Goal: Contribute content: Add original content to the website for others to see

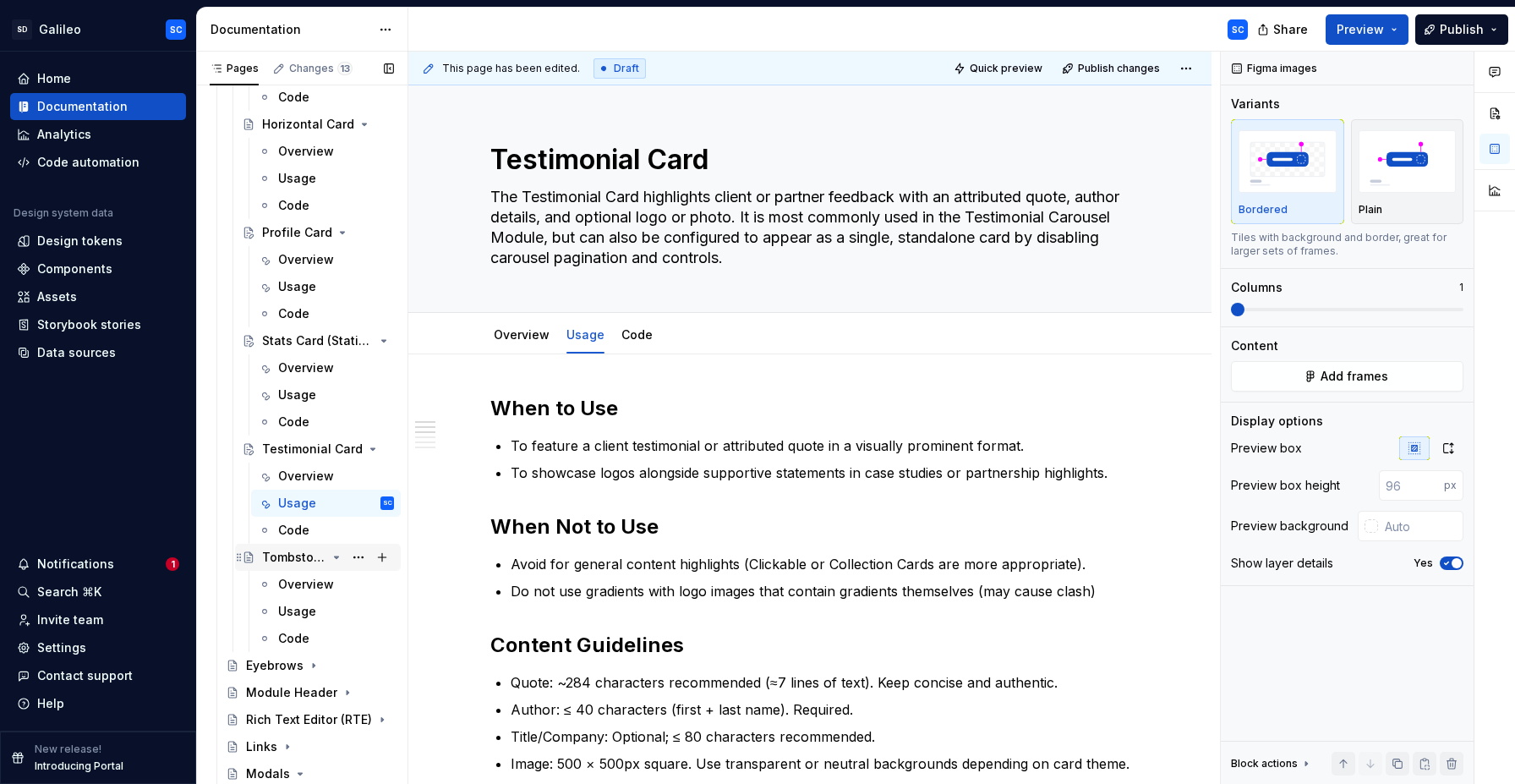
scroll to position [510, 0]
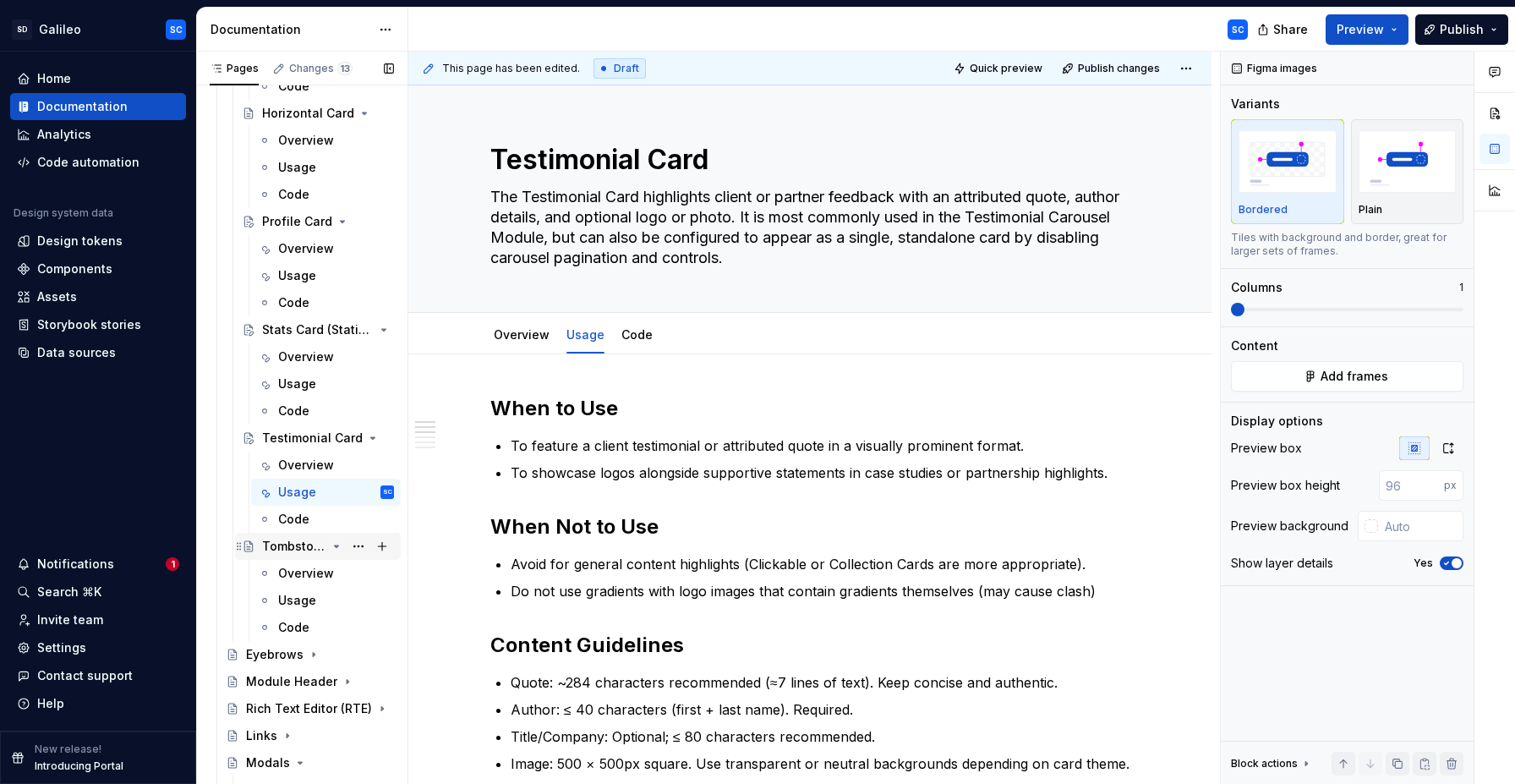
click at [302, 549] on div "Tombstone Card" at bounding box center [293, 546] width 64 height 17
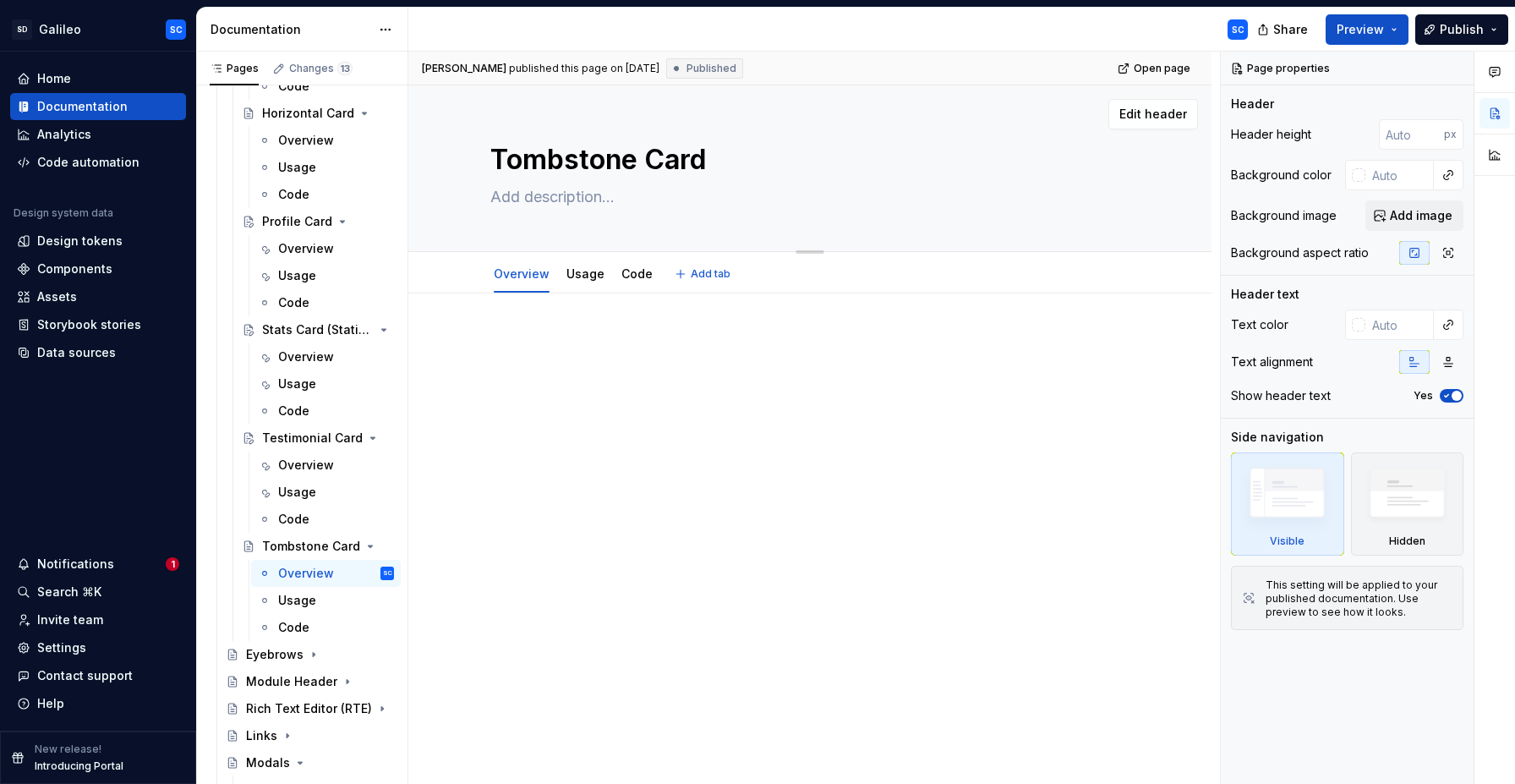
click at [590, 191] on textarea at bounding box center [806, 197] width 639 height 27
paste textarea "The Tombstone Card is a specialized component used to showcase recent transacti…"
type textarea "*"
type textarea "The Tombstone Card is a specialized component used to showcase recent transacti…"
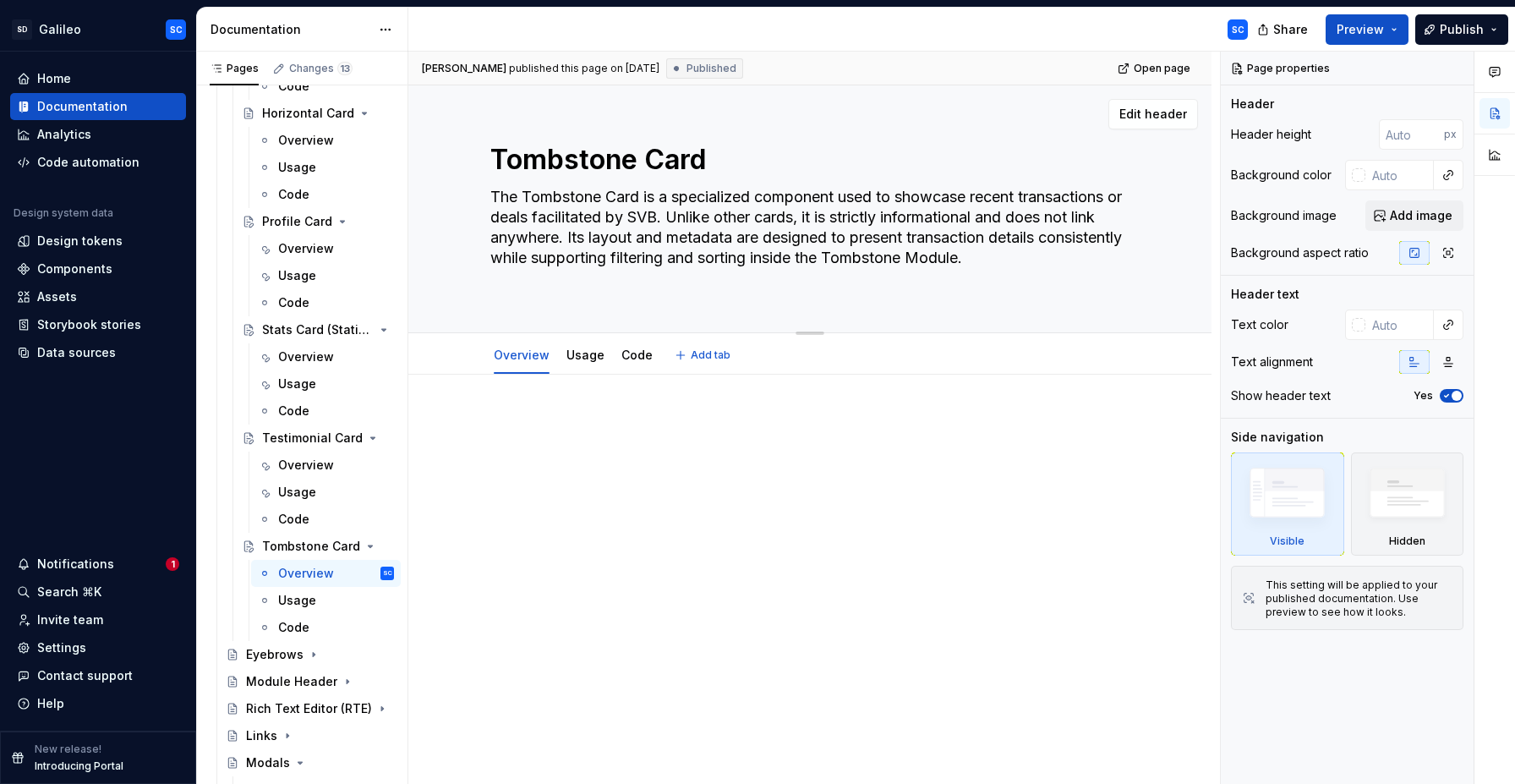
type textarea "*"
type textarea "The Tombstone Card is a specialized component used to showcase recent transacti…"
type textarea "*"
type textarea "The Tombstone Card is a specialized component used to showcase recent transacti…"
click at [694, 417] on div at bounding box center [810, 426] width 639 height 64
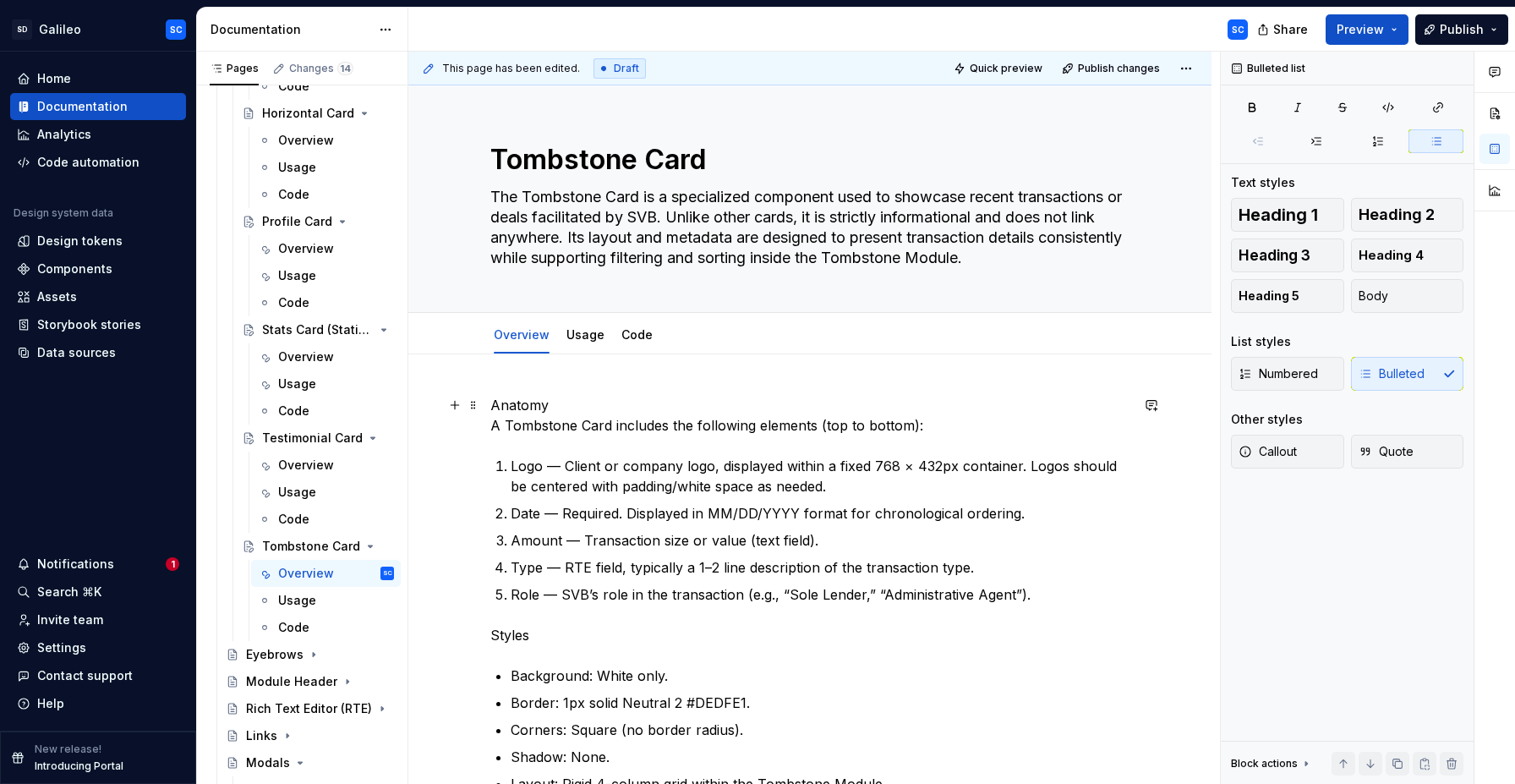
type textarea "*"
click at [495, 426] on p "Anatomy A Tombstone Card includes the following elements (top to bottom):" at bounding box center [810, 414] width 639 height 41
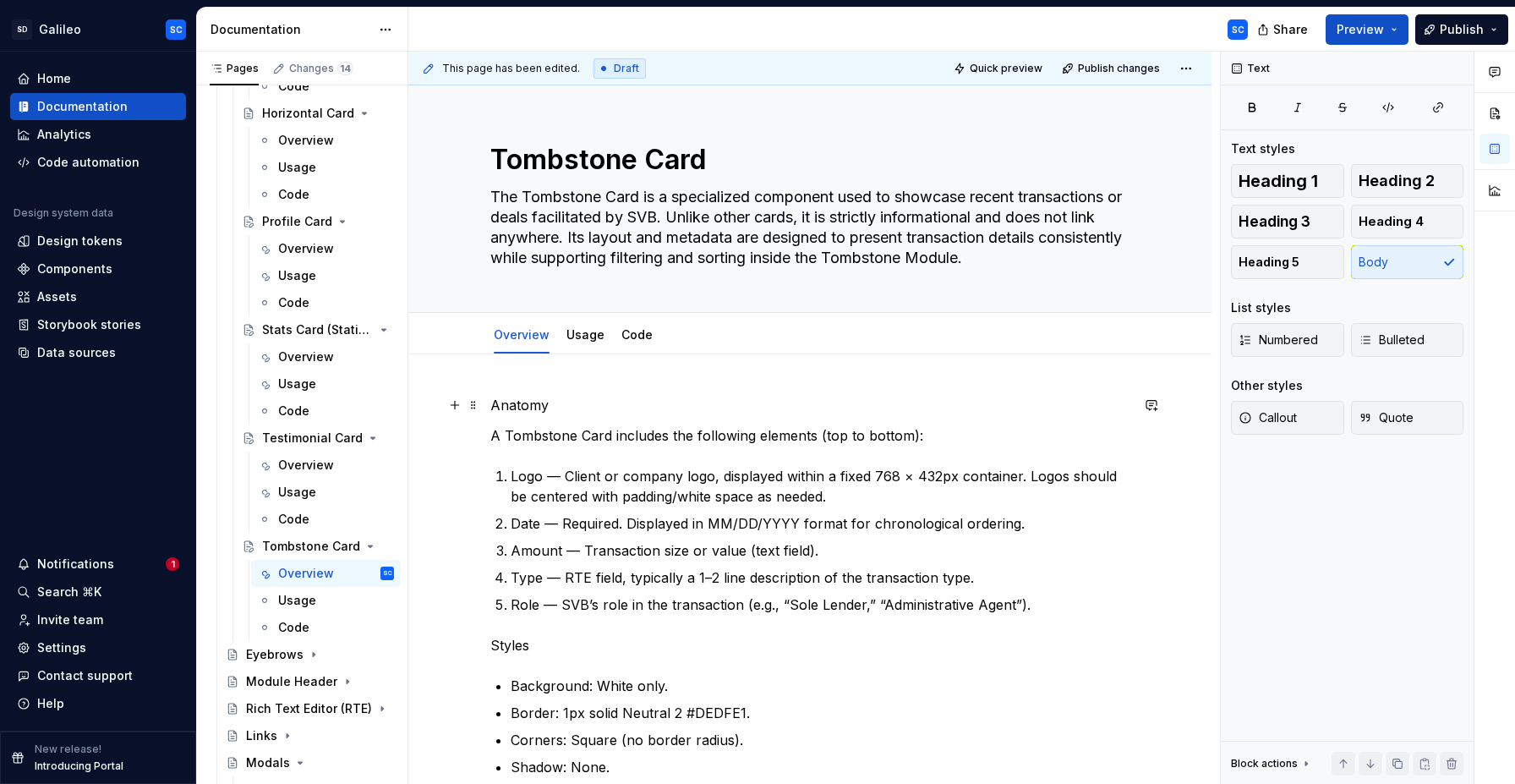
click at [522, 411] on p "Anatomy" at bounding box center [810, 404] width 639 height 20
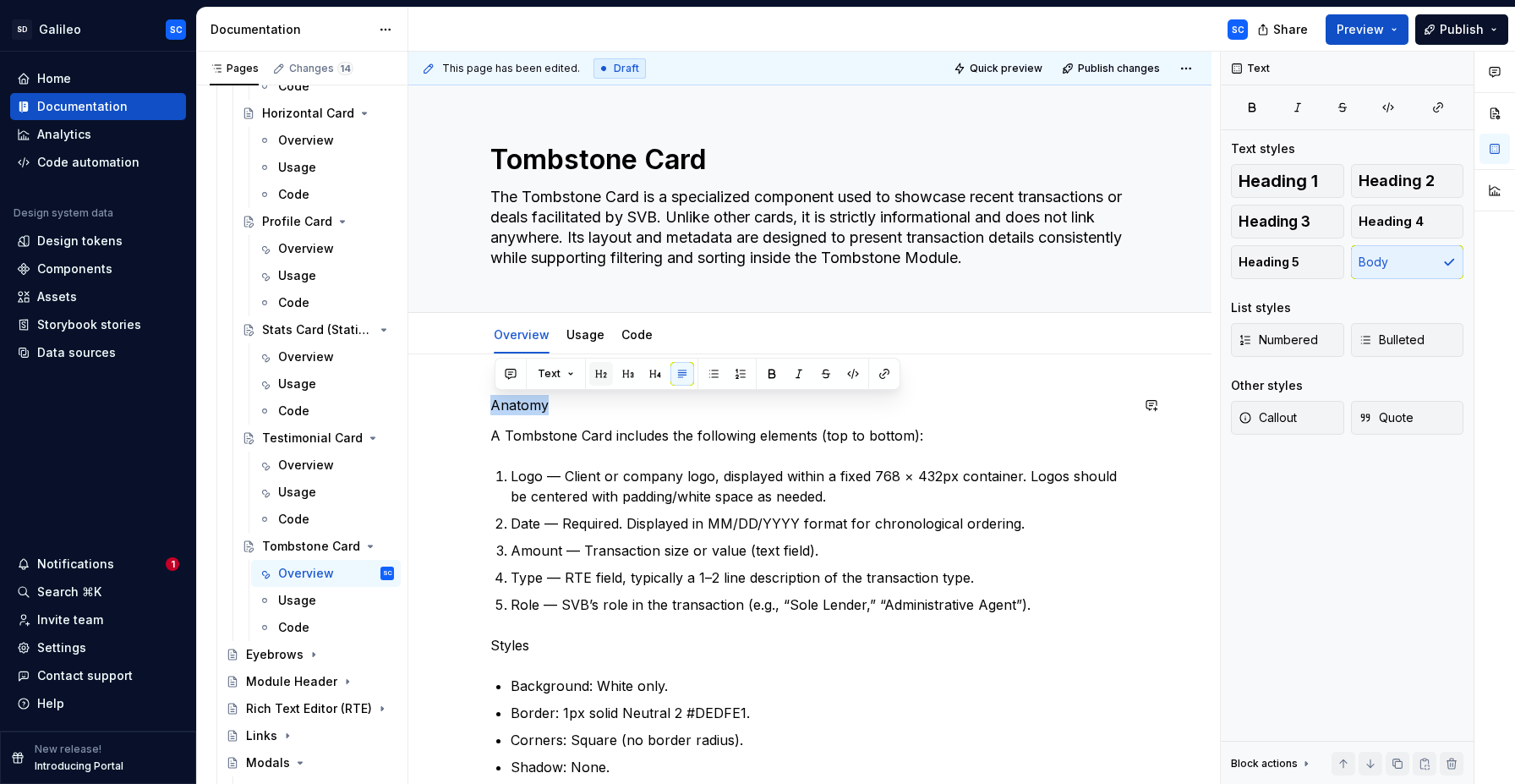
click at [592, 374] on button "button" at bounding box center [601, 373] width 24 height 24
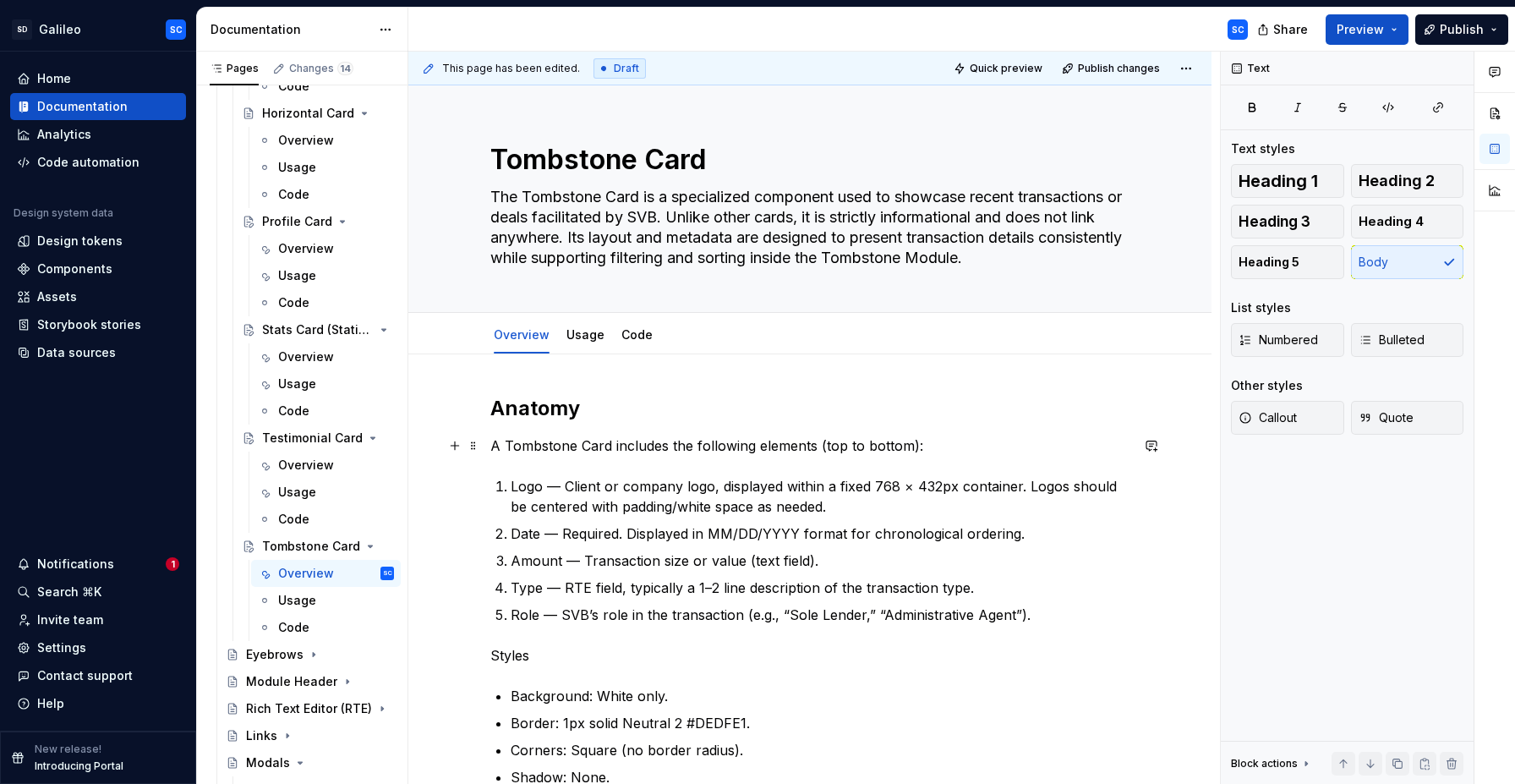
click at [645, 445] on p "A Tombstone Card includes the following elements (top to bottom):" at bounding box center [810, 445] width 639 height 20
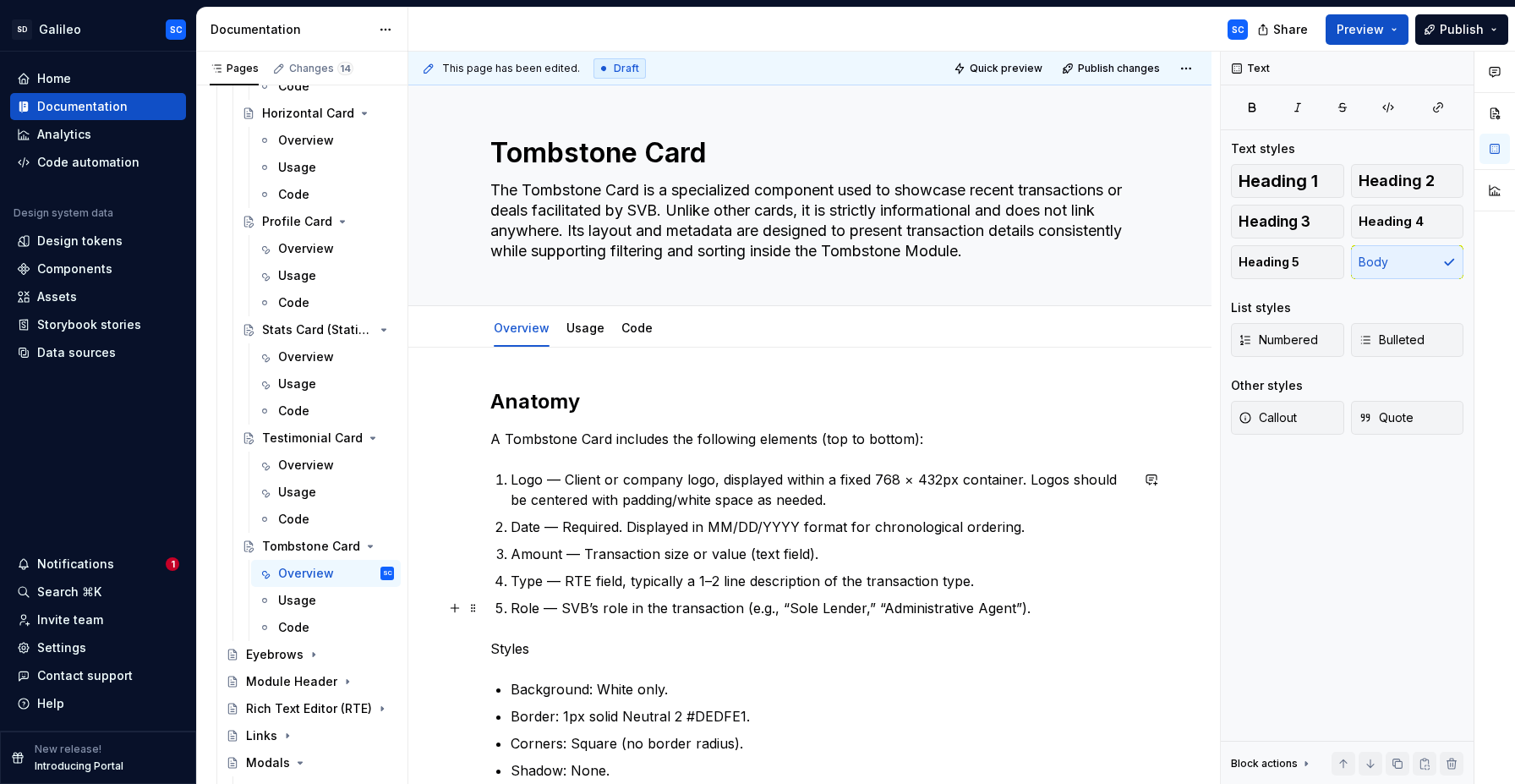
scroll to position [11, 0]
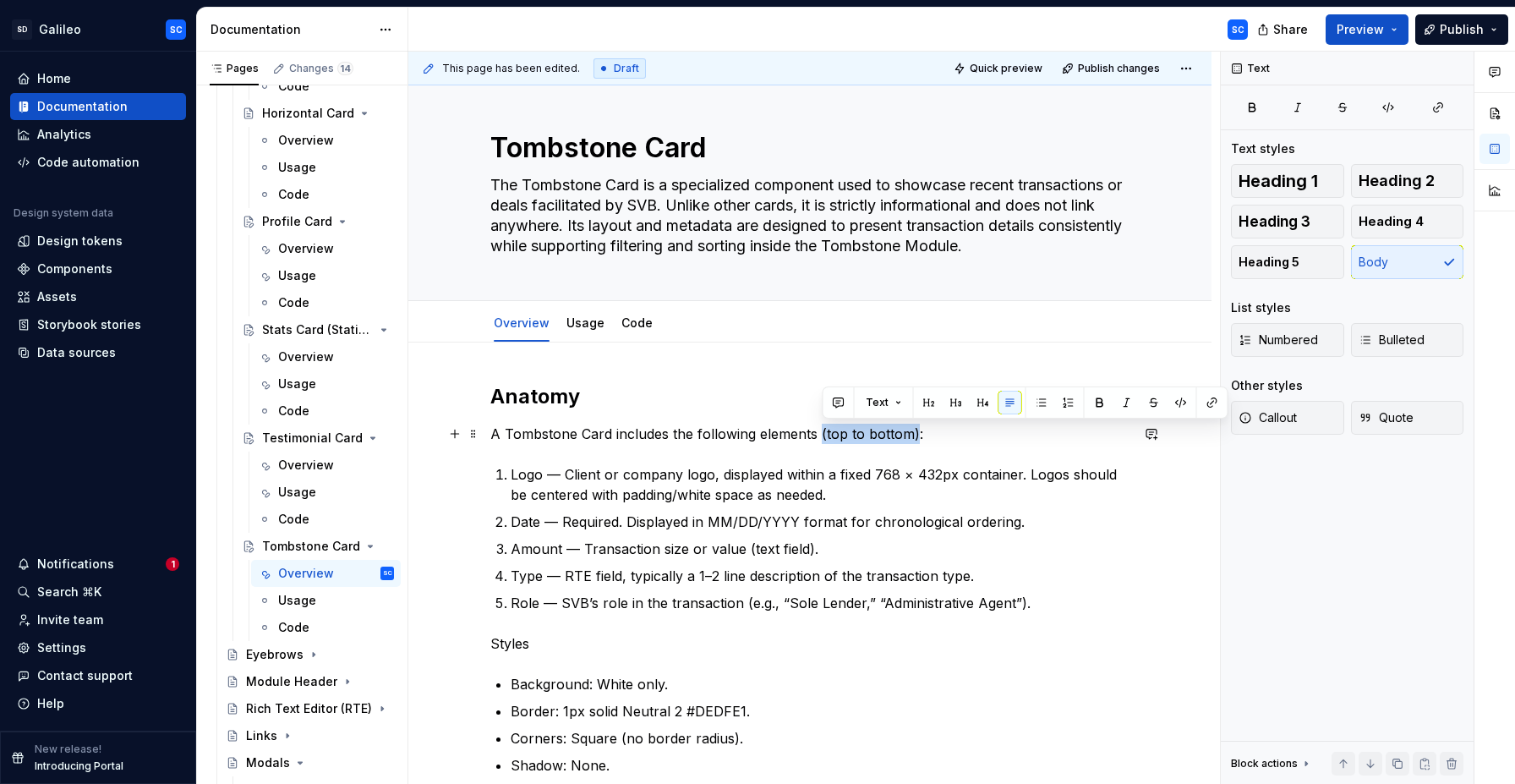
drag, startPoint x: 919, startPoint y: 433, endPoint x: 831, endPoint y: 433, distance: 88.0
click at [824, 434] on p "A Tombstone Card includes the following elements (top to bottom):" at bounding box center [810, 433] width 639 height 20
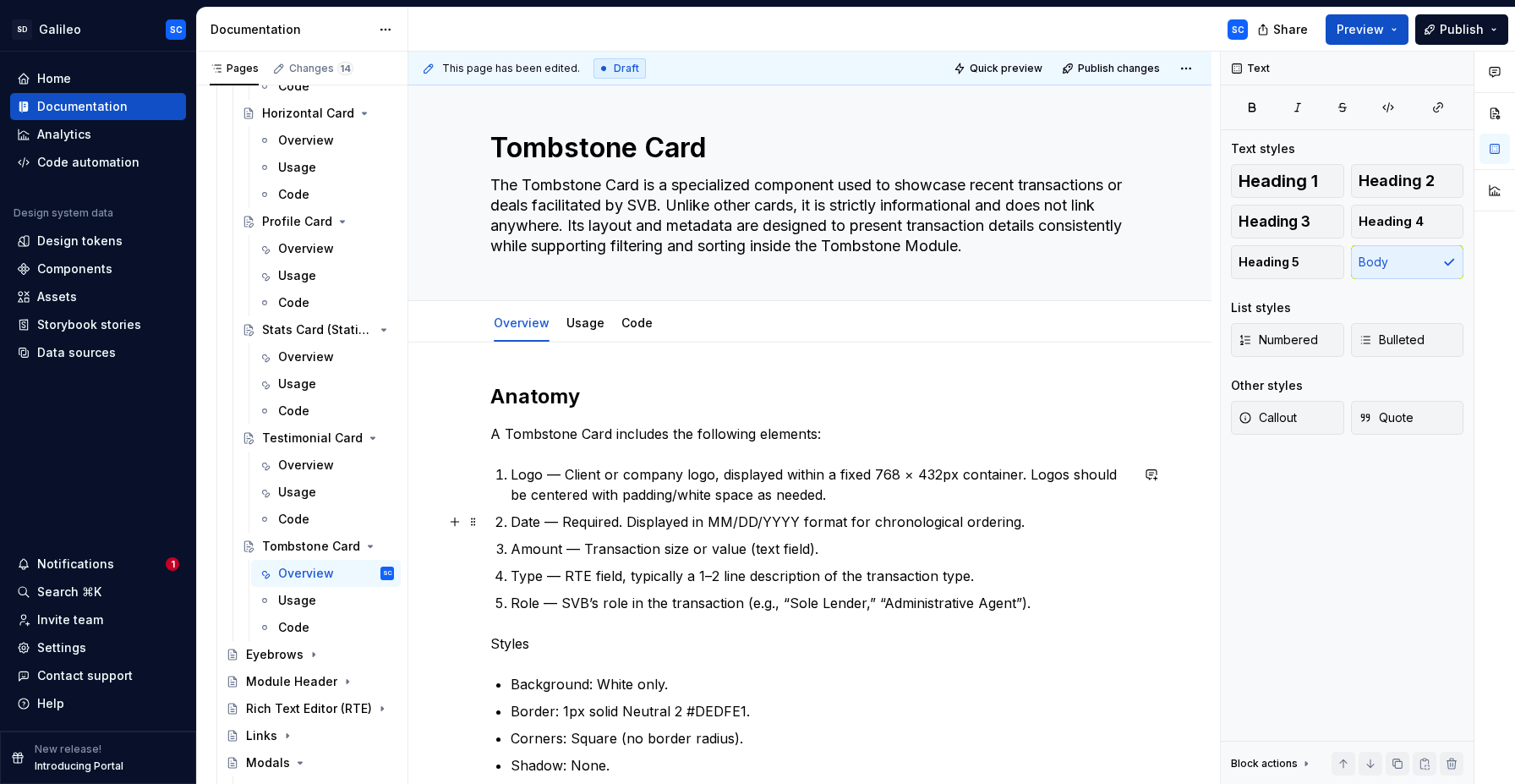
scroll to position [61, 0]
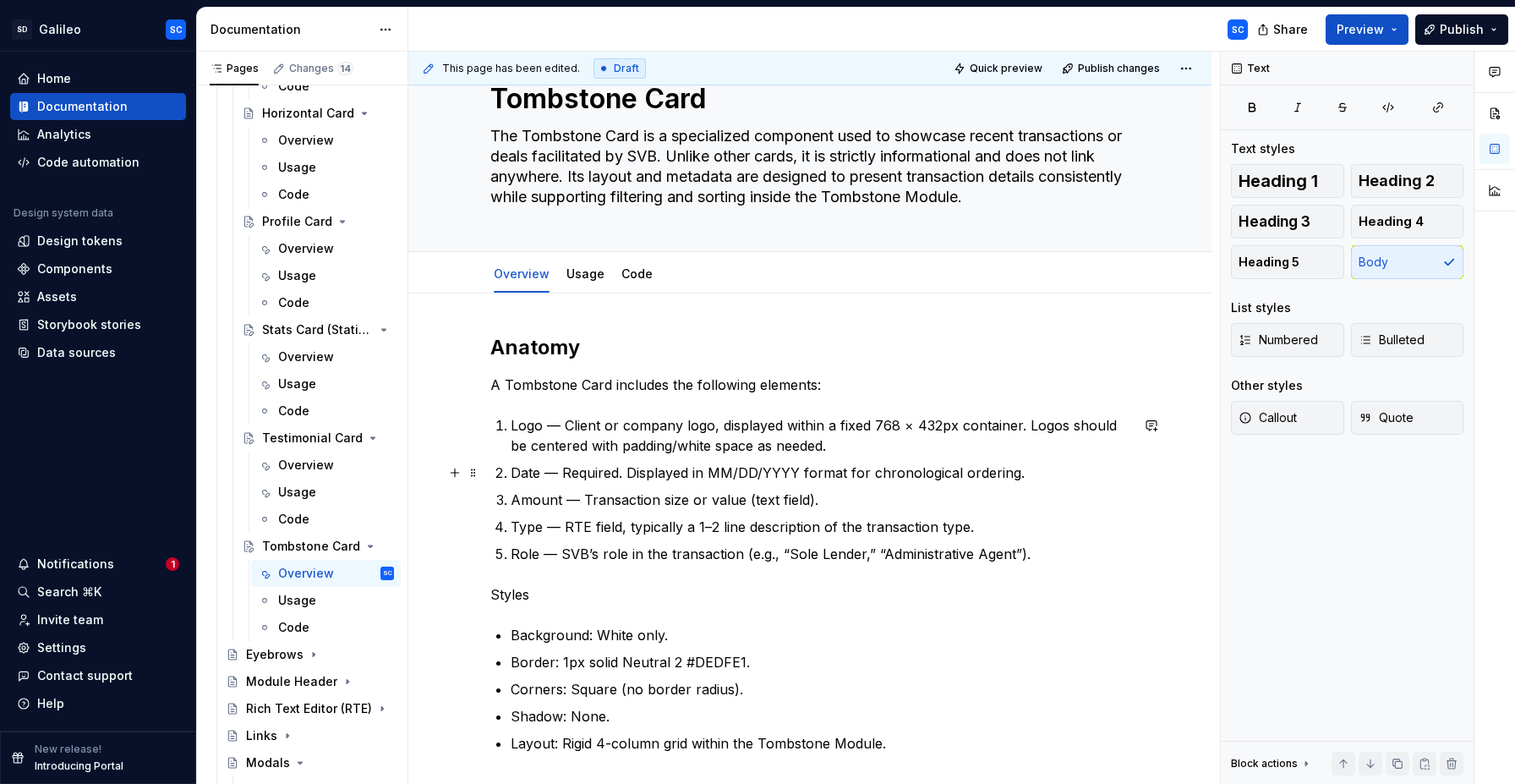
click at [582, 470] on p "Date — Required. Displayed in MM/DD/YYYY format for chronological ordering." at bounding box center [820, 472] width 619 height 20
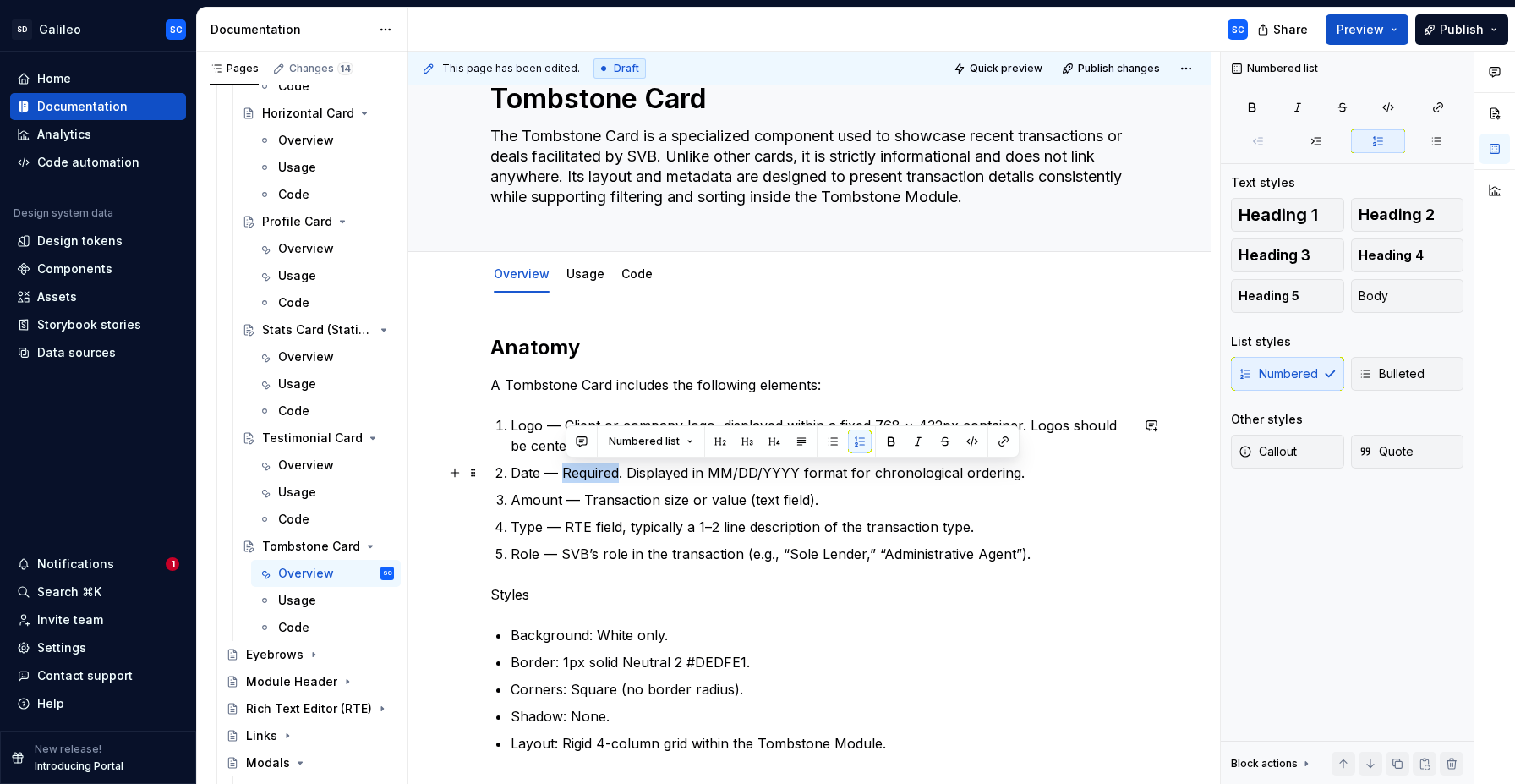
click at [582, 471] on p "Date — Required. Displayed in MM/DD/YYYY format for chronological ordering." at bounding box center [820, 472] width 619 height 20
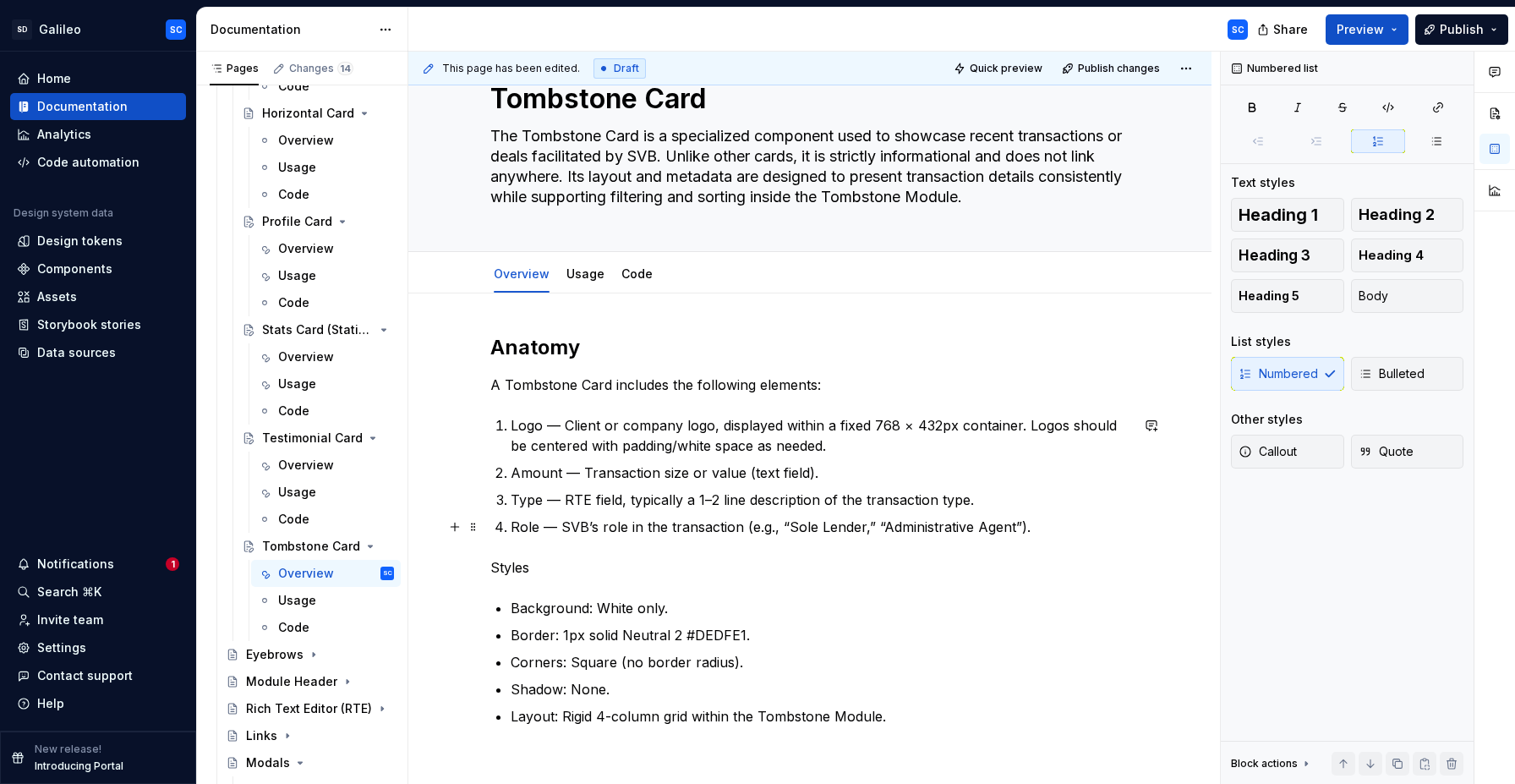
click at [1048, 529] on p "Role — SVB’s role in the transaction (e.g., “Sole Lender,” “Administrative Agen…" at bounding box center [820, 526] width 619 height 20
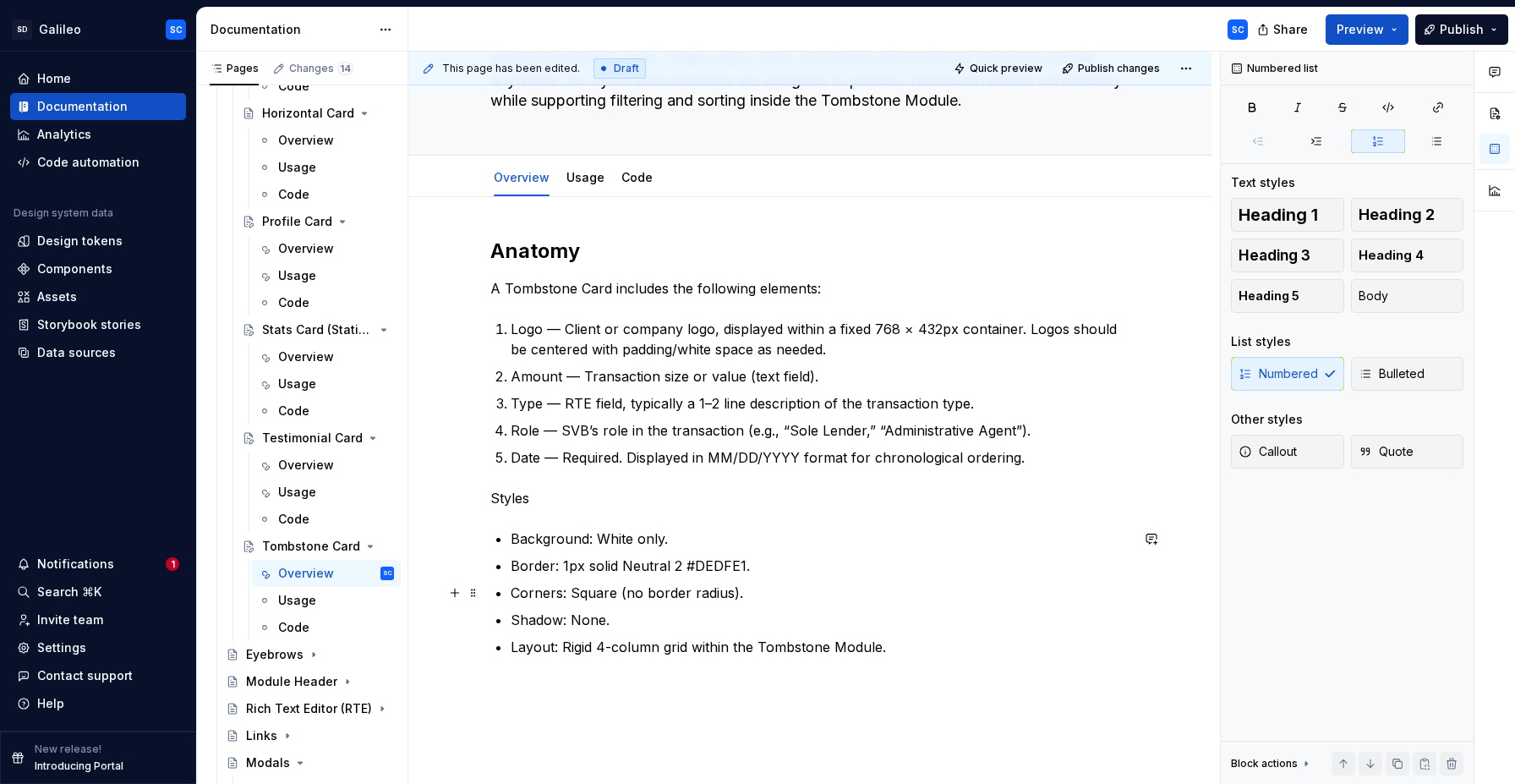
scroll to position [182, 0]
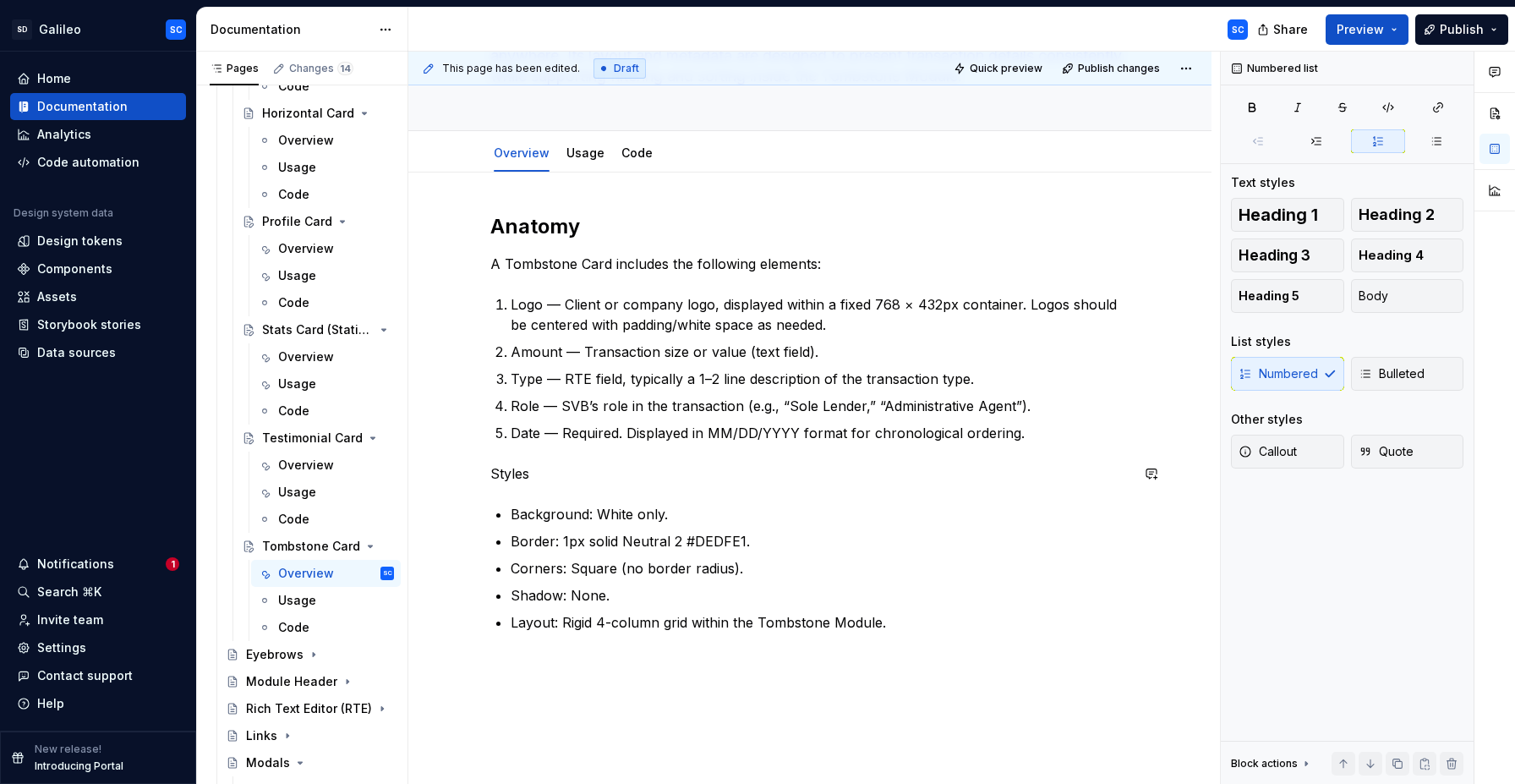
click at [533, 500] on div "Anatomy A Tombstone Card includes the following elements: Logo — Client or comp…" at bounding box center [810, 423] width 639 height 419
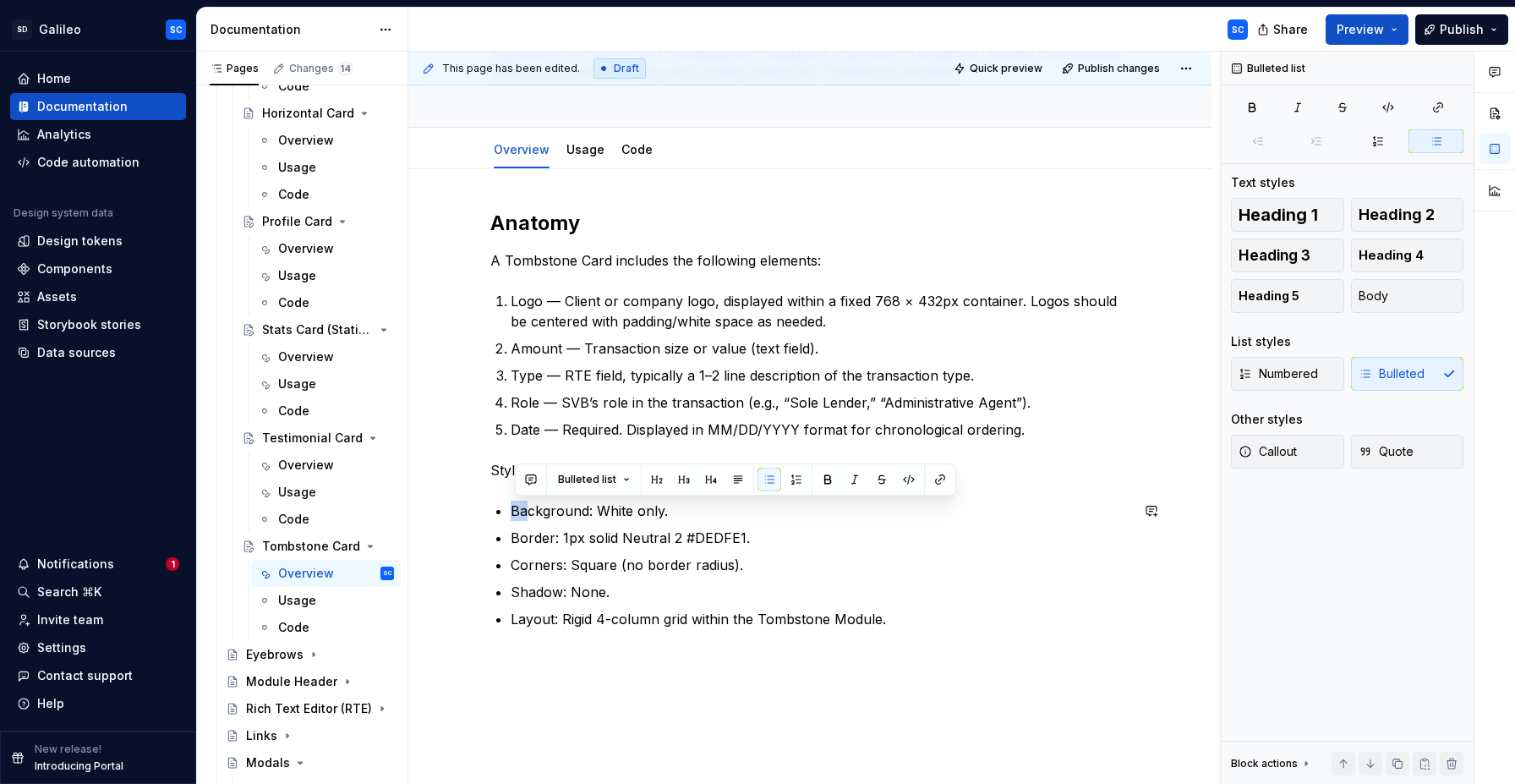
click at [456, 466] on div "Anatomy A Tombstone Card includes the following elements: Logo — Client or comp…" at bounding box center [810, 526] width 803 height 715
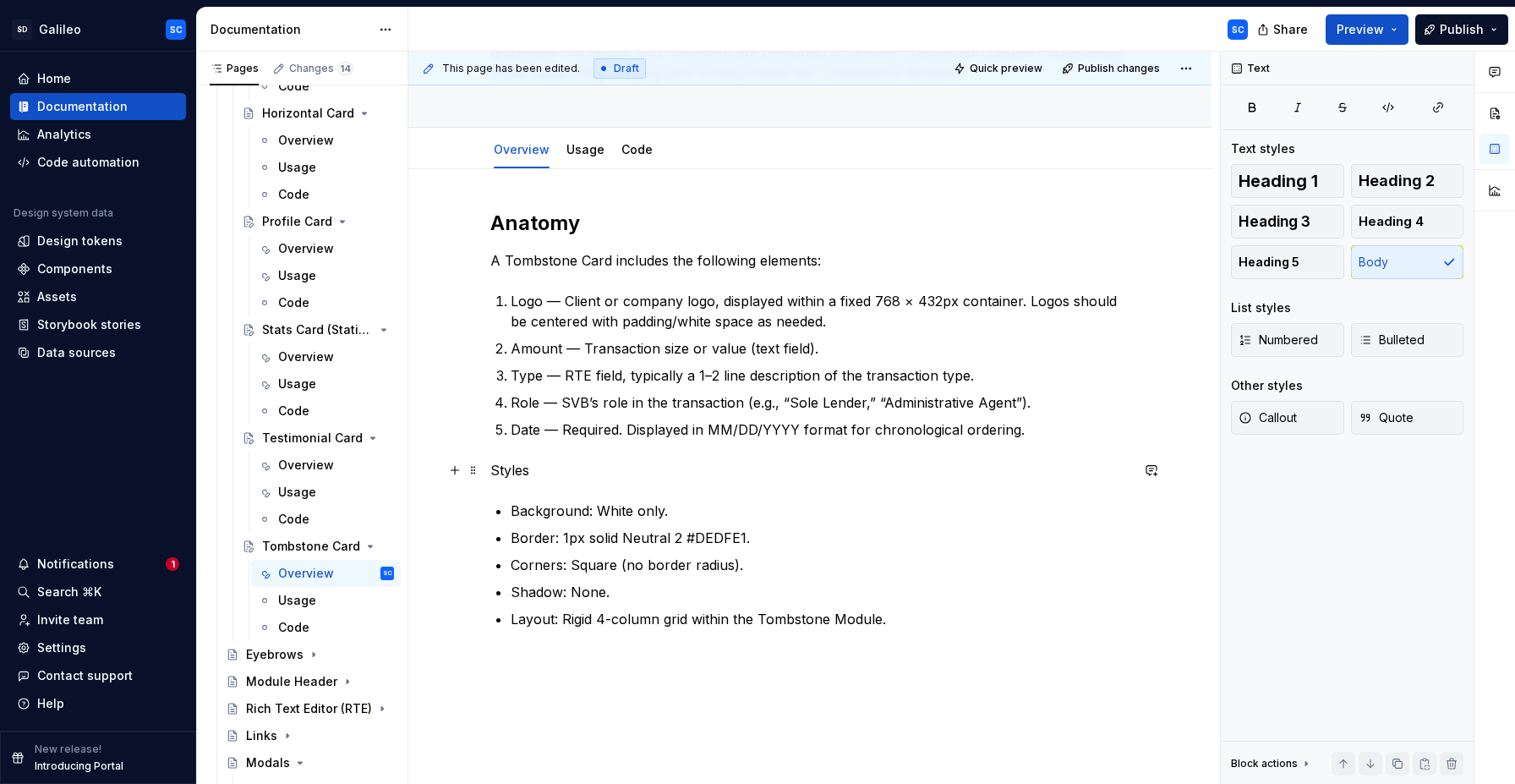
click at [505, 465] on p "Styles" at bounding box center [810, 470] width 639 height 20
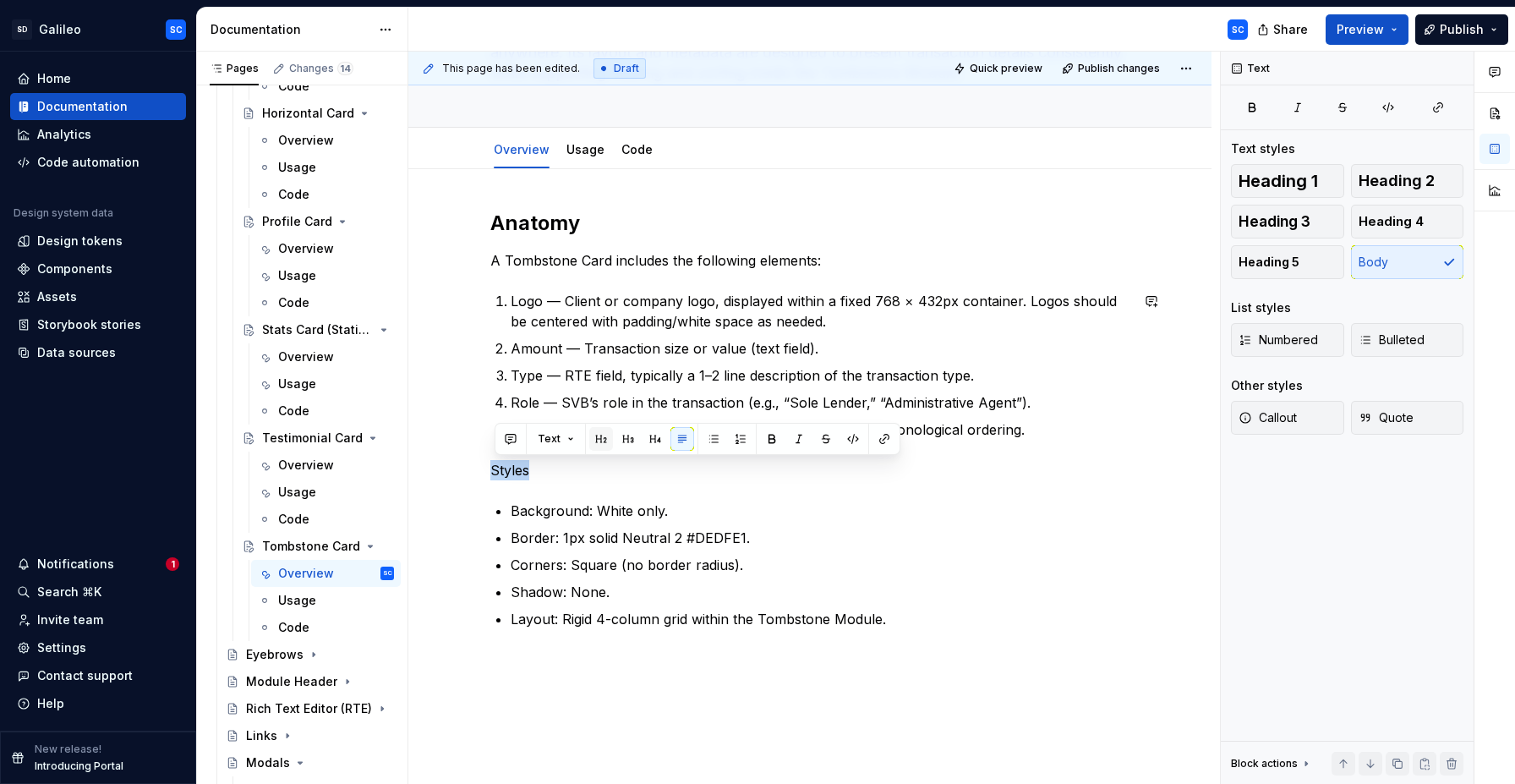
click at [600, 439] on button "button" at bounding box center [601, 438] width 24 height 24
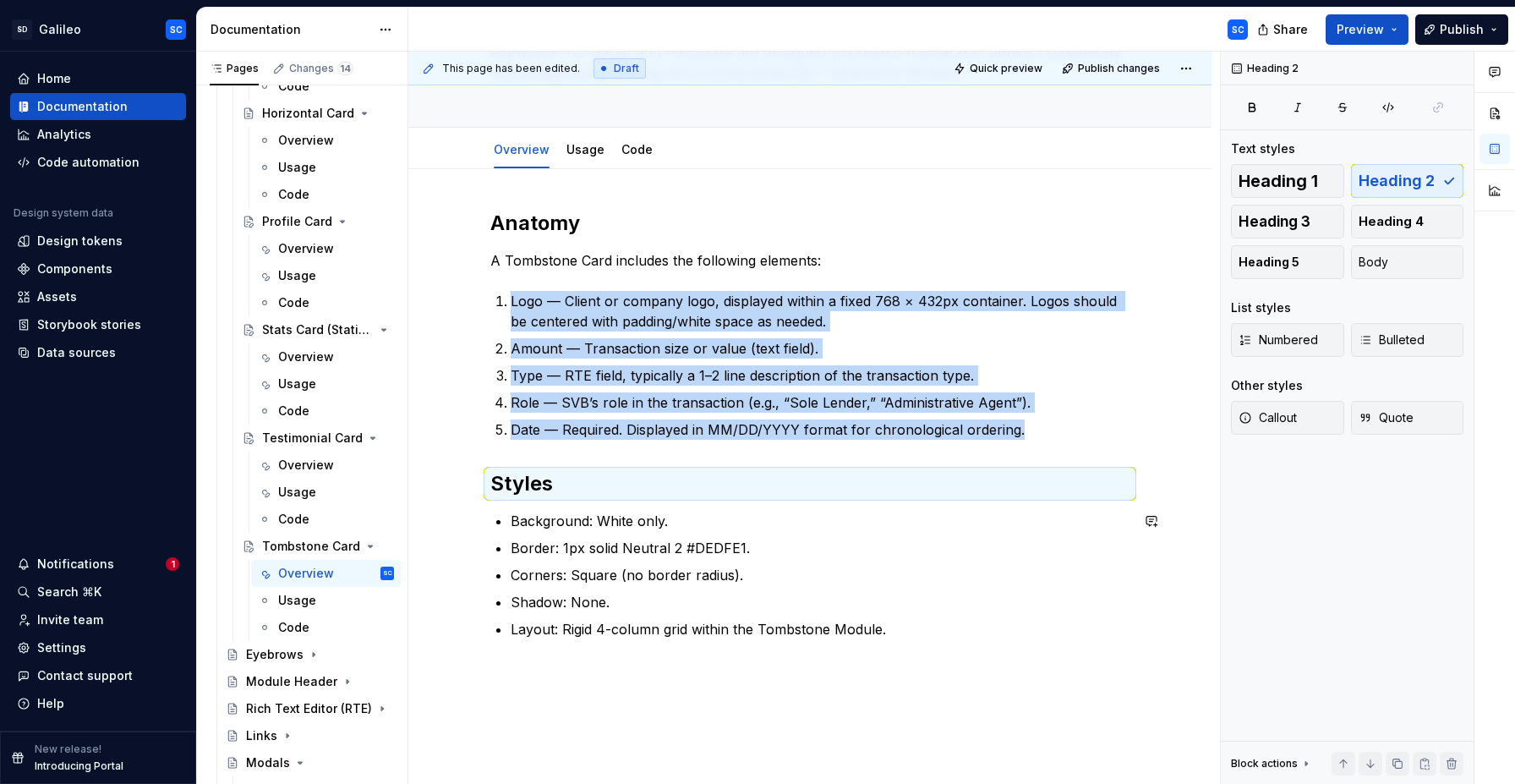
click at [624, 675] on div "Anatomy A Tombstone Card includes the following elements: Logo — Client or comp…" at bounding box center [810, 531] width 803 height 725
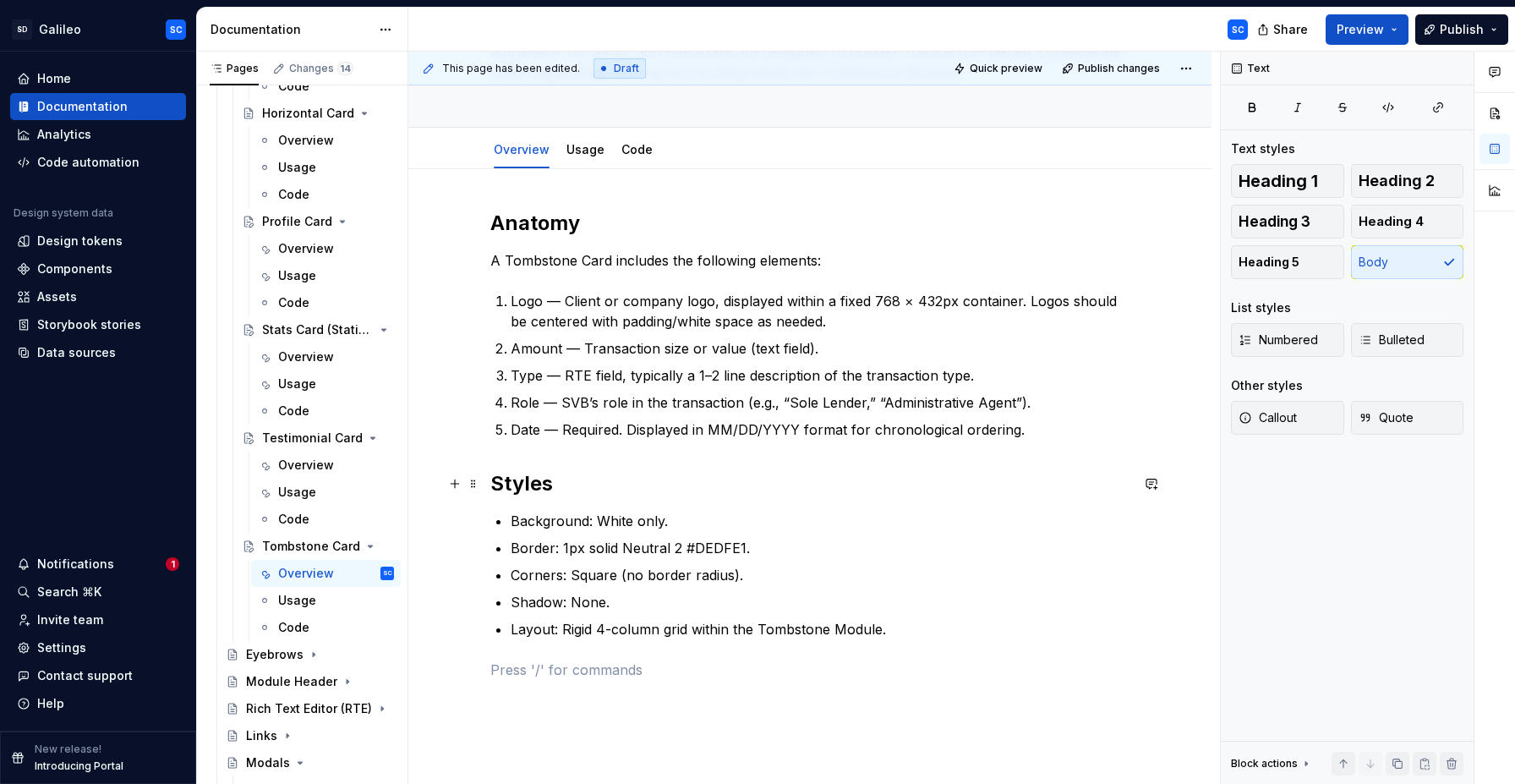
click at [493, 480] on div "Anatomy A Tombstone Card includes the following elements: Logo — Client or comp…" at bounding box center [810, 552] width 803 height 766
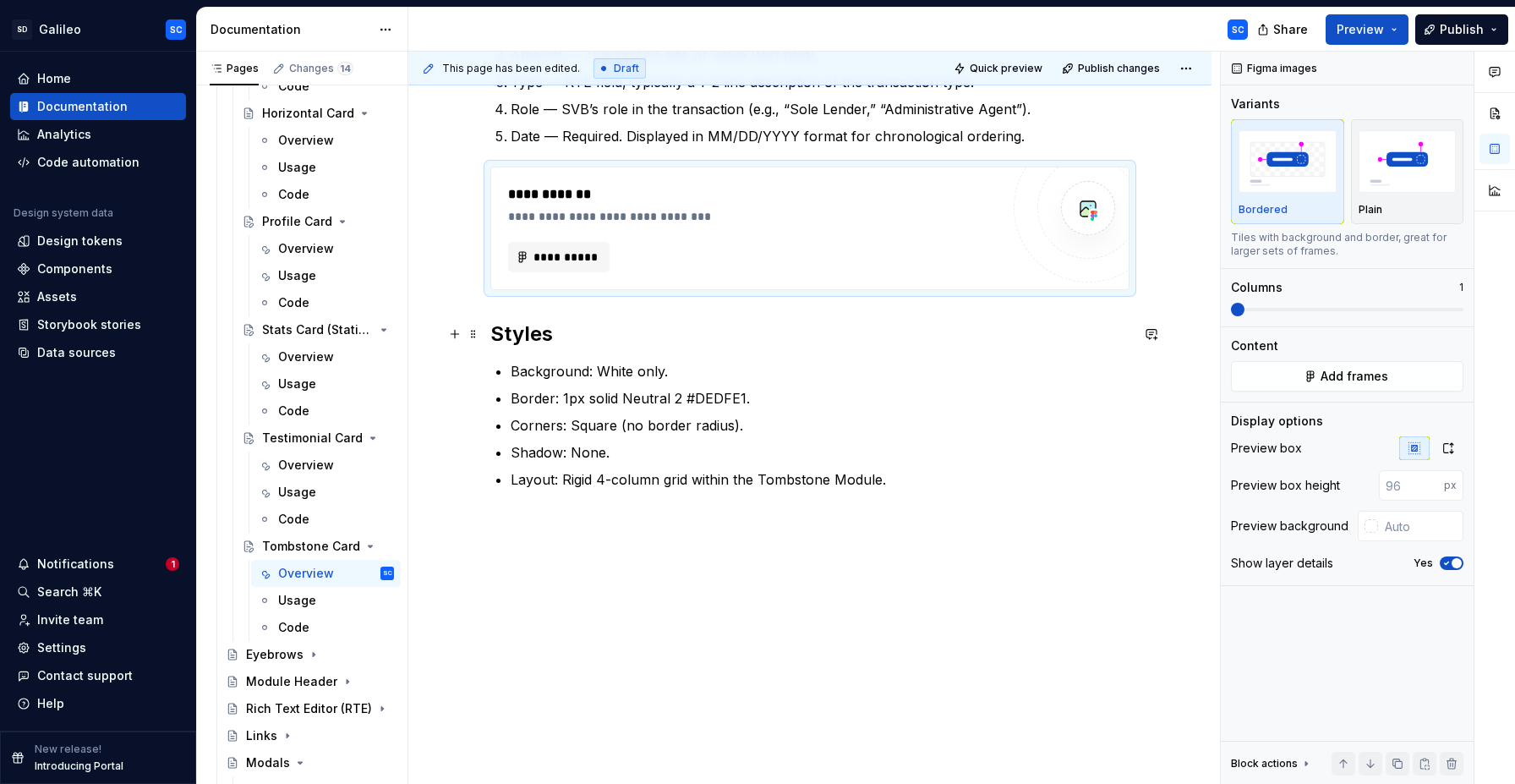
scroll to position [479, 0]
click at [636, 530] on div "**********" at bounding box center [810, 232] width 639 height 634
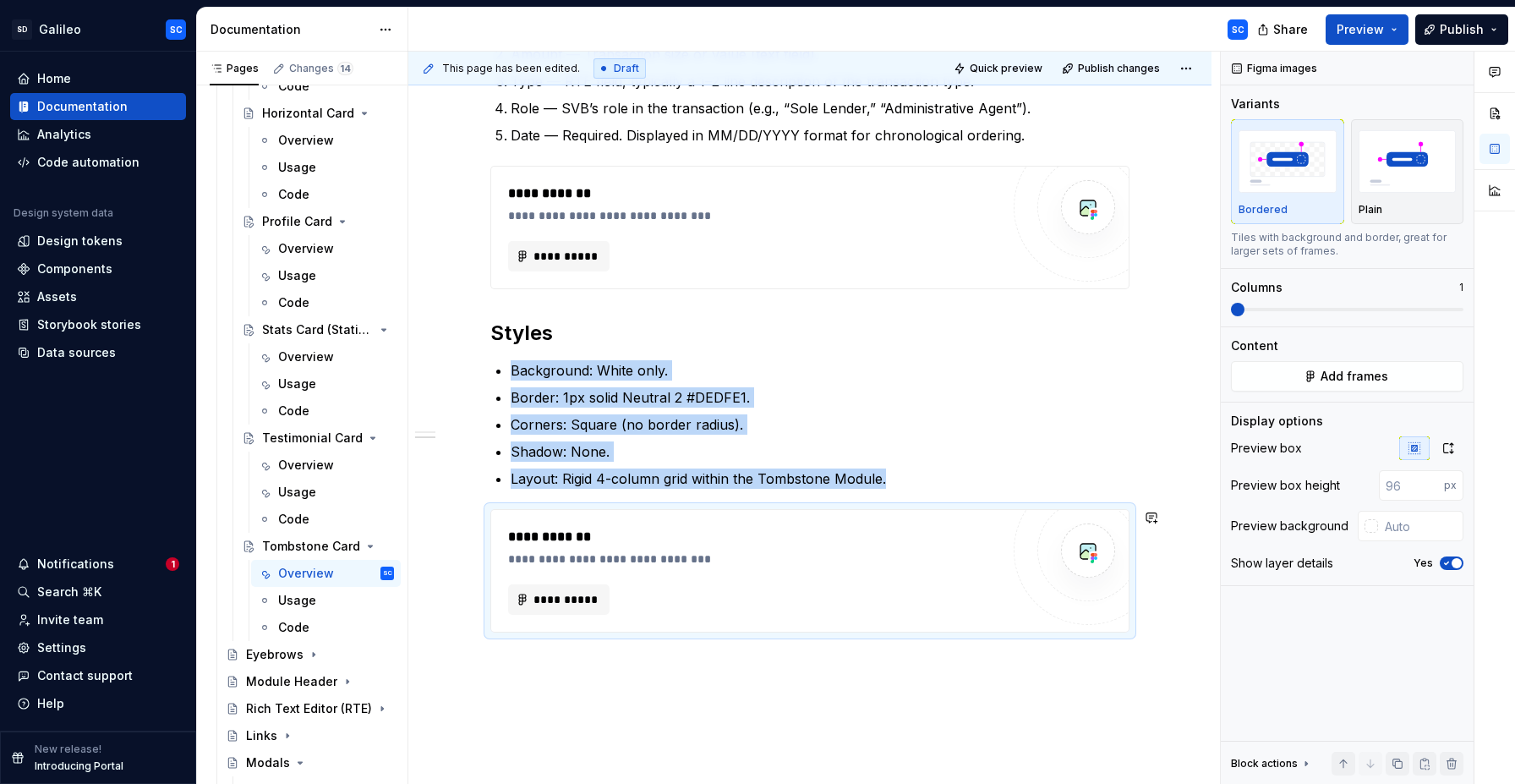
click at [657, 716] on div "**********" at bounding box center [810, 381] width 803 height 1013
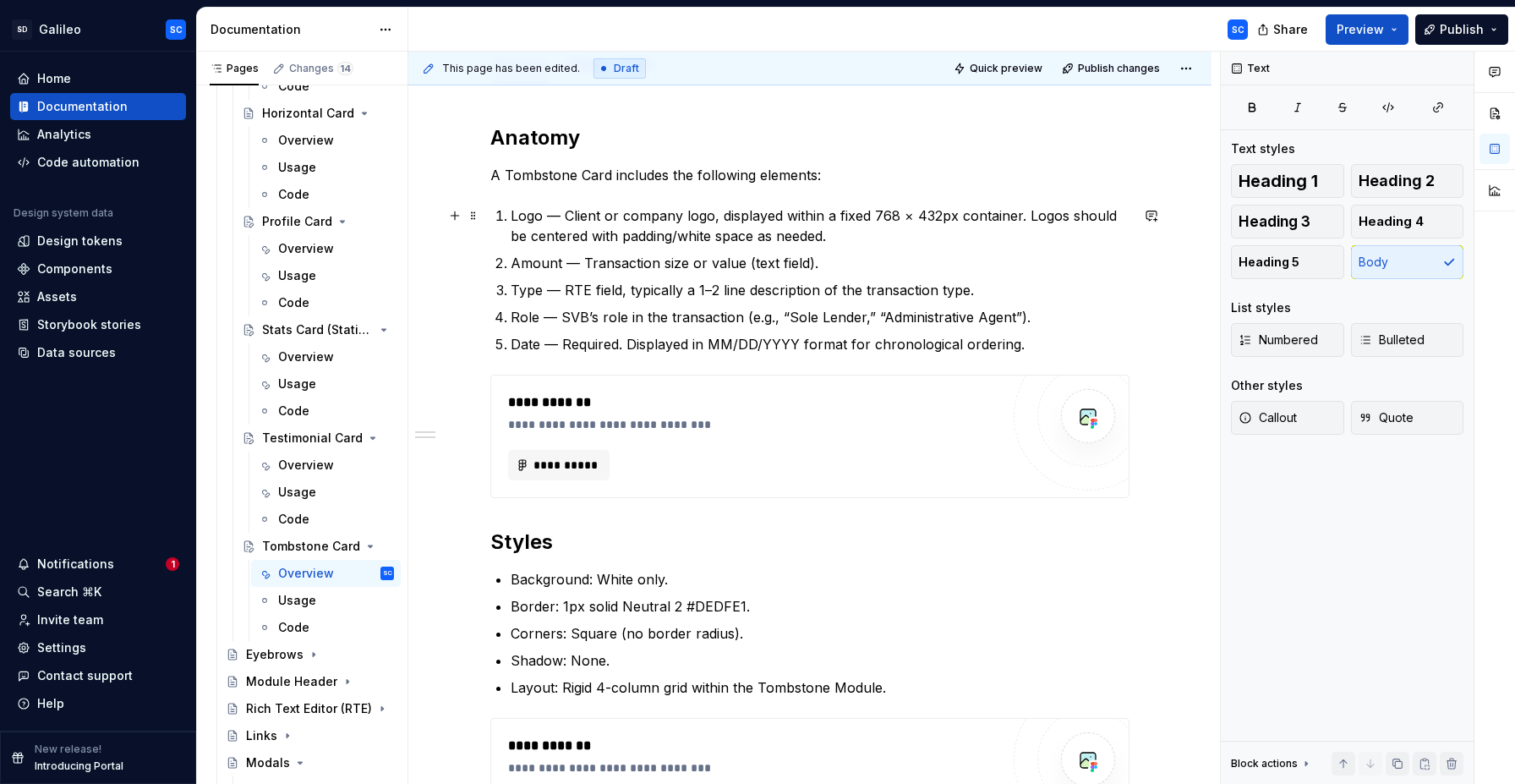
scroll to position [58, 0]
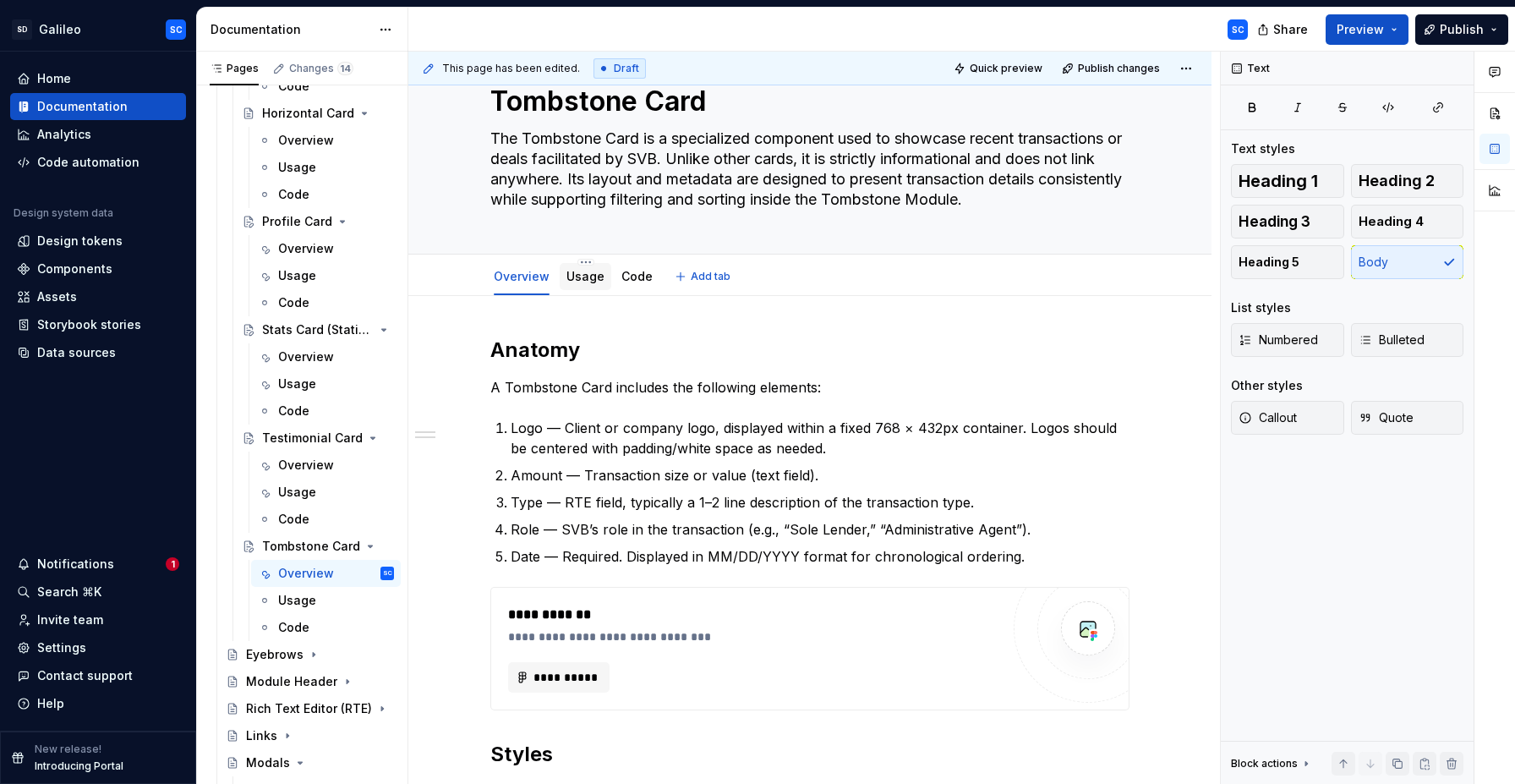
click at [595, 274] on link "Usage" at bounding box center [586, 275] width 38 height 14
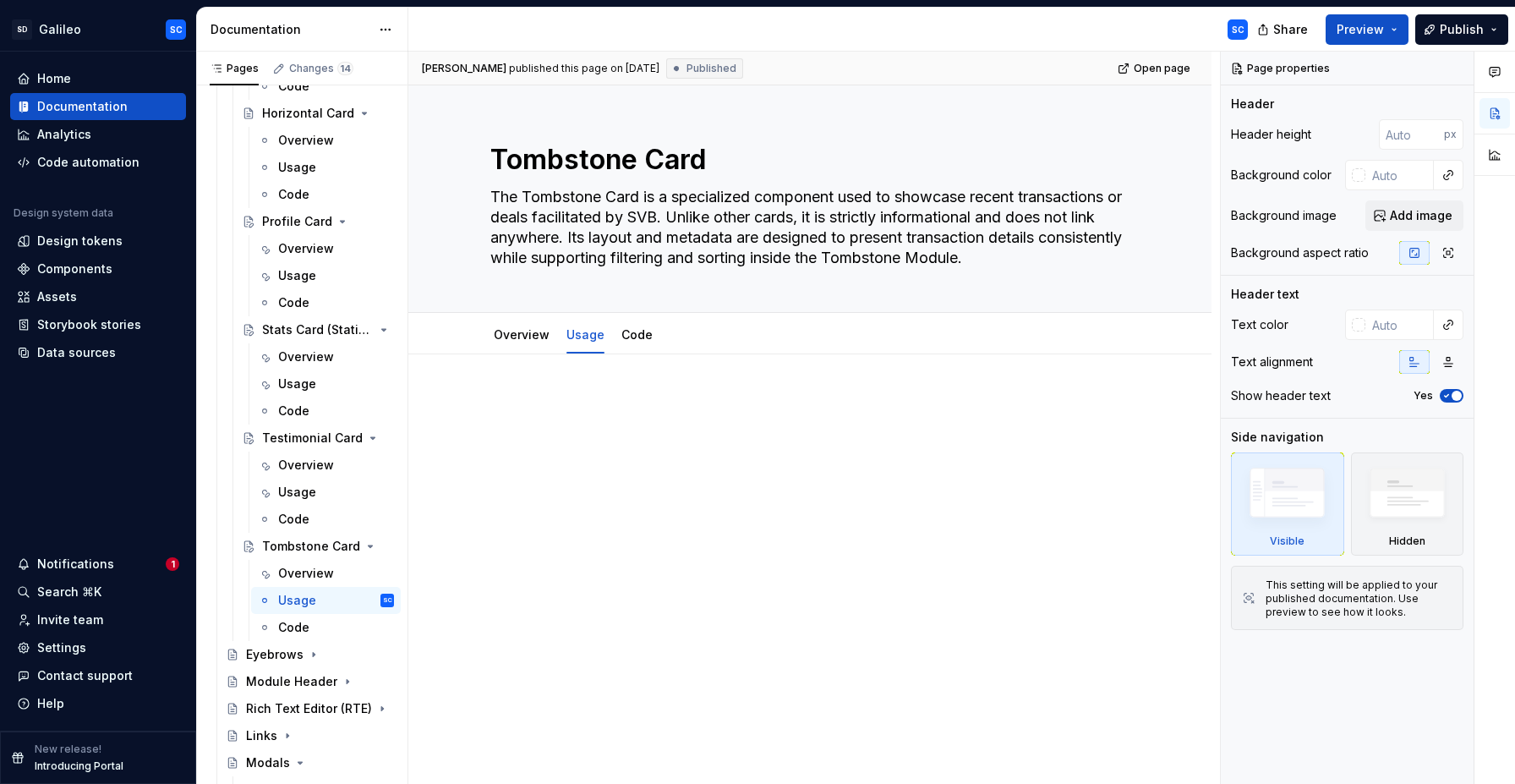
click at [585, 389] on div at bounding box center [810, 534] width 803 height 360
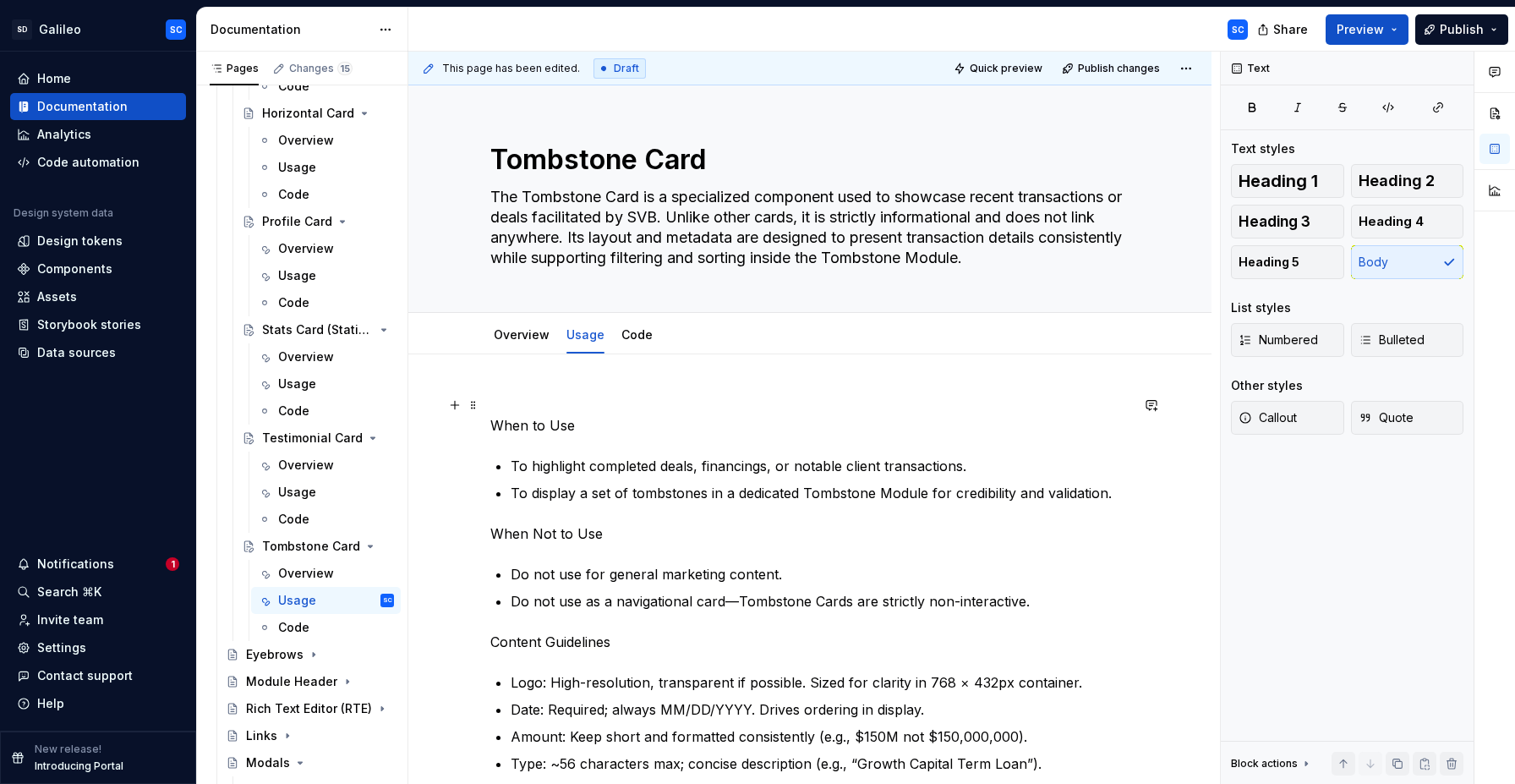
click at [556, 425] on p "When to Use" at bounding box center [810, 414] width 639 height 41
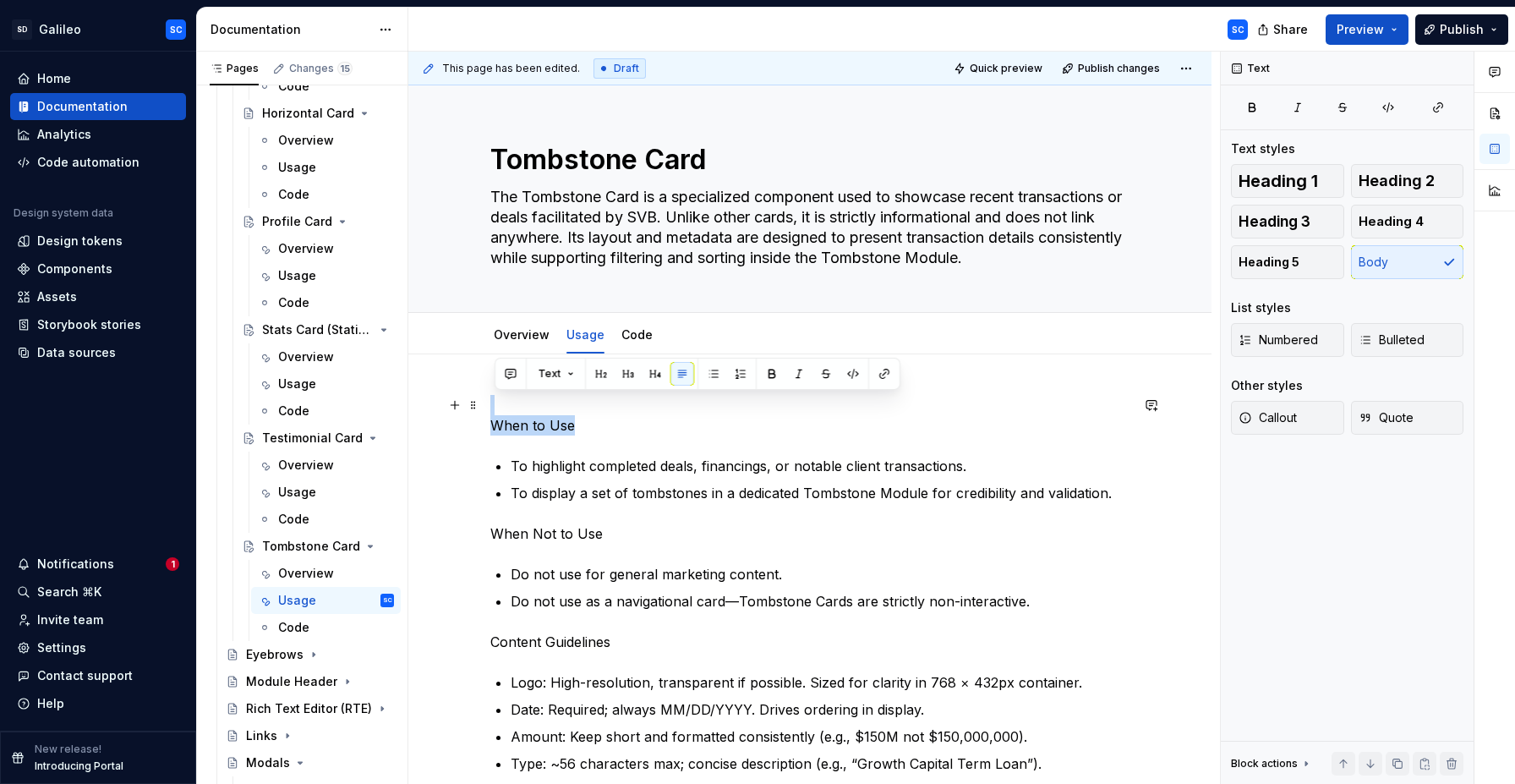
click at [537, 407] on p "When to Use" at bounding box center [810, 414] width 639 height 41
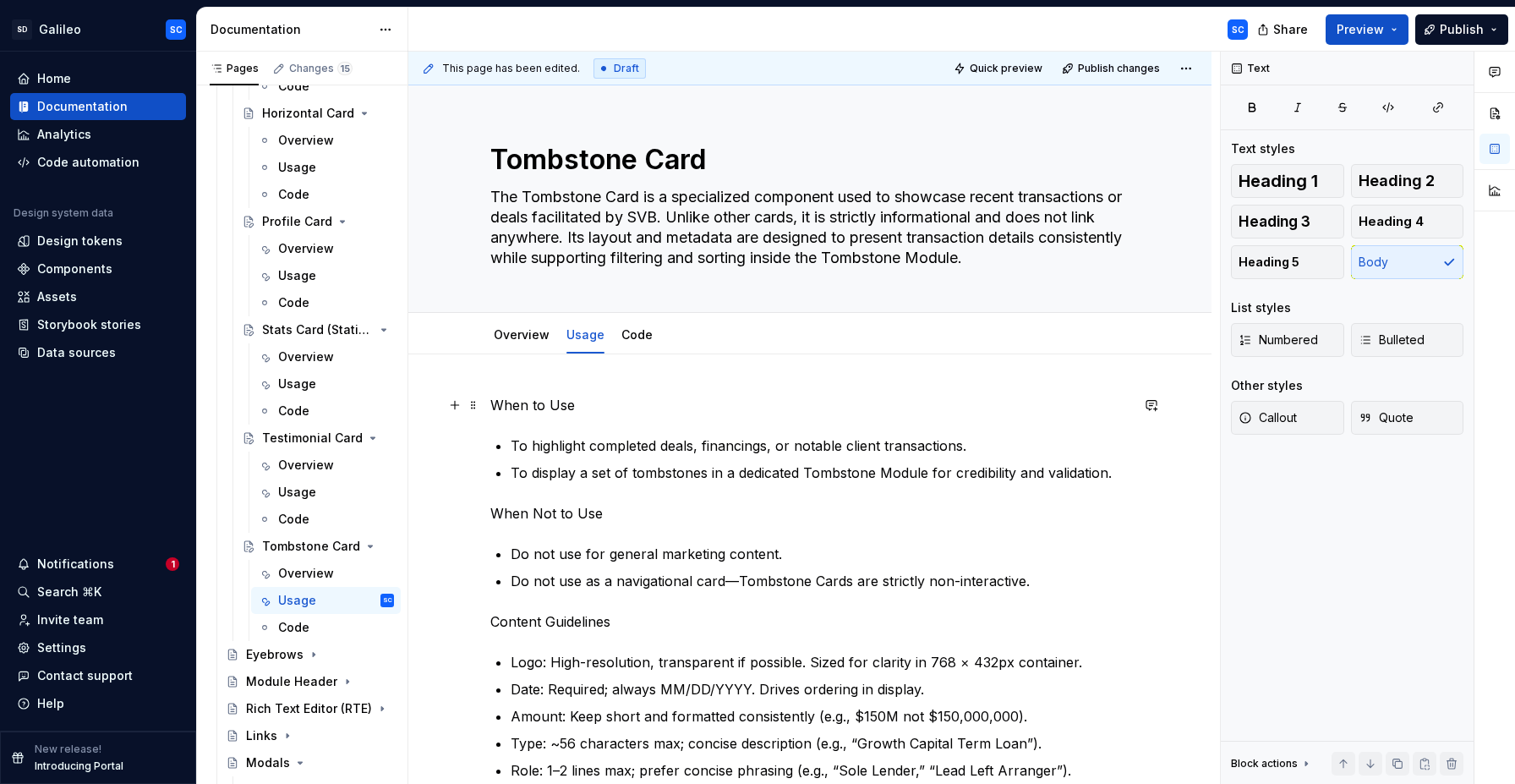
click at [536, 400] on p "When to Use" at bounding box center [810, 404] width 639 height 20
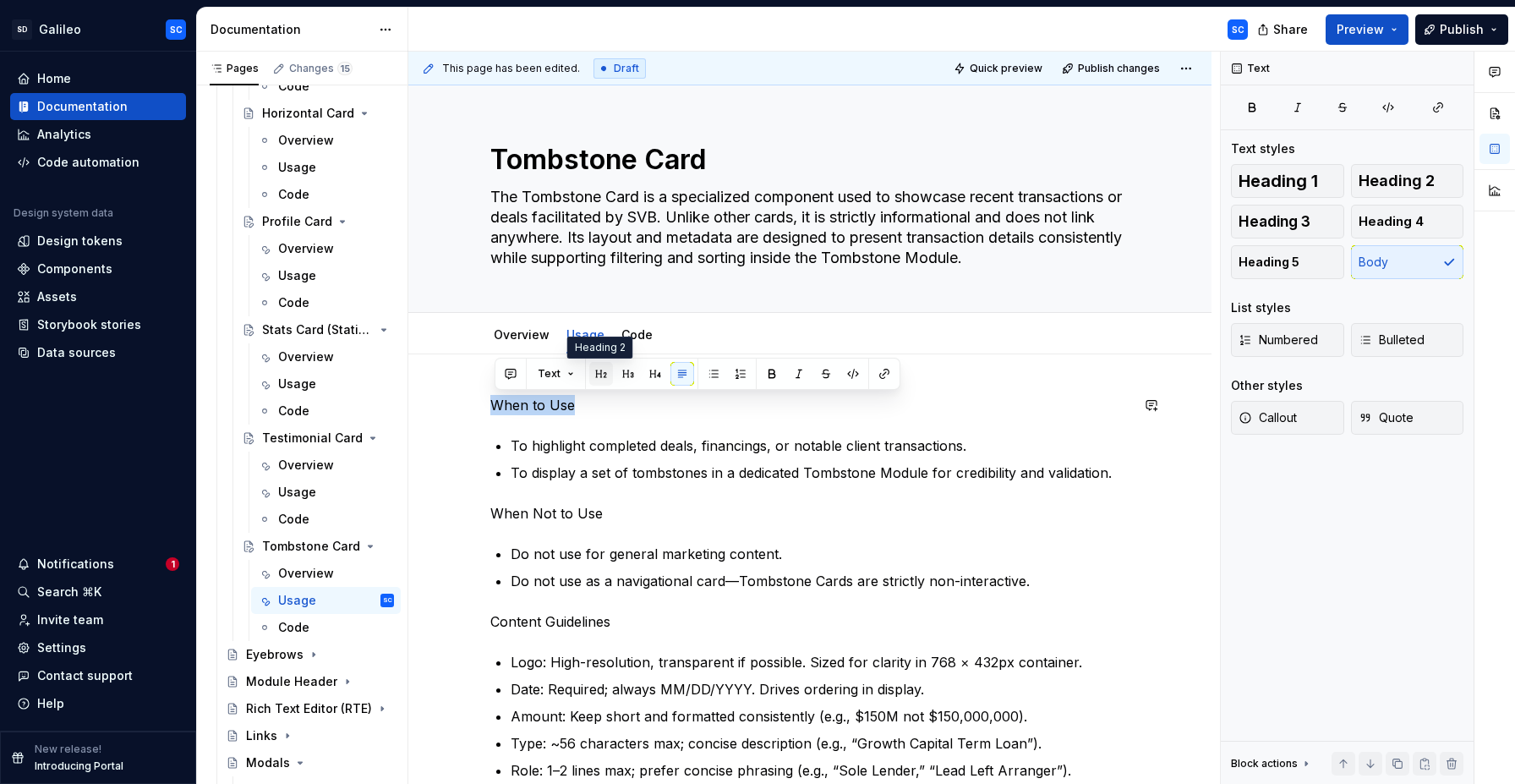
click at [597, 376] on button "button" at bounding box center [601, 373] width 24 height 24
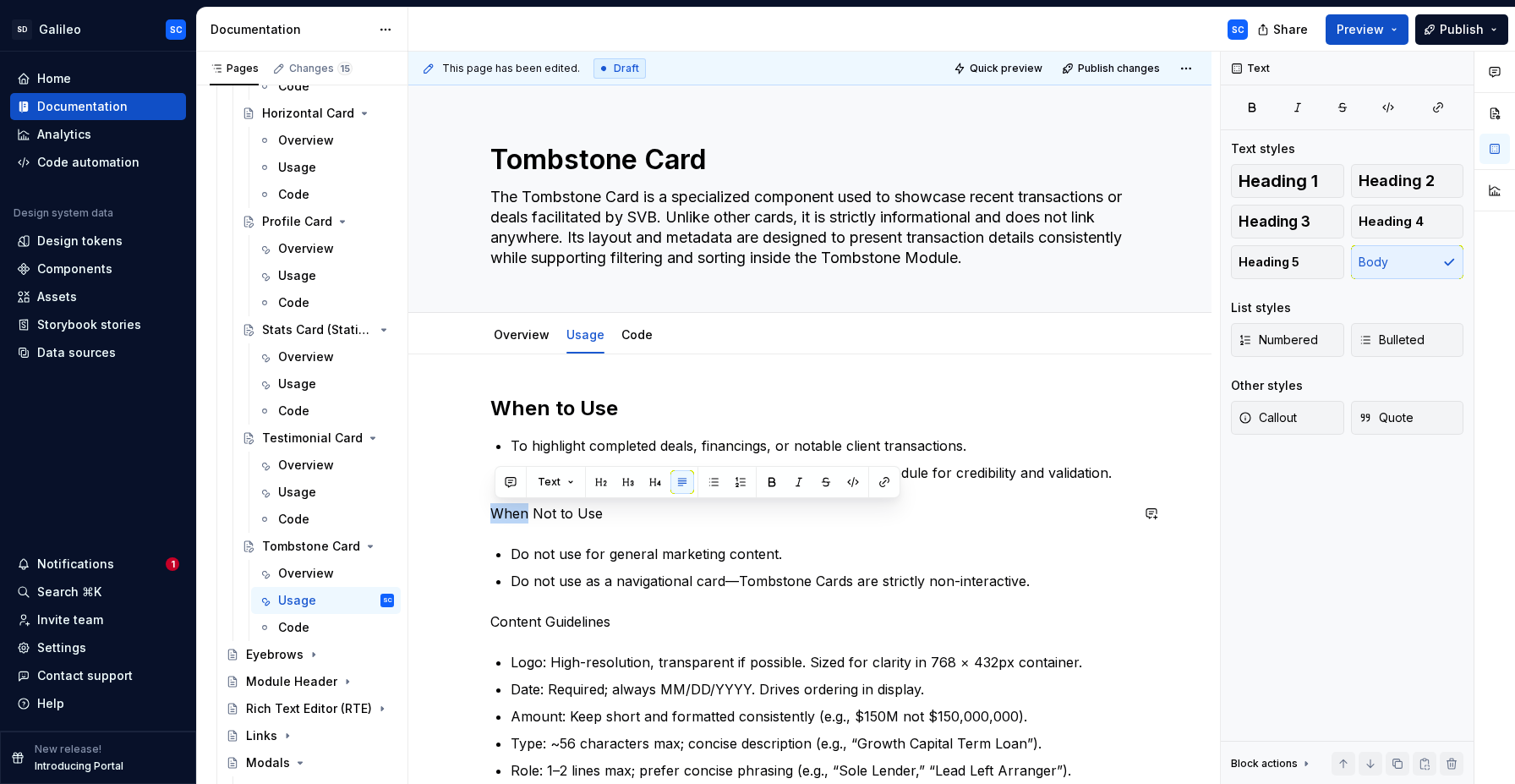
click at [649, 478] on button "button" at bounding box center [654, 481] width 24 height 24
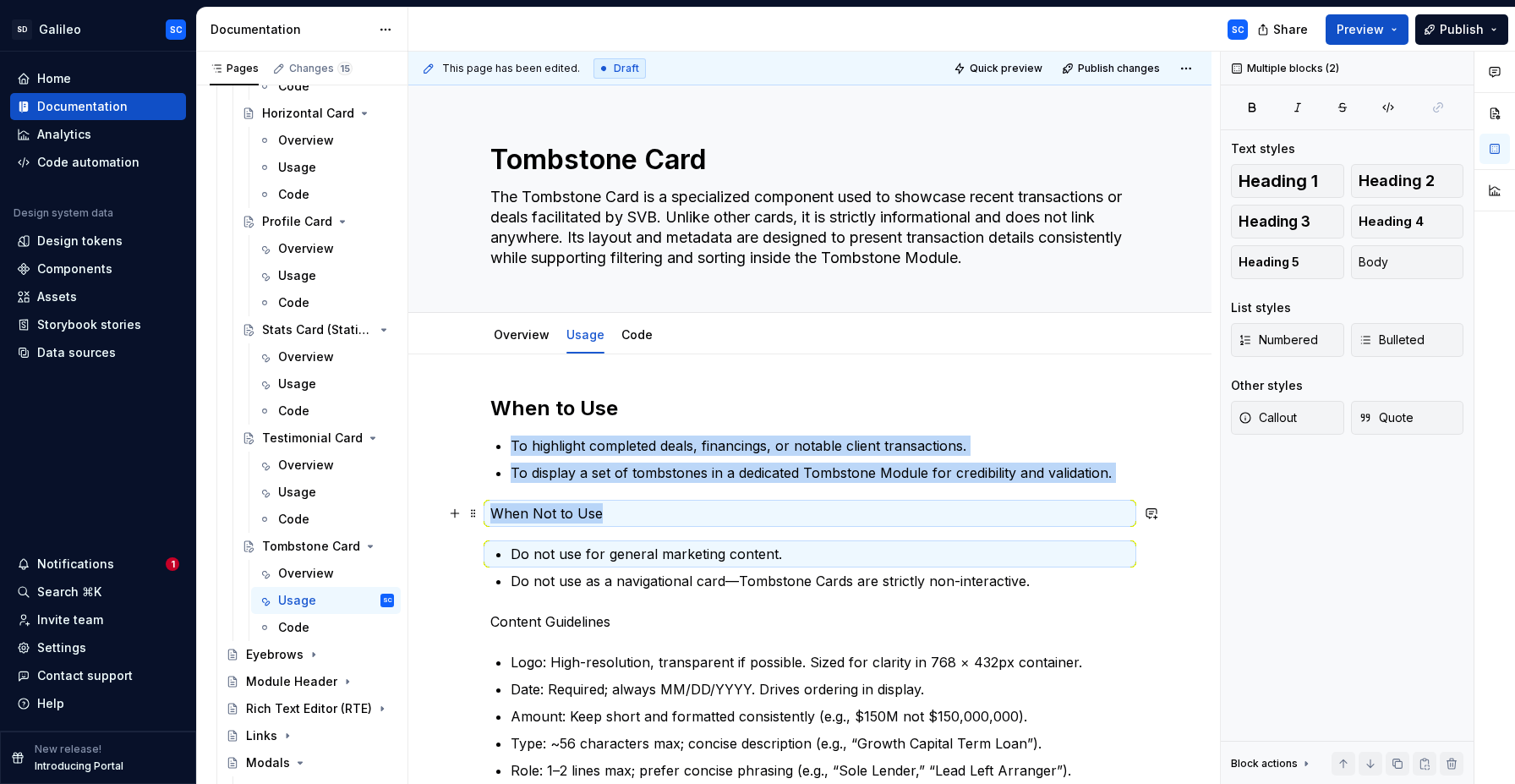
click at [623, 515] on p "When Not to Use" at bounding box center [810, 513] width 639 height 20
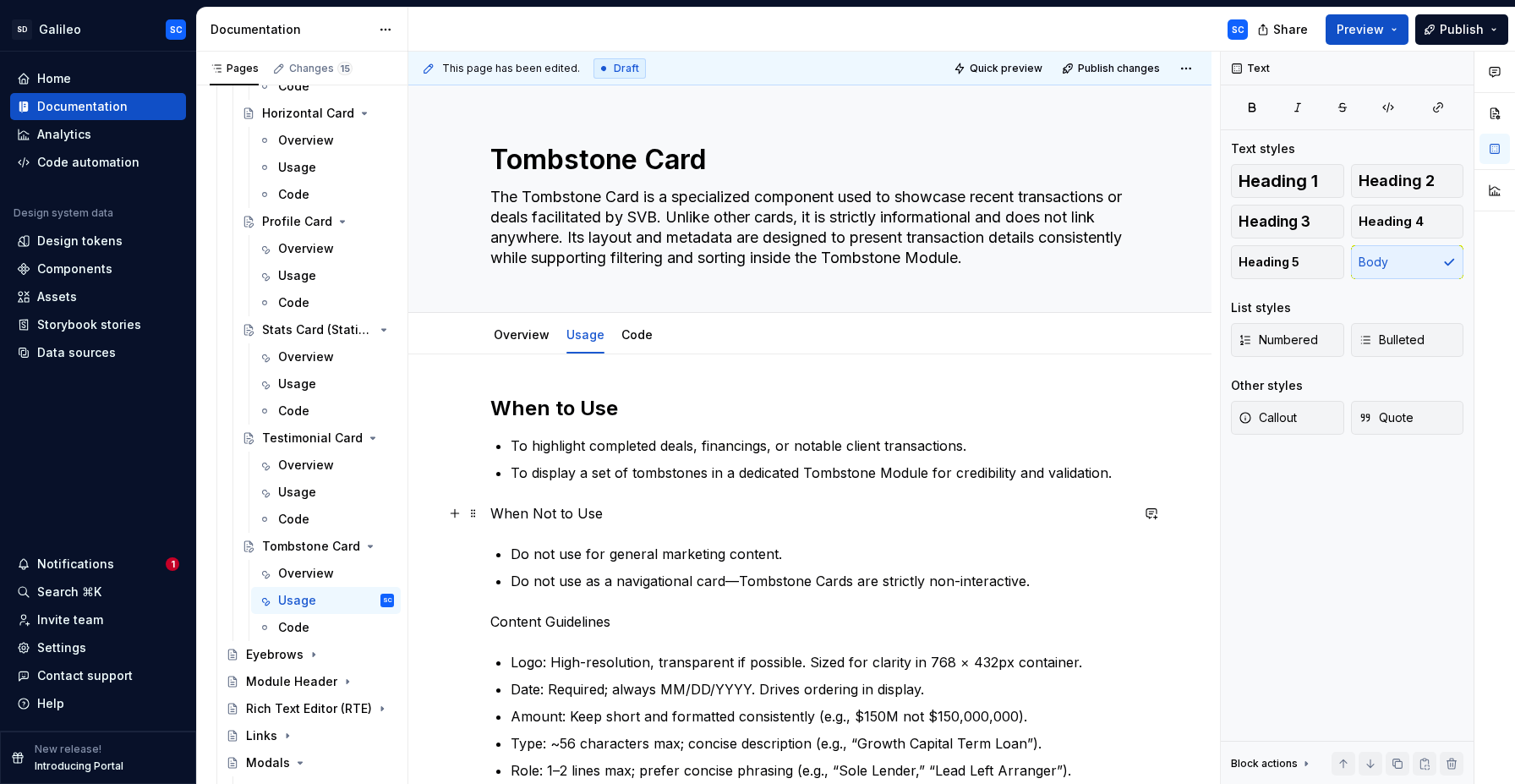
click at [531, 515] on p "When Not to Use" at bounding box center [810, 513] width 639 height 20
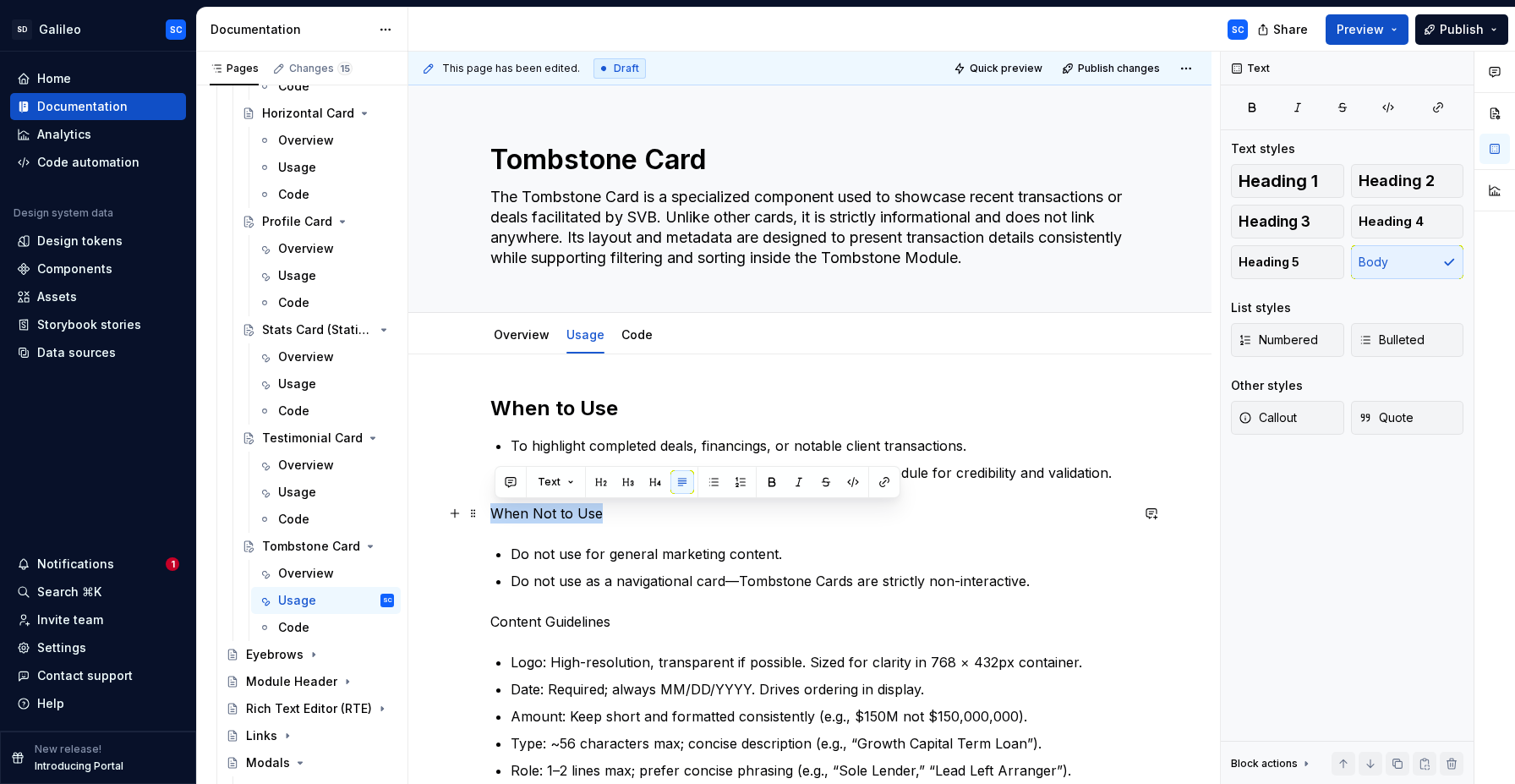
click at [531, 515] on p "When Not to Use" at bounding box center [810, 513] width 639 height 20
click at [601, 485] on button "button" at bounding box center [601, 481] width 24 height 24
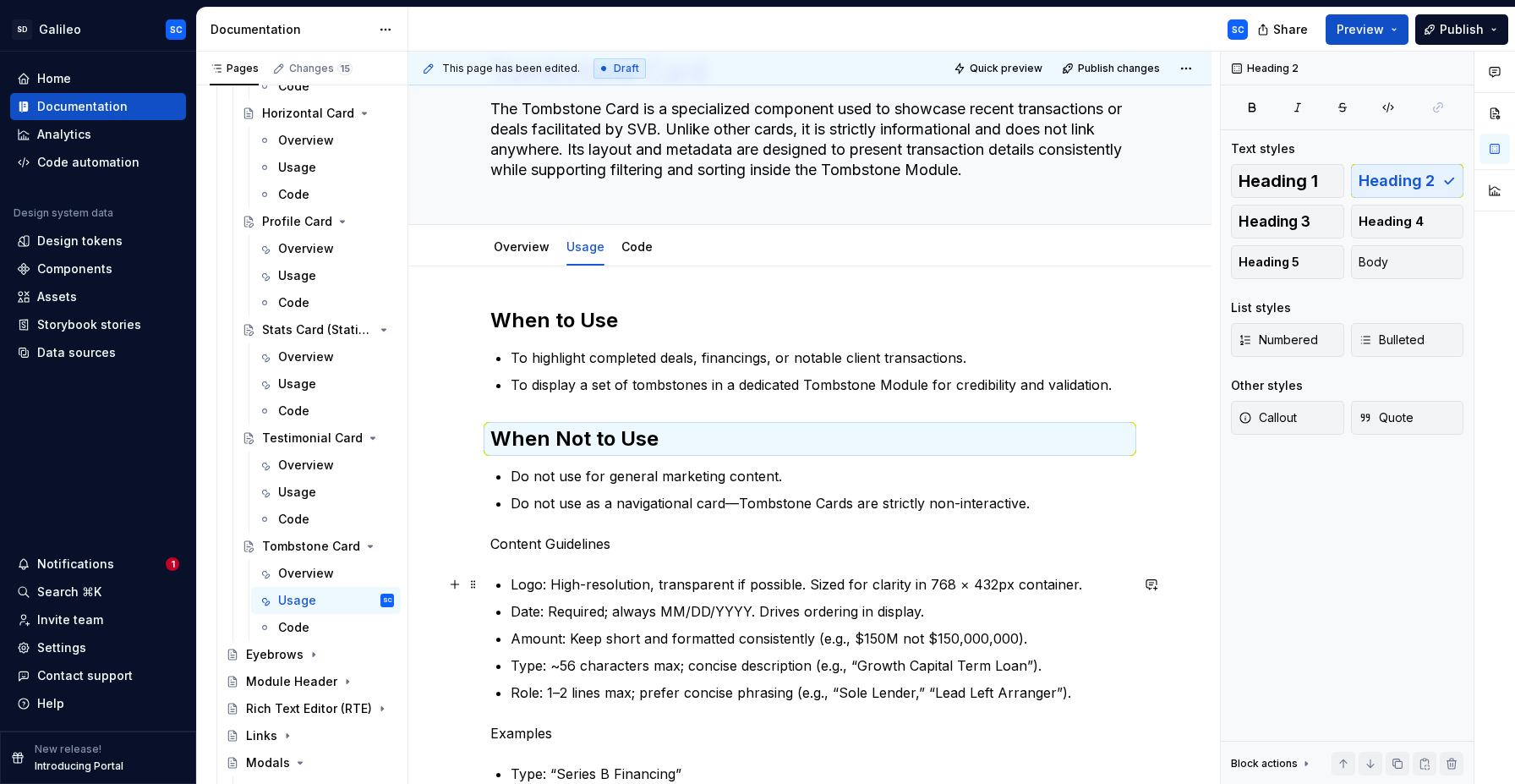
scroll to position [90, 0]
click at [568, 544] on p "Content Guidelines" at bounding box center [810, 540] width 639 height 20
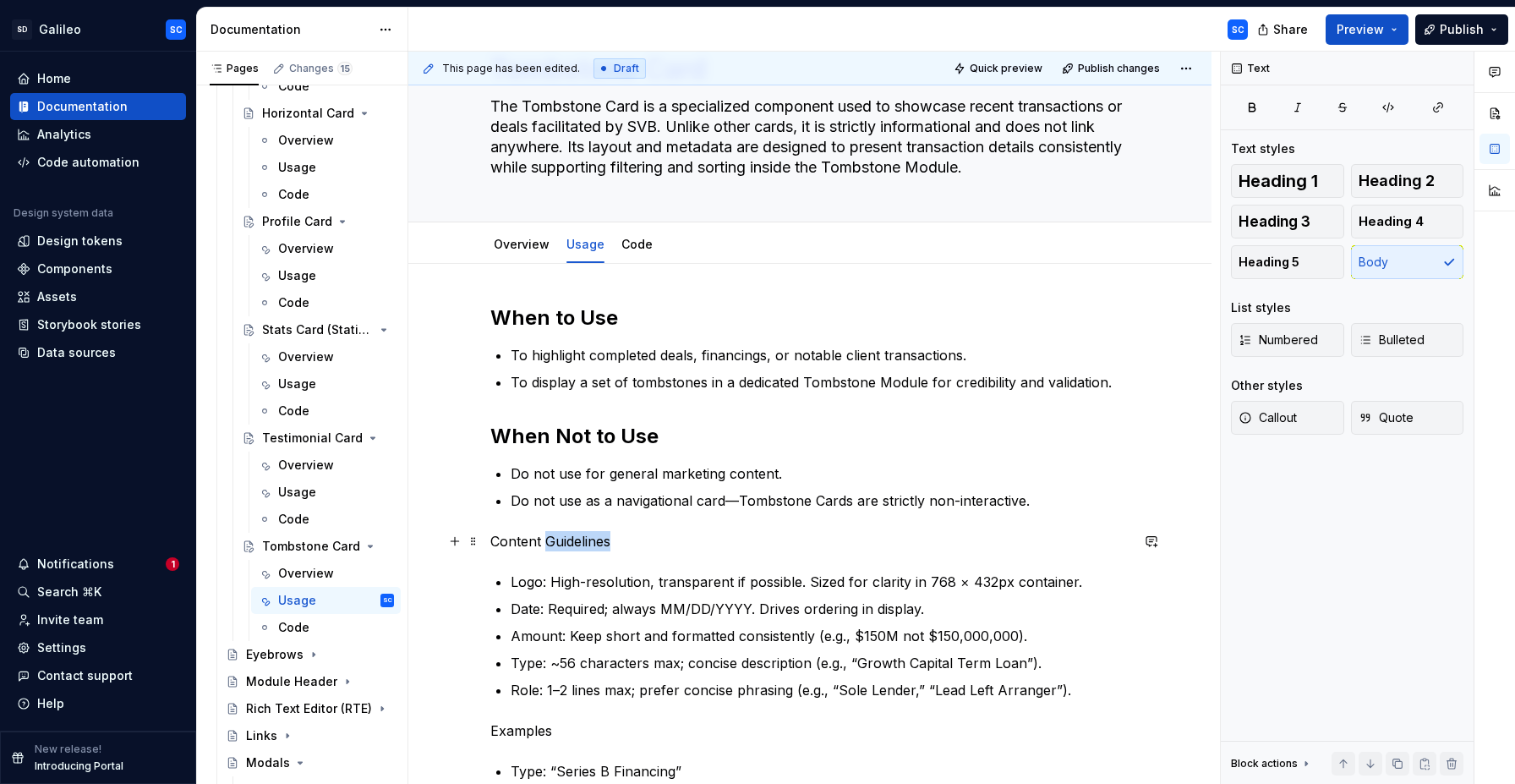
click at [568, 544] on p "Content Guidelines" at bounding box center [810, 540] width 639 height 20
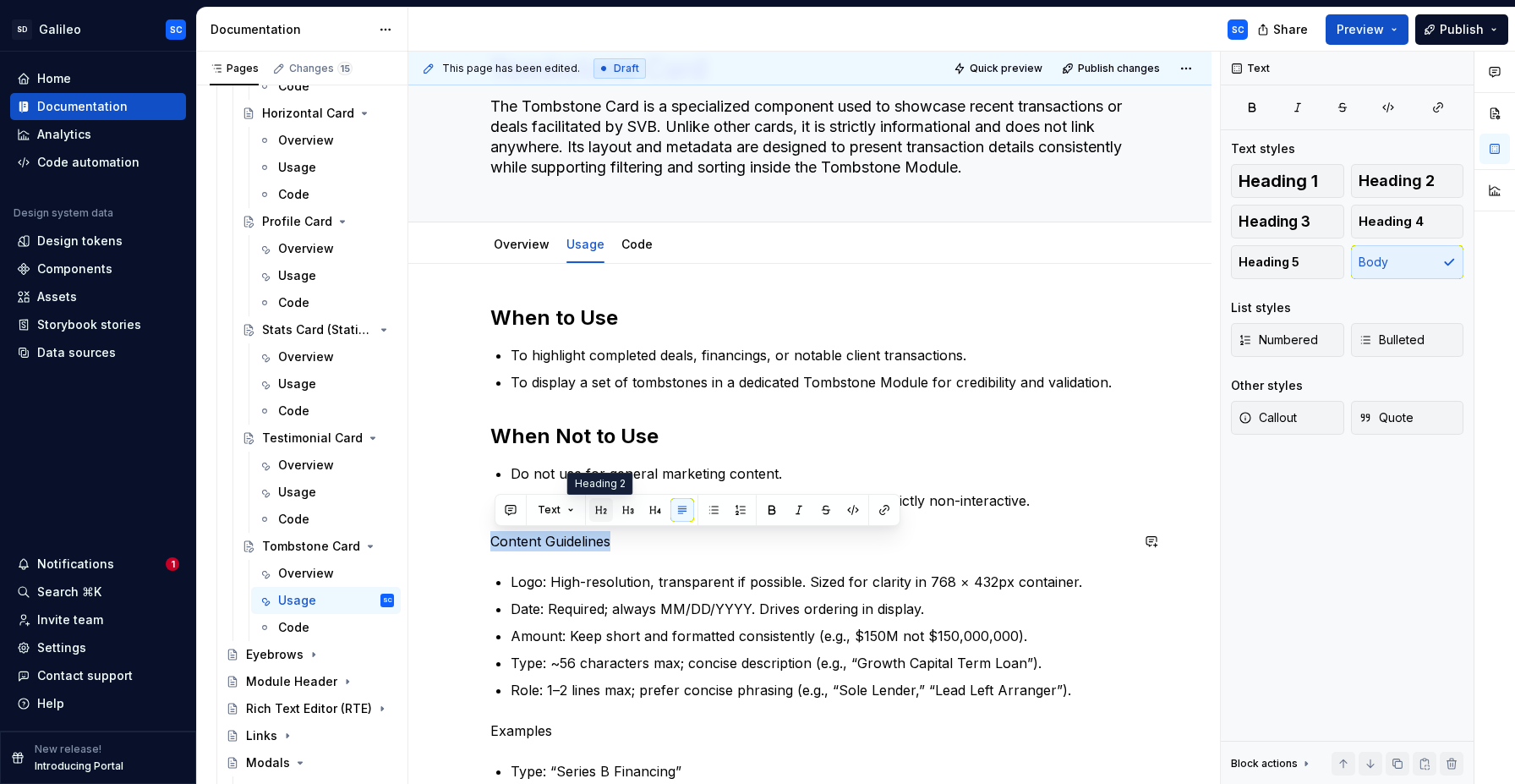
click at [597, 513] on button "button" at bounding box center [601, 510] width 24 height 24
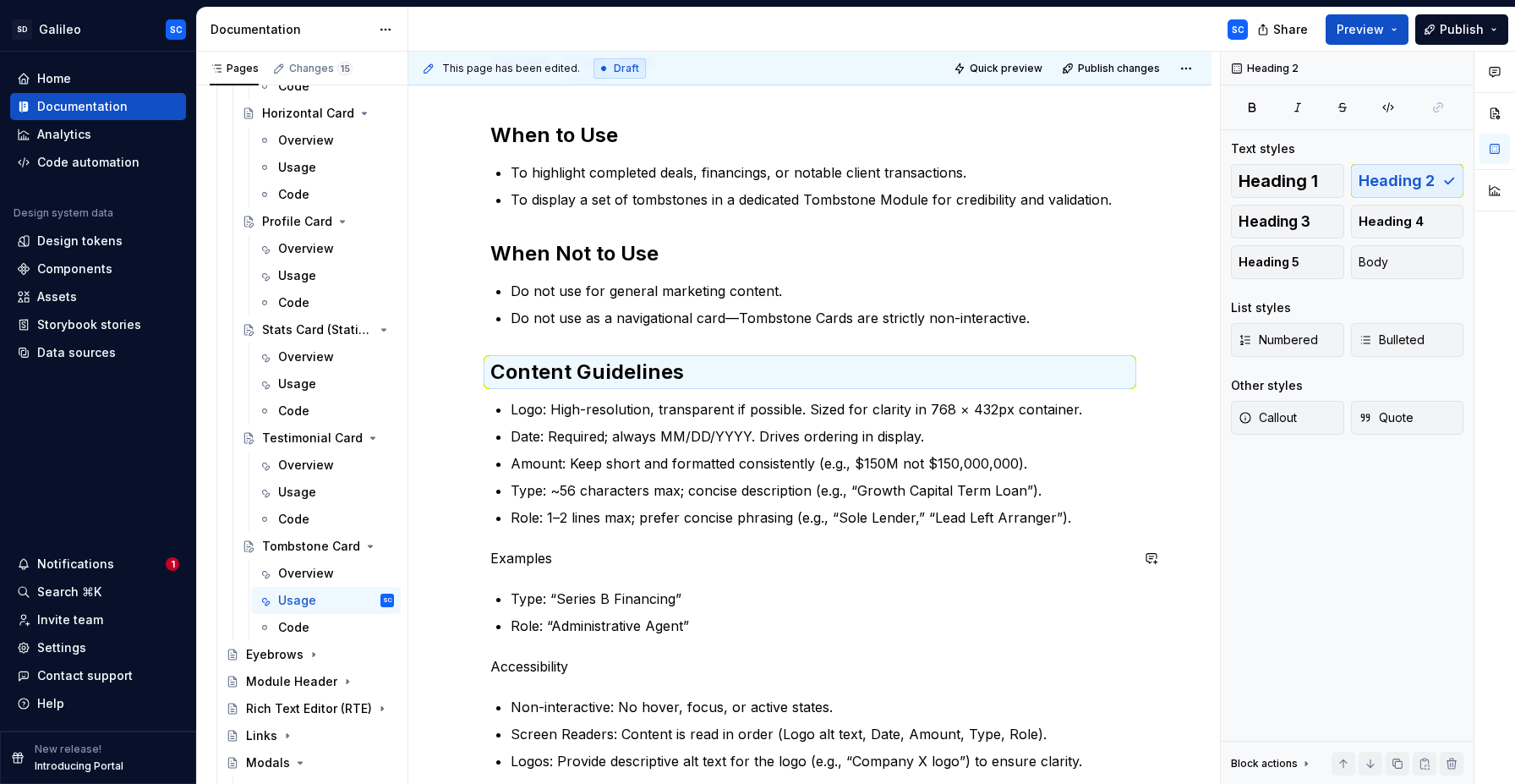
scroll to position [271, 0]
click at [521, 559] on p "Examples" at bounding box center [810, 559] width 639 height 20
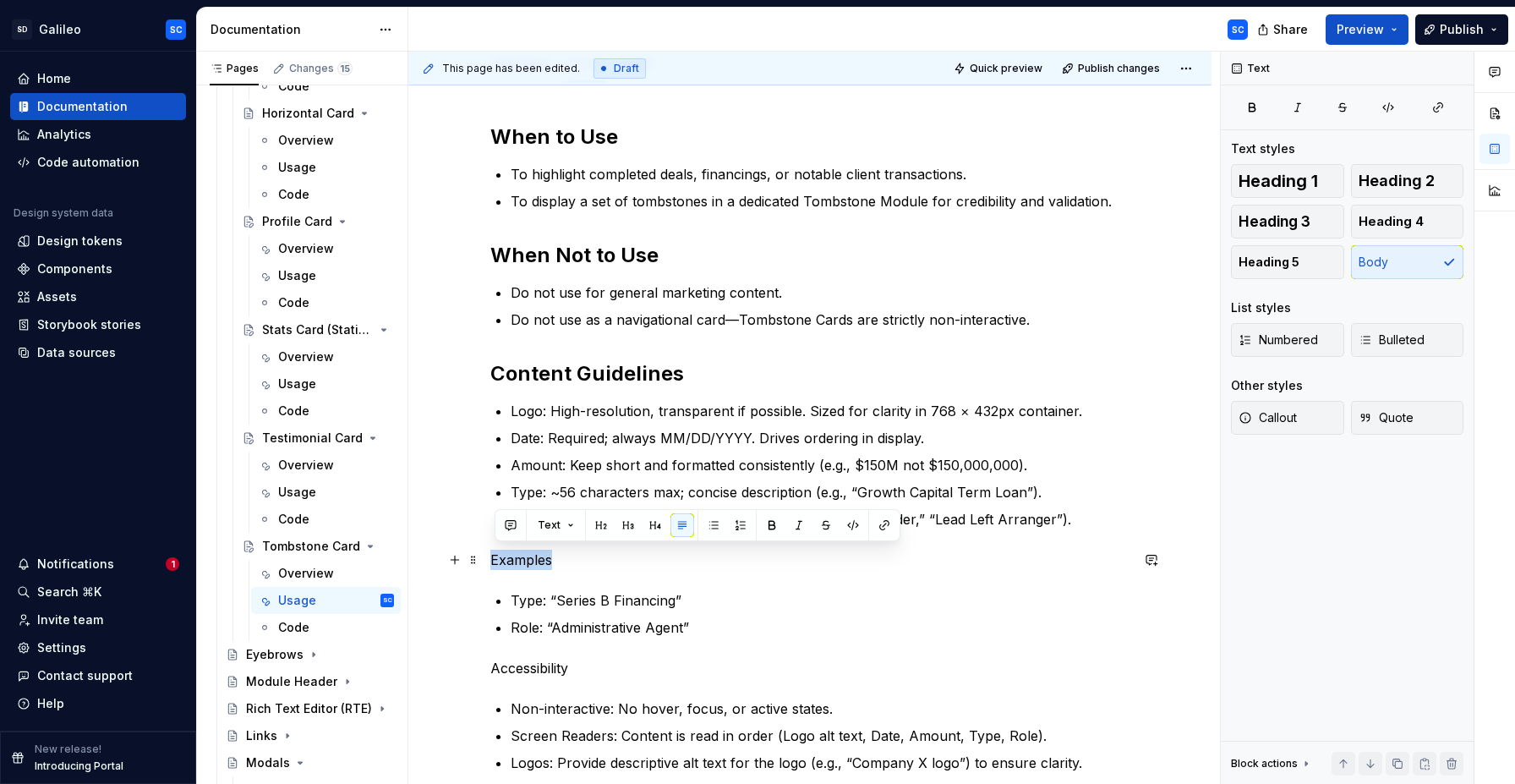
scroll to position [274, 0]
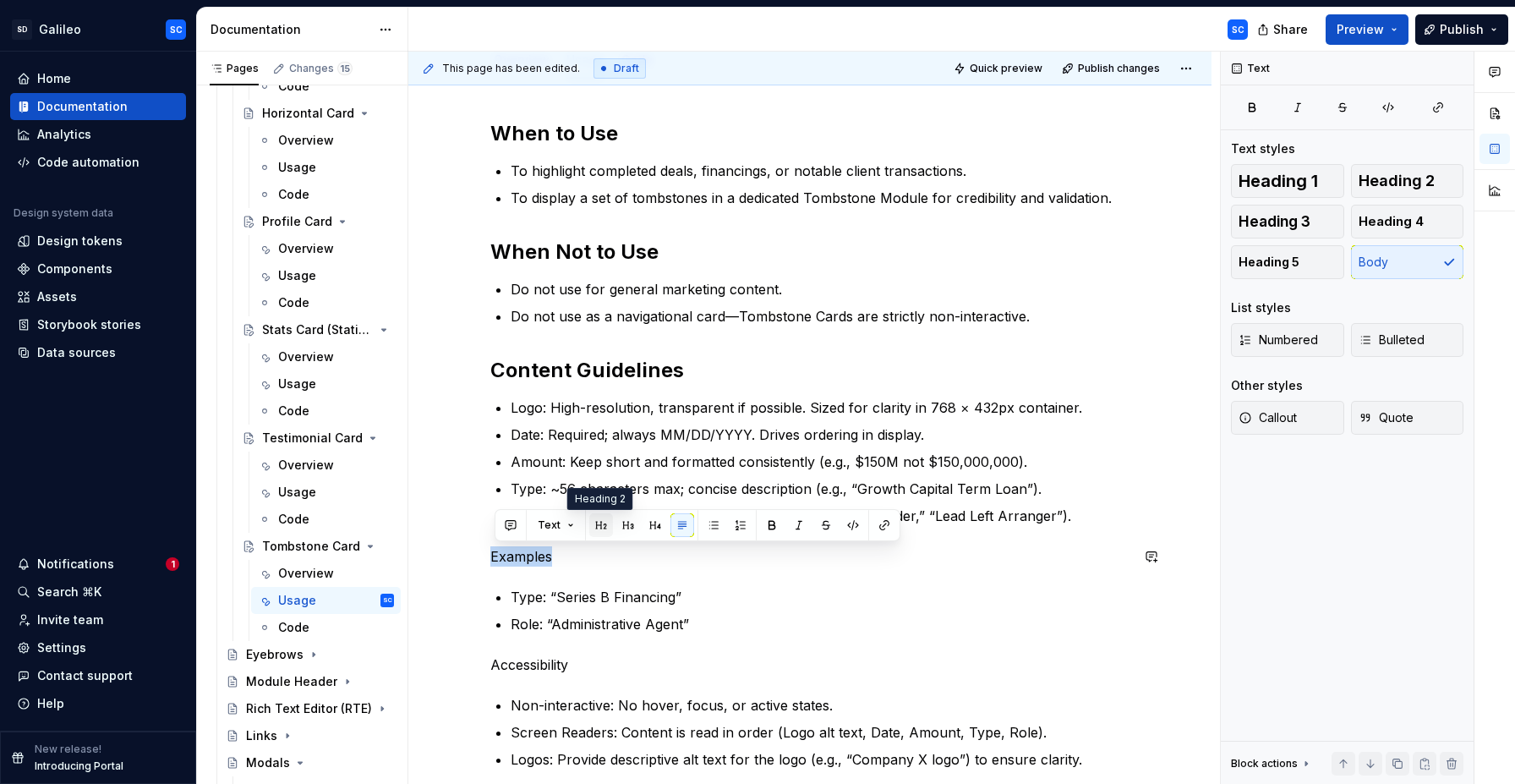
click at [600, 526] on button "button" at bounding box center [601, 525] width 24 height 24
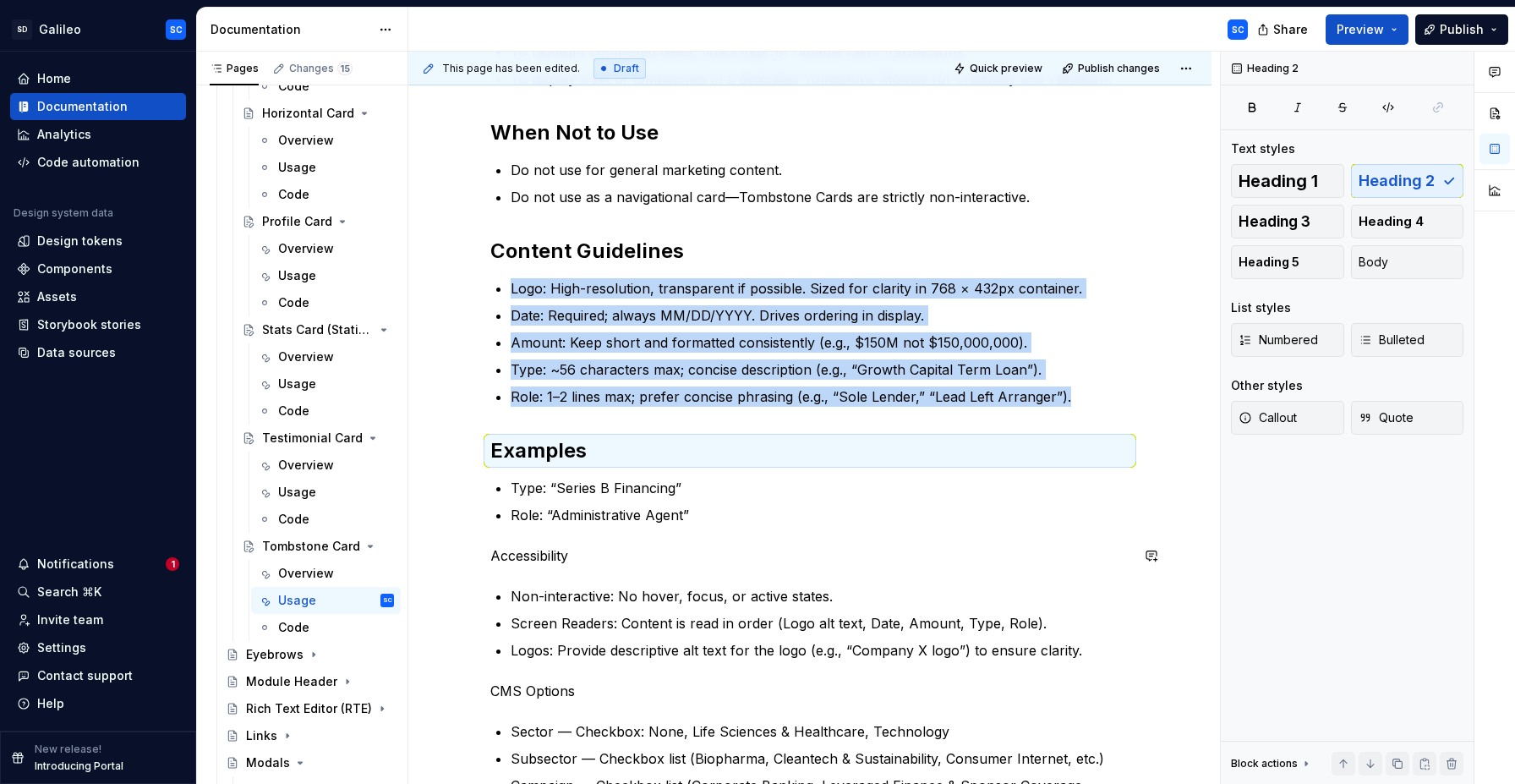
scroll to position [412, 0]
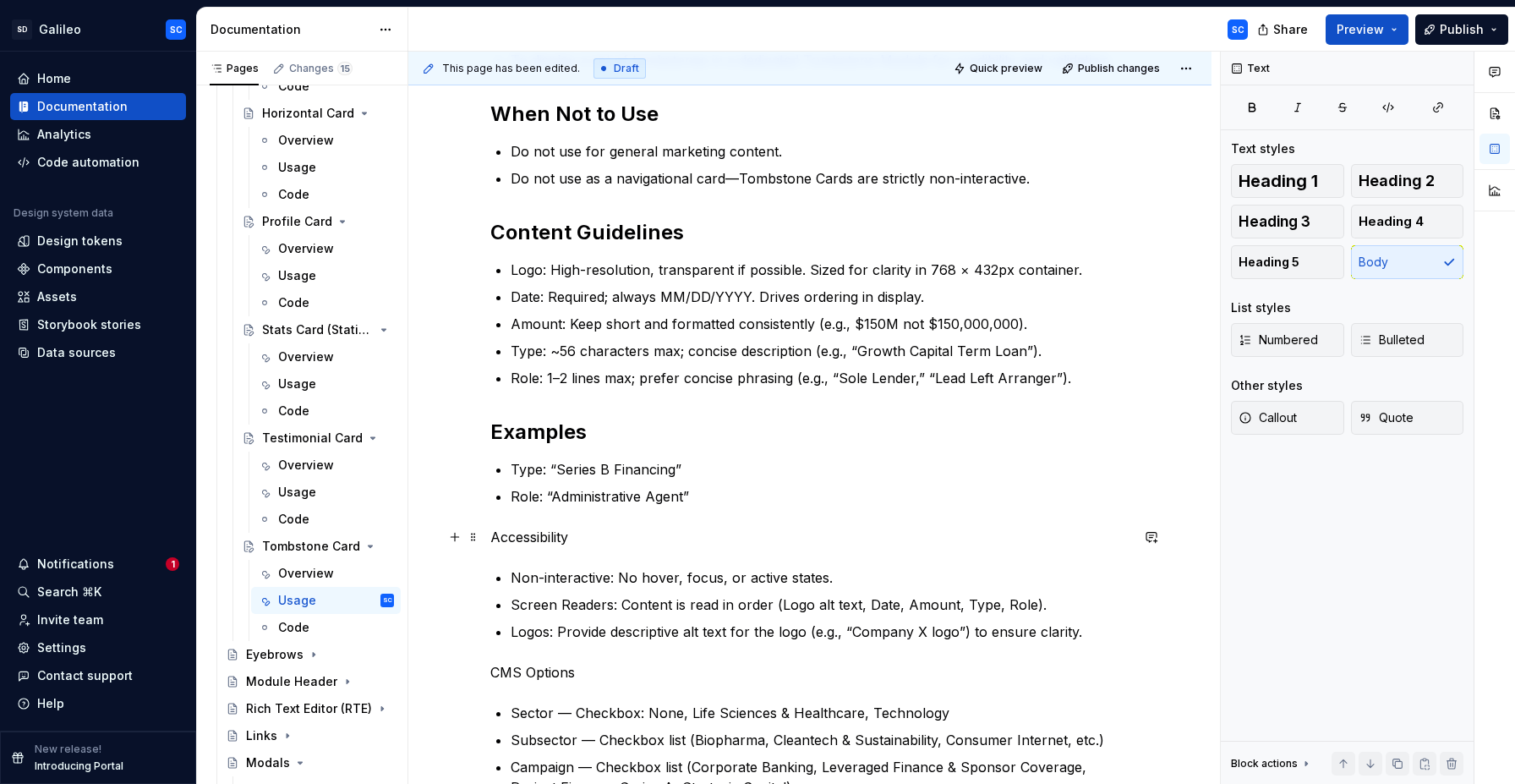
click at [530, 542] on p "Accessibility" at bounding box center [810, 536] width 639 height 20
click at [604, 504] on button "button" at bounding box center [601, 505] width 24 height 24
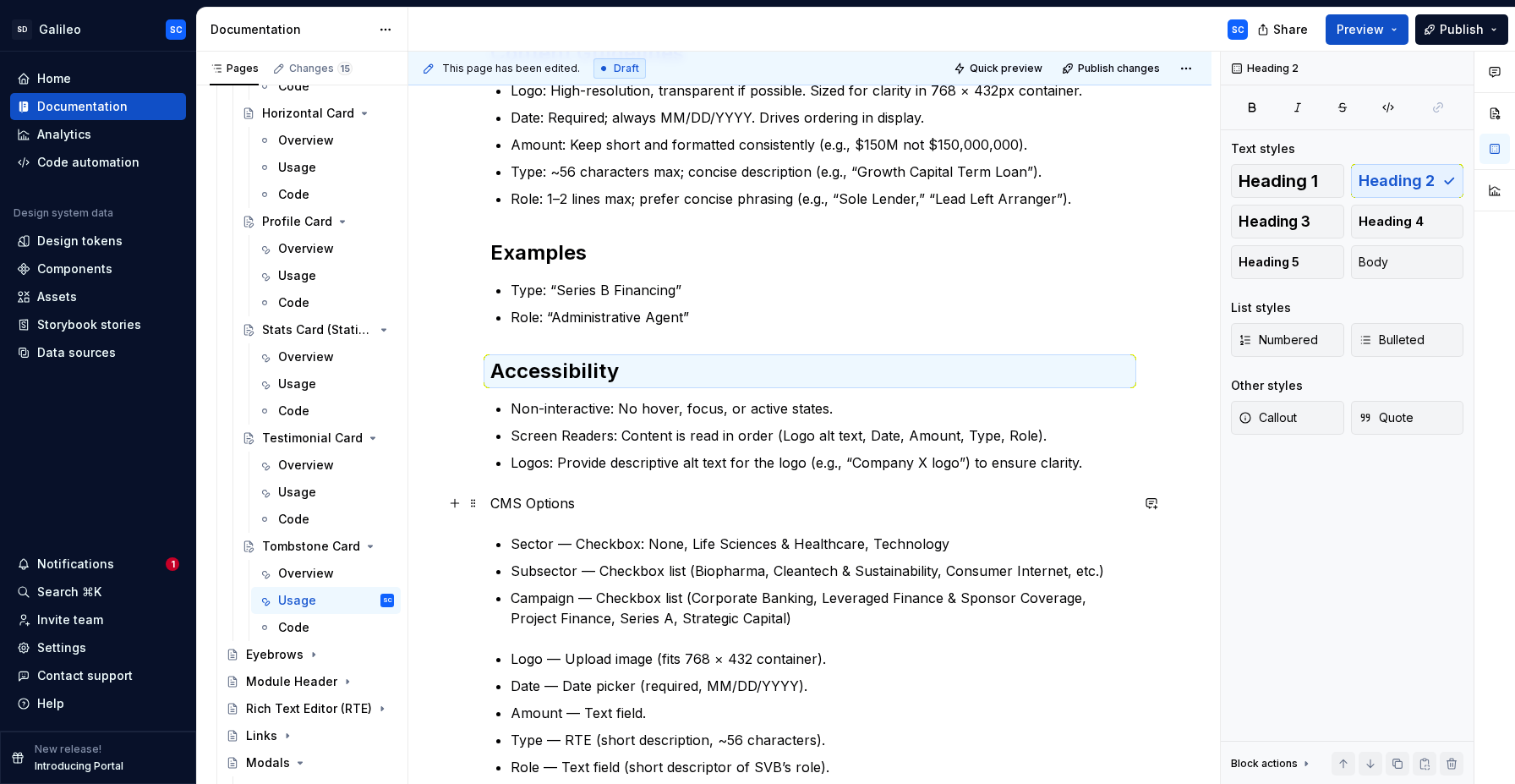
click at [546, 498] on p "CMS Options" at bounding box center [810, 502] width 639 height 20
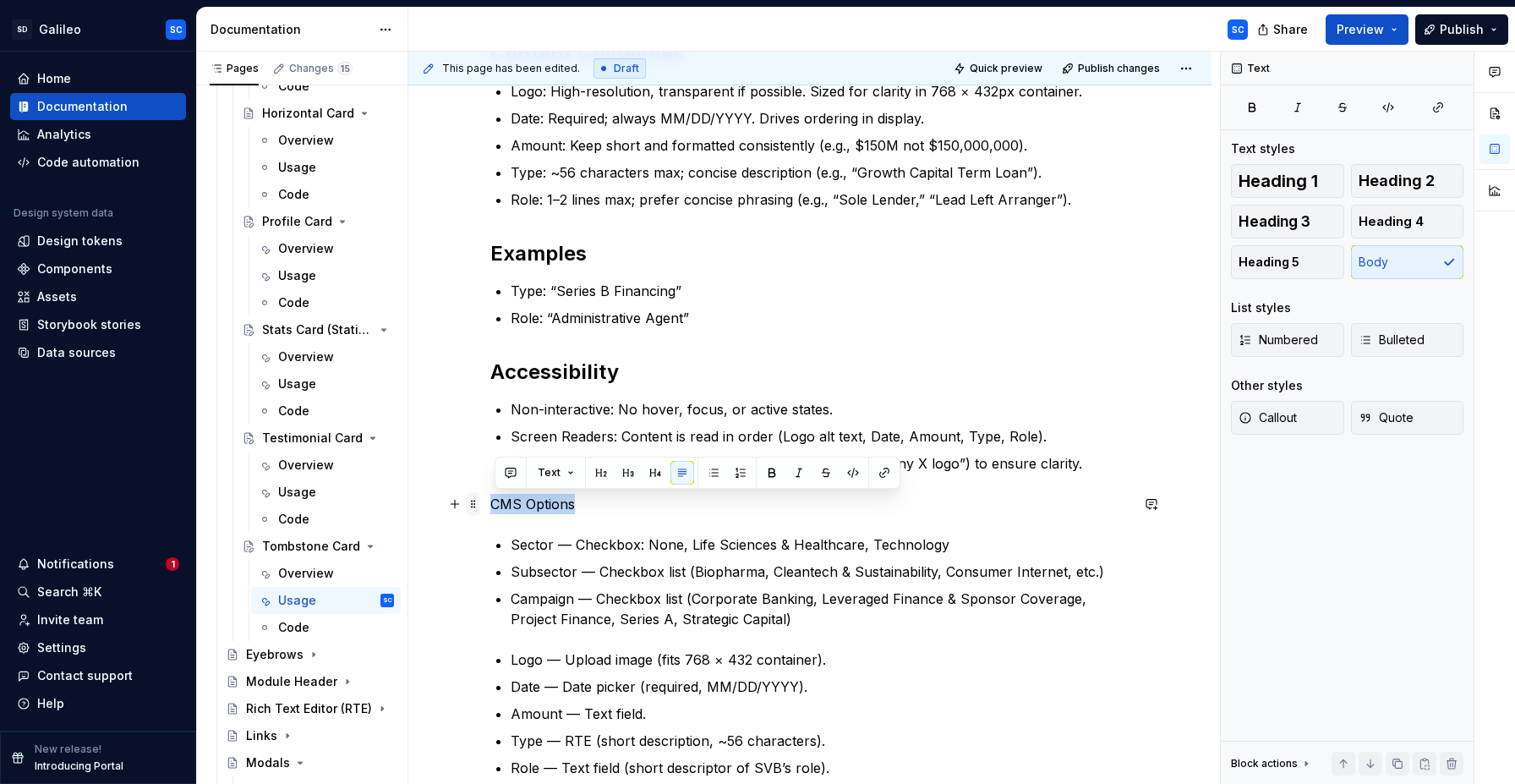
drag, startPoint x: 546, startPoint y: 498, endPoint x: 480, endPoint y: 502, distance: 66.1
click at [491, 502] on div "When to Use To highlight completed deals, financings, or notable client transac…" at bounding box center [810, 352] width 639 height 1096
click at [604, 471] on button "button" at bounding box center [601, 472] width 24 height 24
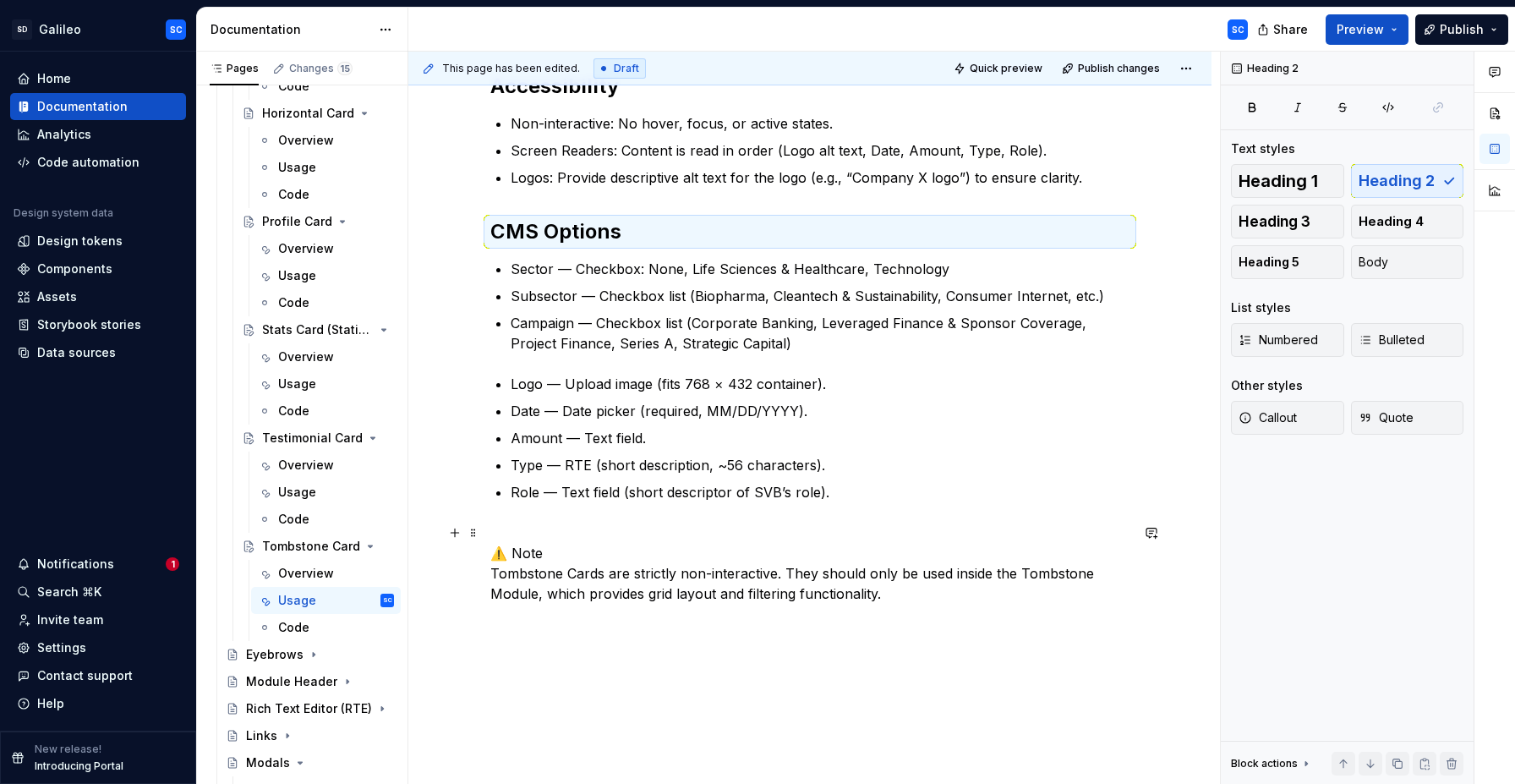
scroll to position [887, 0]
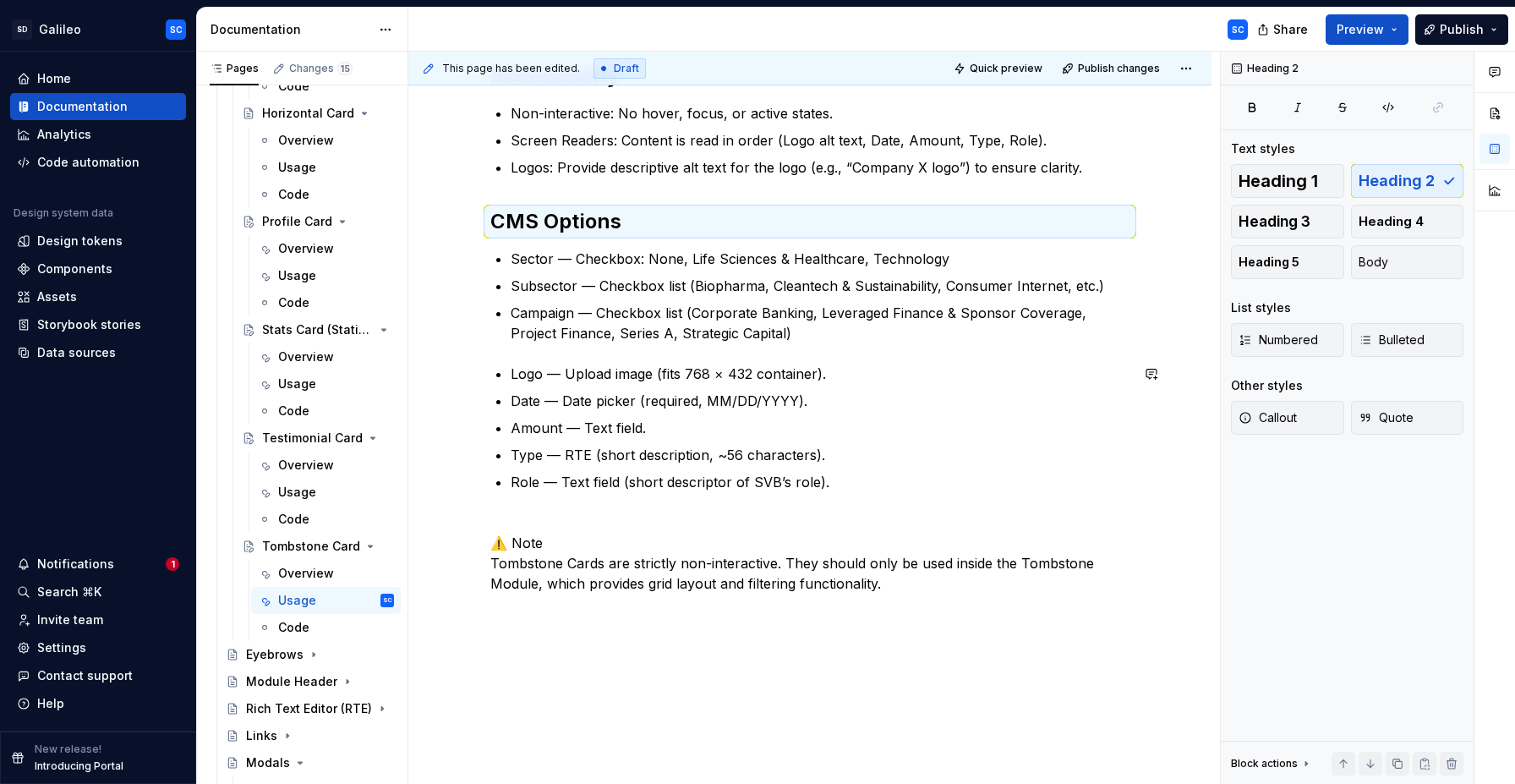
click at [602, 356] on div "When to Use To highlight completed deals, financings, or notable client transac…" at bounding box center [810, 50] width 639 height 1086
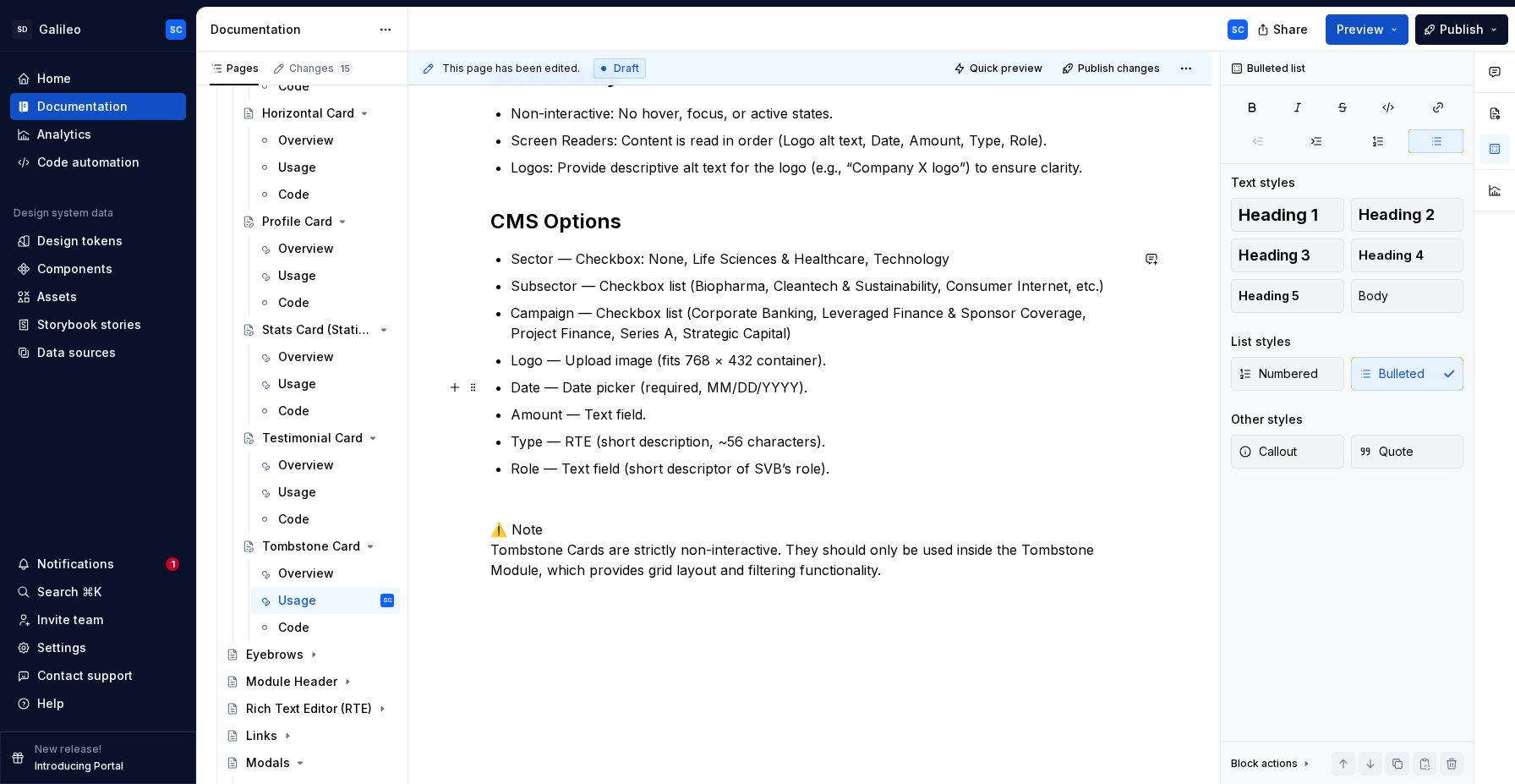
type textarea "*"
click at [598, 500] on p "⚠️ Note Tombstone Cards are strictly non-interactive. They should only be used …" at bounding box center [810, 539] width 639 height 81
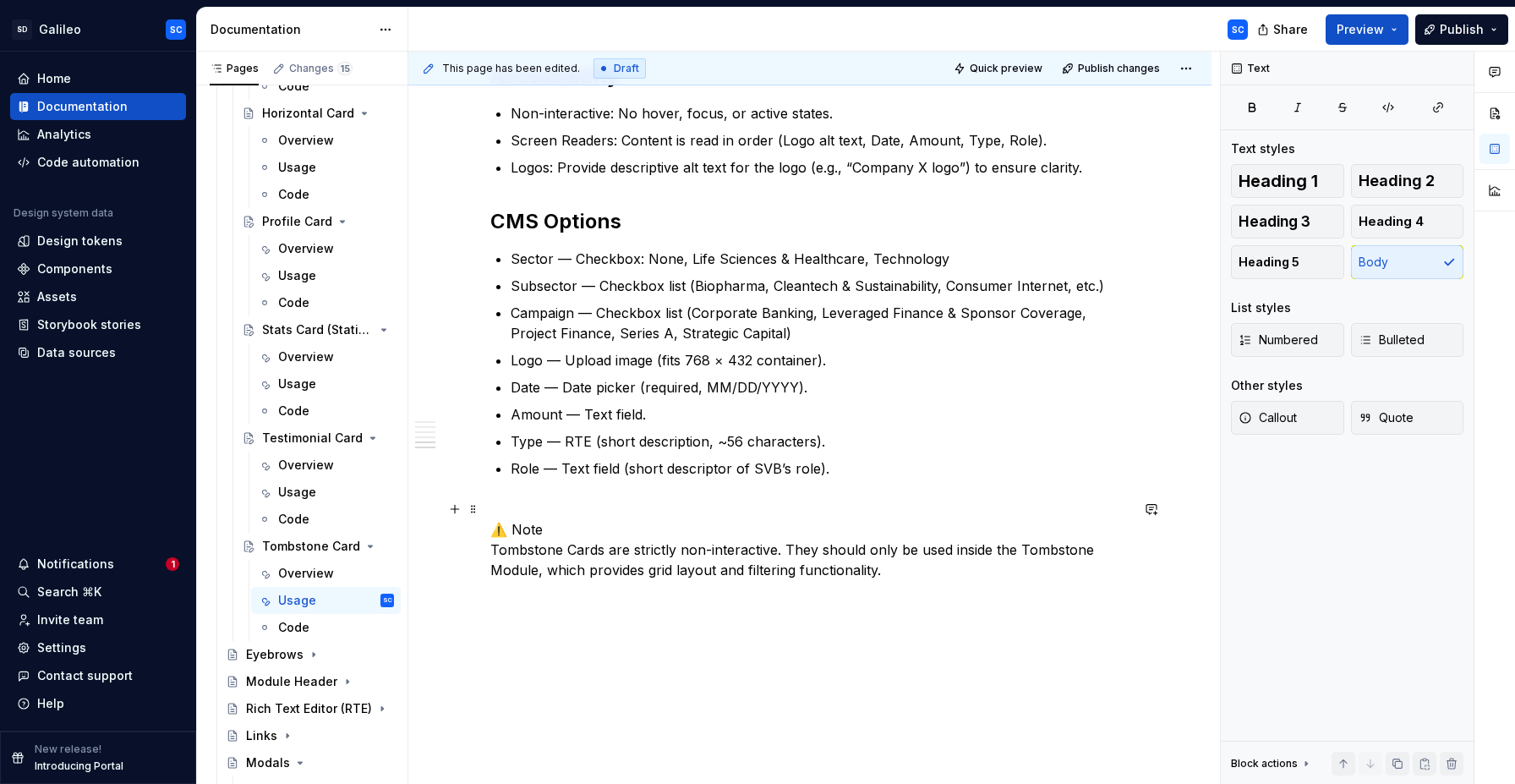
click at [515, 529] on p "⚠️ Note Tombstone Cards are strictly non-interactive. They should only be used …" at bounding box center [810, 539] width 639 height 81
click at [589, 514] on p "Note Tombstone Cards are strictly non-interactive. They should only be used ins…" at bounding box center [810, 539] width 639 height 81
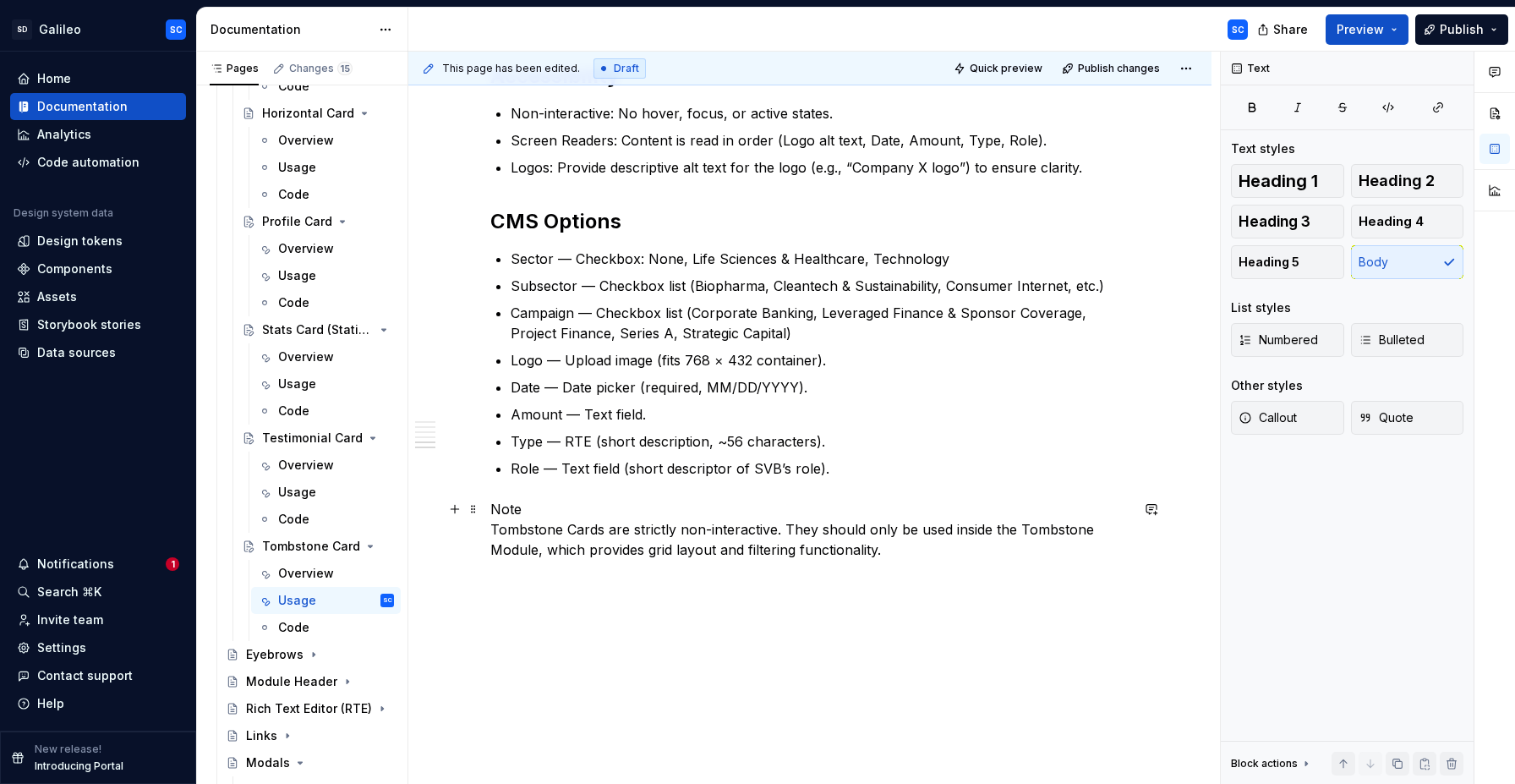
click at [541, 513] on p "Note Tombstone Cards are strictly non-interactive. They should only be used ins…" at bounding box center [810, 530] width 639 height 61
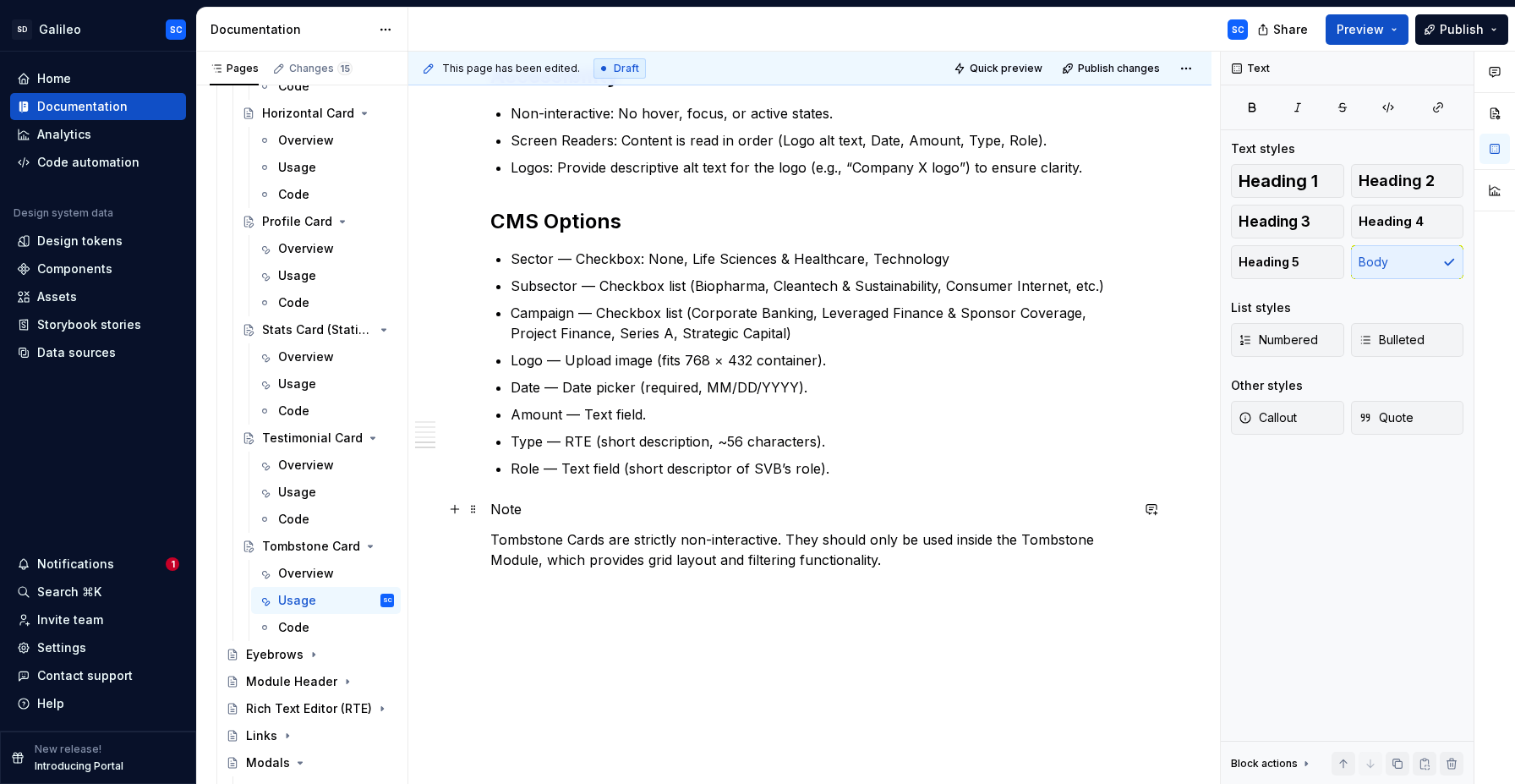
click at [511, 507] on p "Note" at bounding box center [810, 509] width 639 height 20
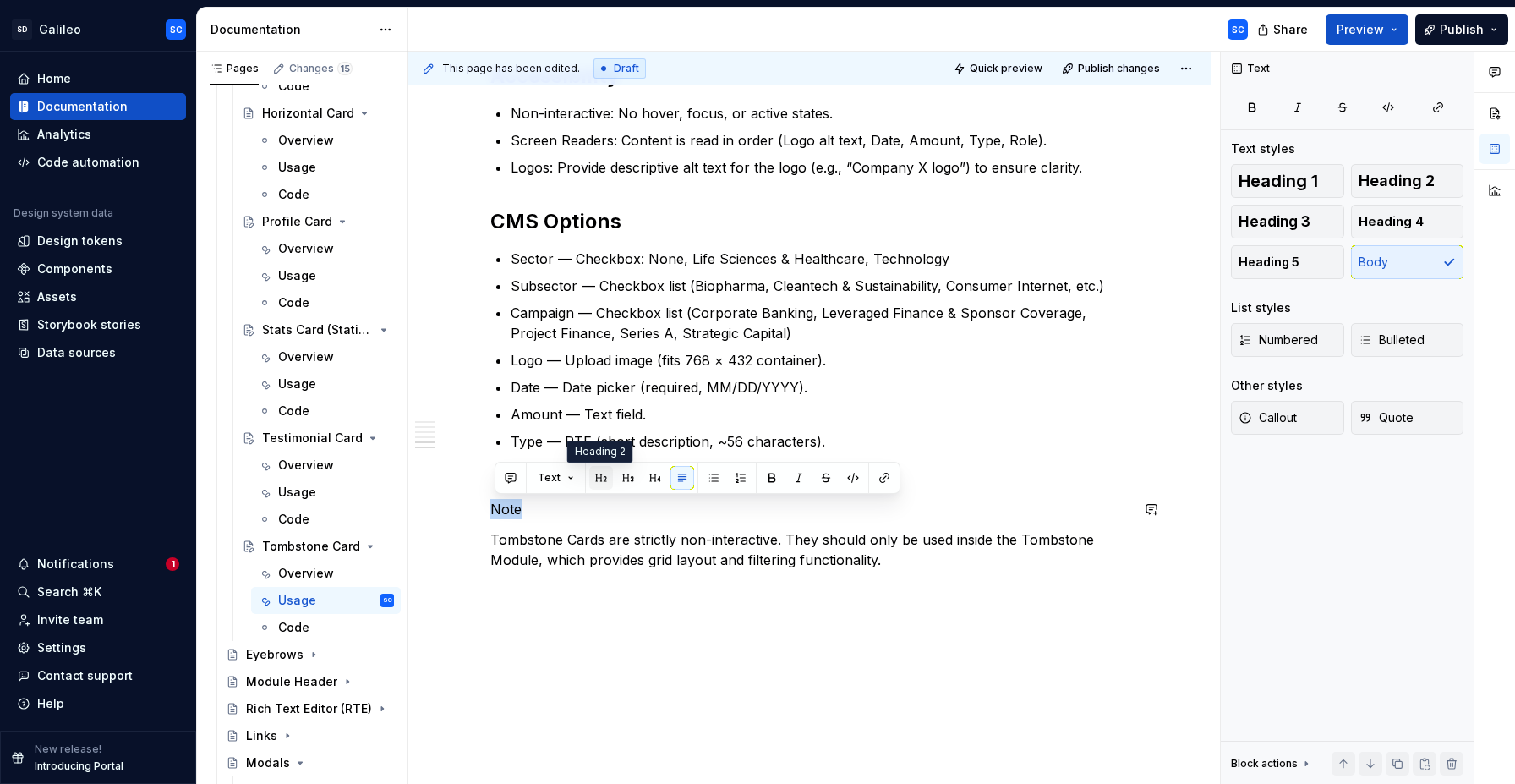
click at [605, 481] on button "button" at bounding box center [601, 477] width 24 height 24
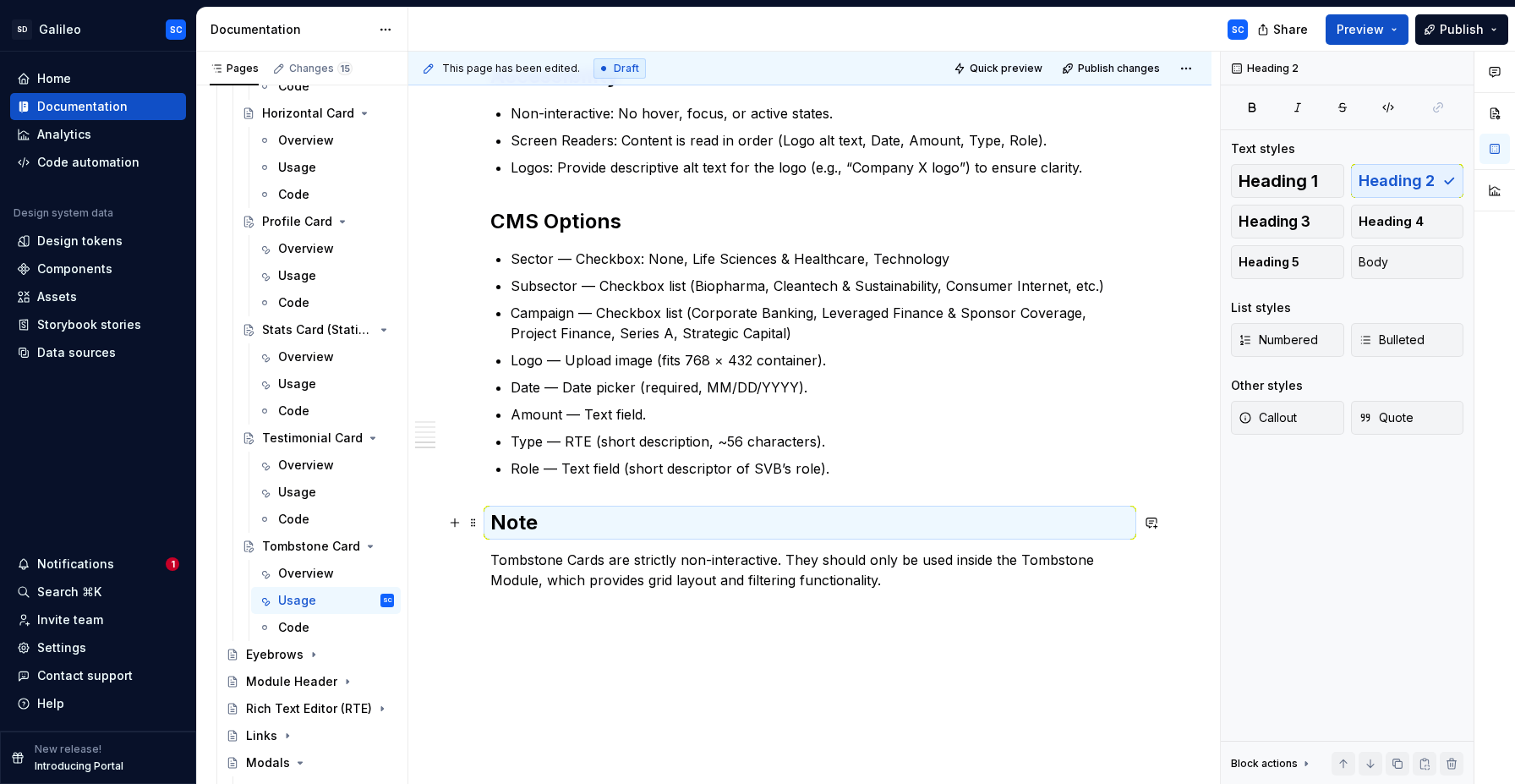
click at [616, 521] on h2 "Note" at bounding box center [810, 522] width 639 height 27
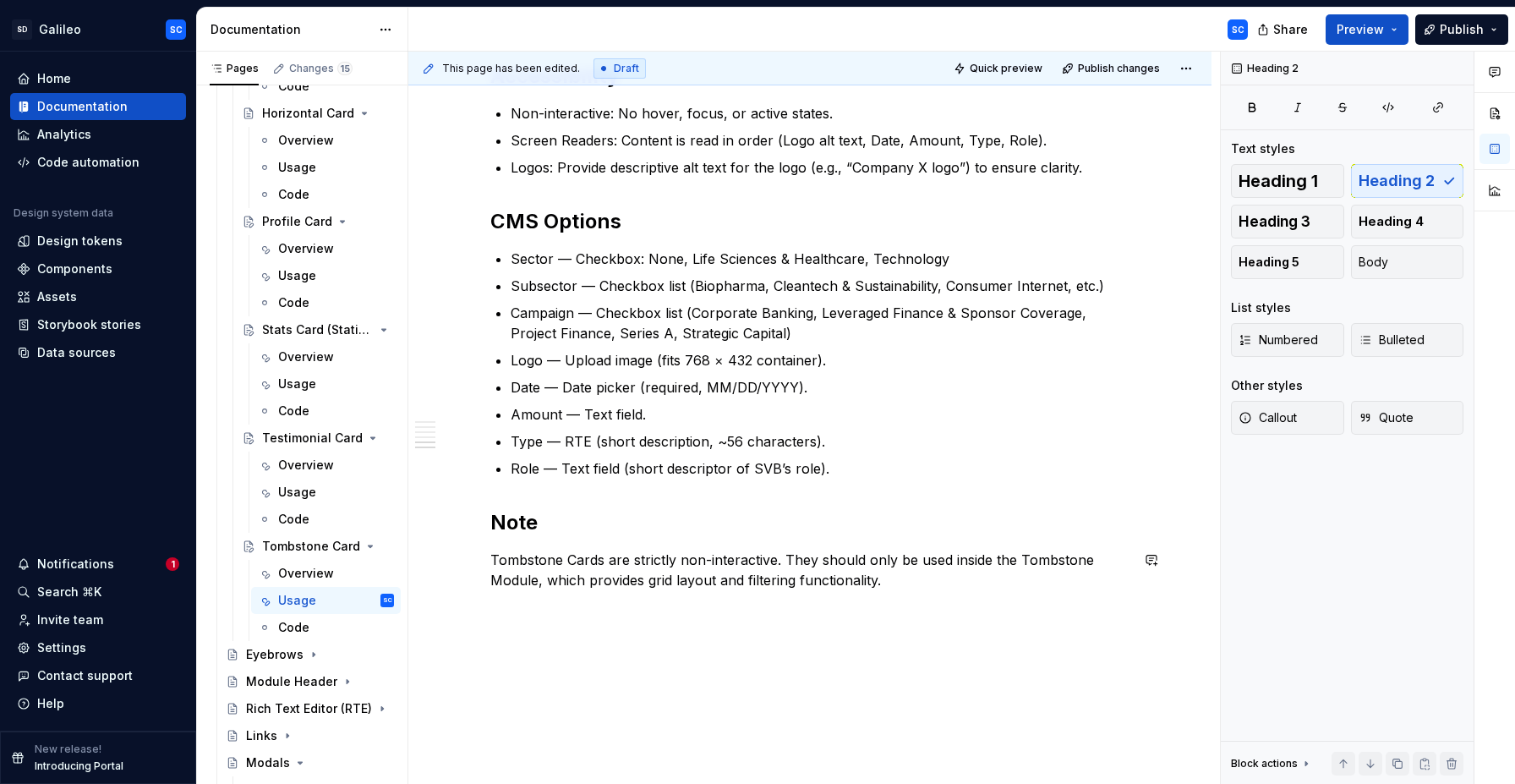
click at [624, 631] on div "When to Use To highlight completed deals, financings, or notable client transac…" at bounding box center [810, 156] width 803 height 1378
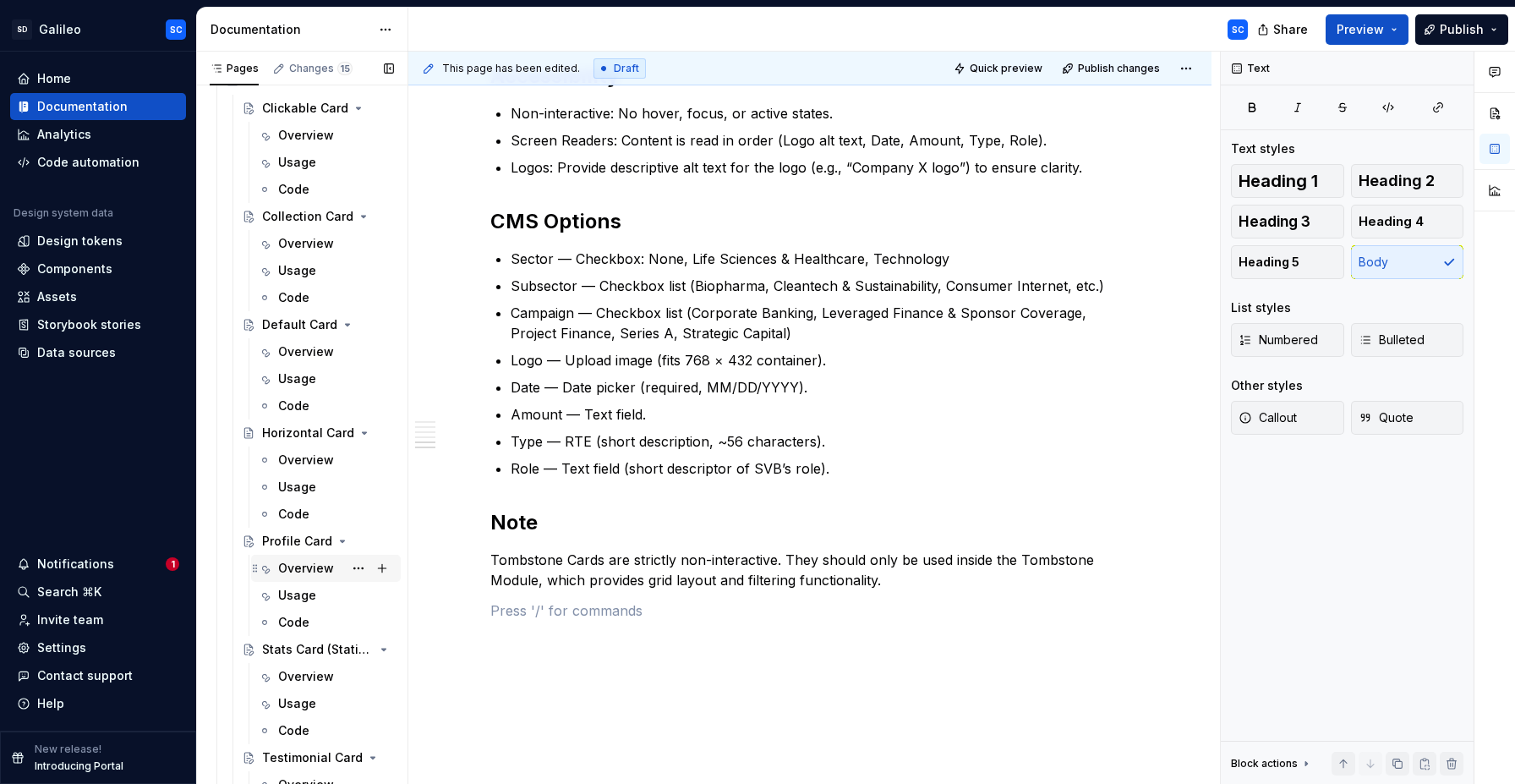
scroll to position [189, 0]
drag, startPoint x: 487, startPoint y: 519, endPoint x: 499, endPoint y: 518, distance: 12.0
click at [490, 519] on div "This page has been edited. Draft Quick preview Publish changes Tombstone Card T…" at bounding box center [815, 417] width 812 height 733
click at [499, 518] on h2 "Note" at bounding box center [810, 522] width 639 height 27
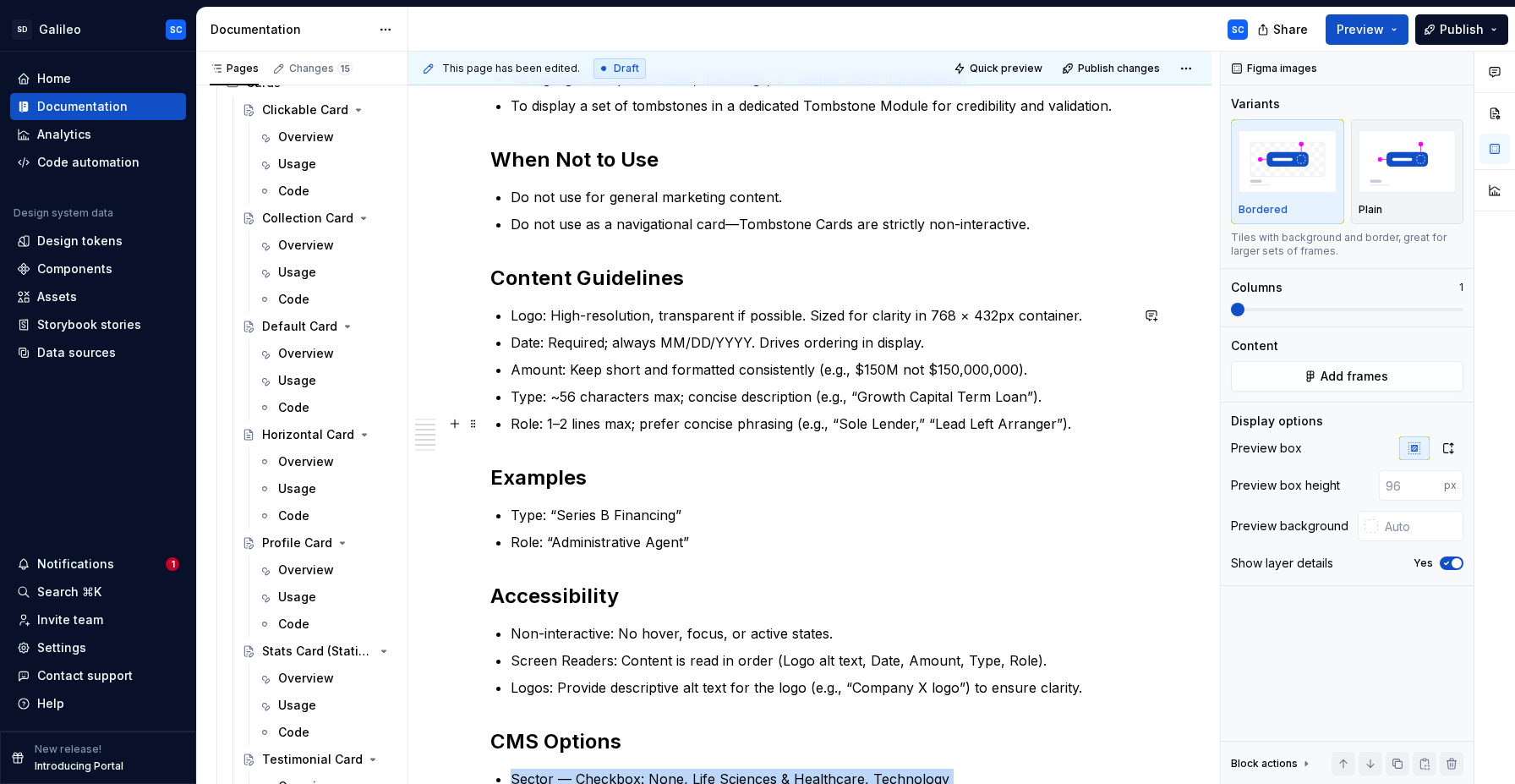
scroll to position [369, 0]
click at [885, 656] on p "Screen Readers: Content is read in order (Logo alt text, Date, Amount, Type, Ro…" at bounding box center [820, 658] width 619 height 20
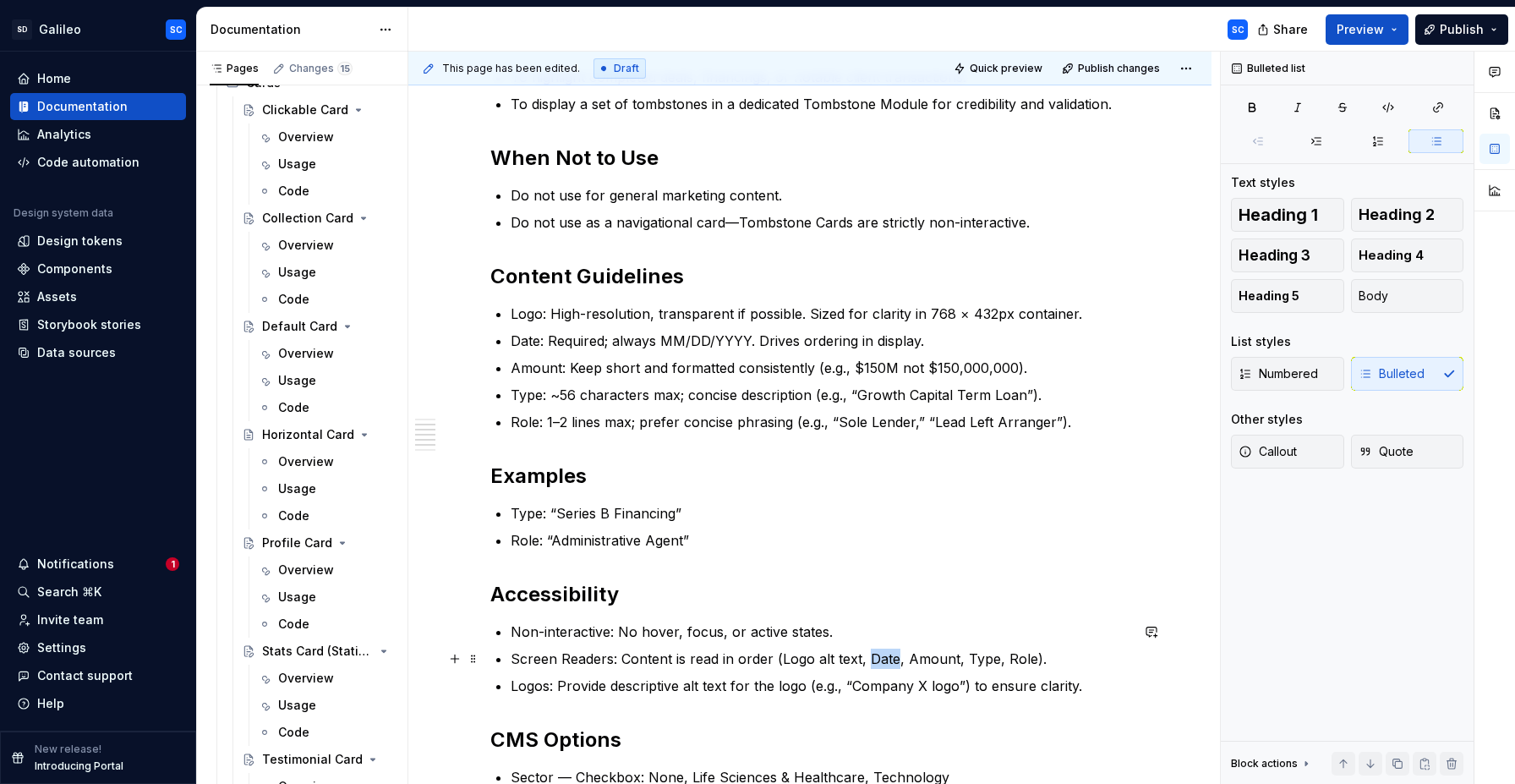
click at [885, 656] on p "Screen Readers: Content is read in order (Logo alt text, Date, Amount, Type, Ro…" at bounding box center [820, 658] width 619 height 20
click at [582, 478] on h2 "Examples" at bounding box center [810, 475] width 639 height 27
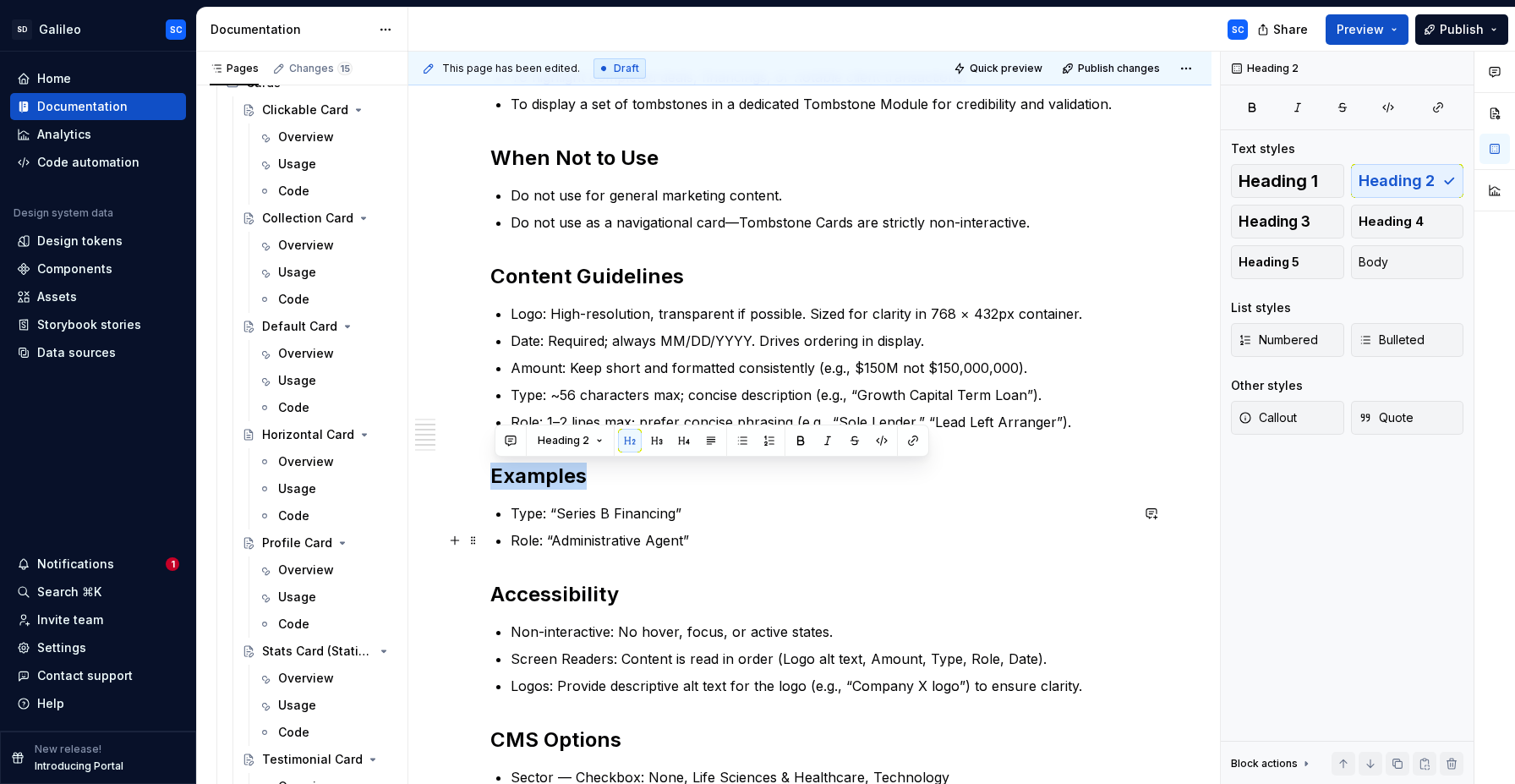
drag, startPoint x: 582, startPoint y: 478, endPoint x: 595, endPoint y: 541, distance: 64.3
click at [595, 541] on div "When to Use To highlight completed deals, financings, or notable client transac…" at bounding box center [810, 654] width 639 height 1256
click at [595, 541] on p "Role: “Administrative Agent”" at bounding box center [820, 539] width 619 height 20
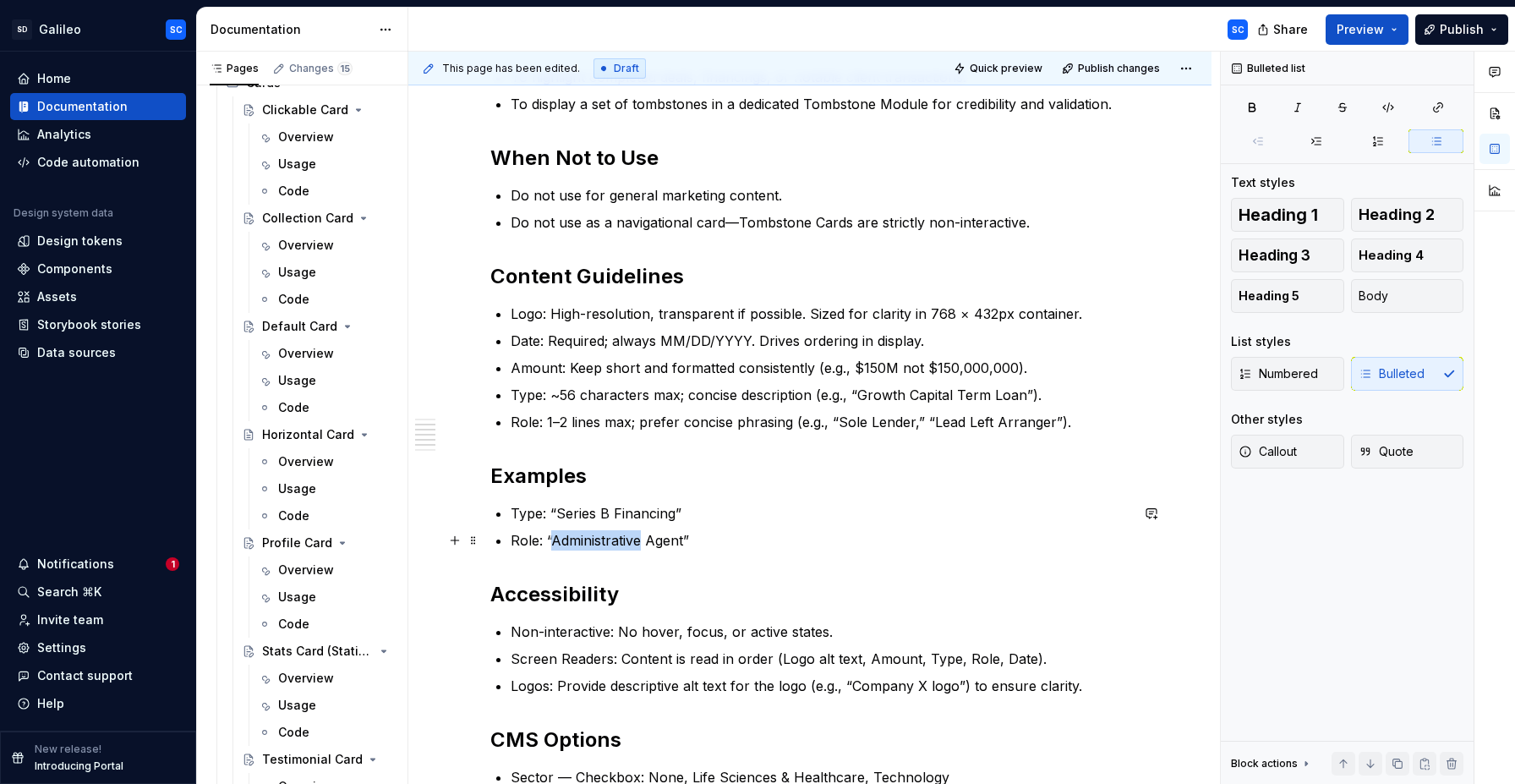
click at [595, 541] on p "Role: “Administrative Agent”" at bounding box center [820, 539] width 619 height 20
drag, startPoint x: 595, startPoint y: 541, endPoint x: 563, endPoint y: 499, distance: 52.8
click at [563, 499] on div "When to Use To highlight completed deals, financings, or notable client transac…" at bounding box center [810, 654] width 639 height 1256
click at [569, 542] on p "Role: “Administrative Agent”" at bounding box center [820, 539] width 619 height 20
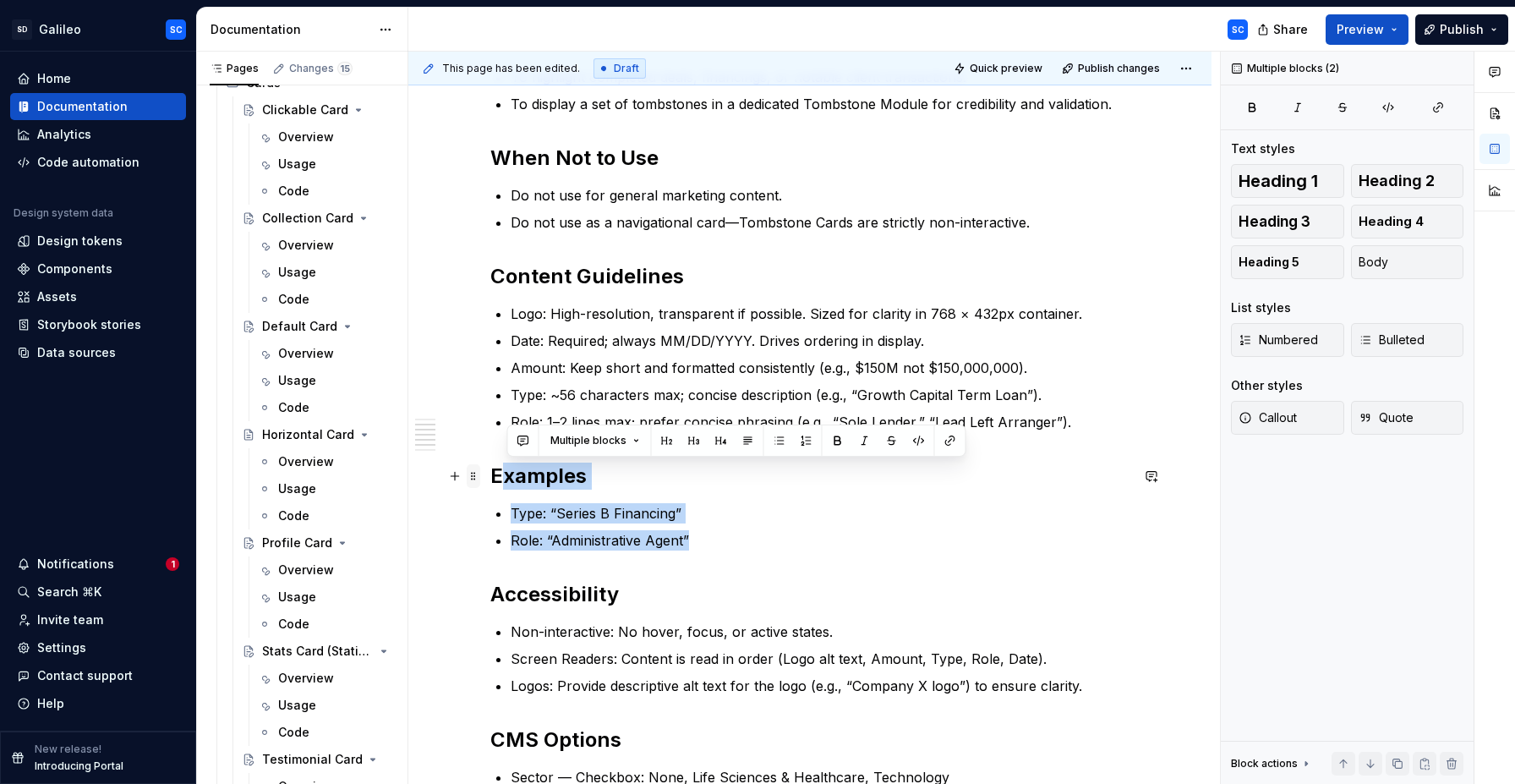
drag, startPoint x: 717, startPoint y: 537, endPoint x: 474, endPoint y: 467, distance: 252.9
click at [491, 467] on div "When to Use To highlight completed deals, financings, or notable client transac…" at bounding box center [810, 665] width 639 height 1277
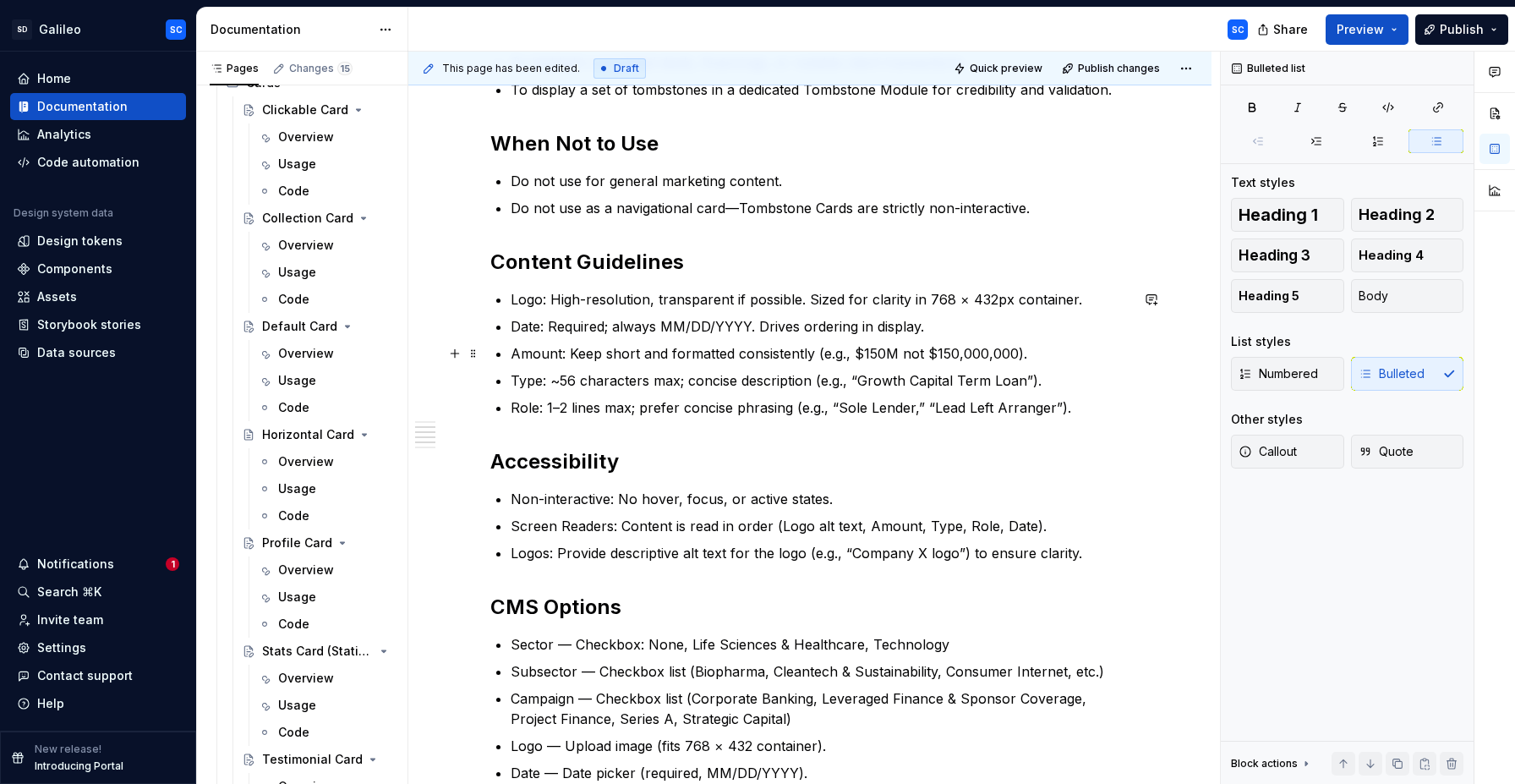
scroll to position [376, 0]
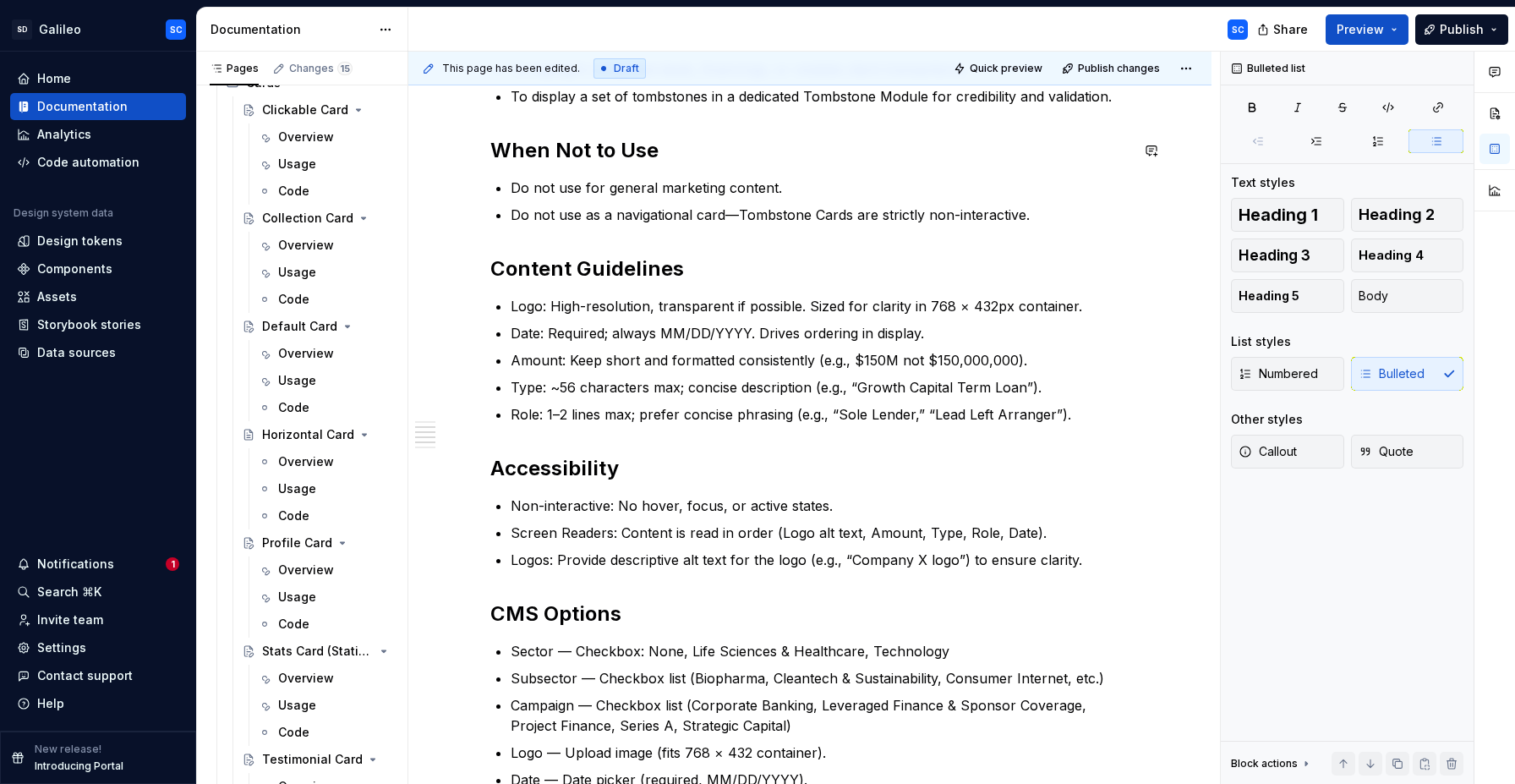
type textarea "*"
